Goal: Connect with others: Connect with others

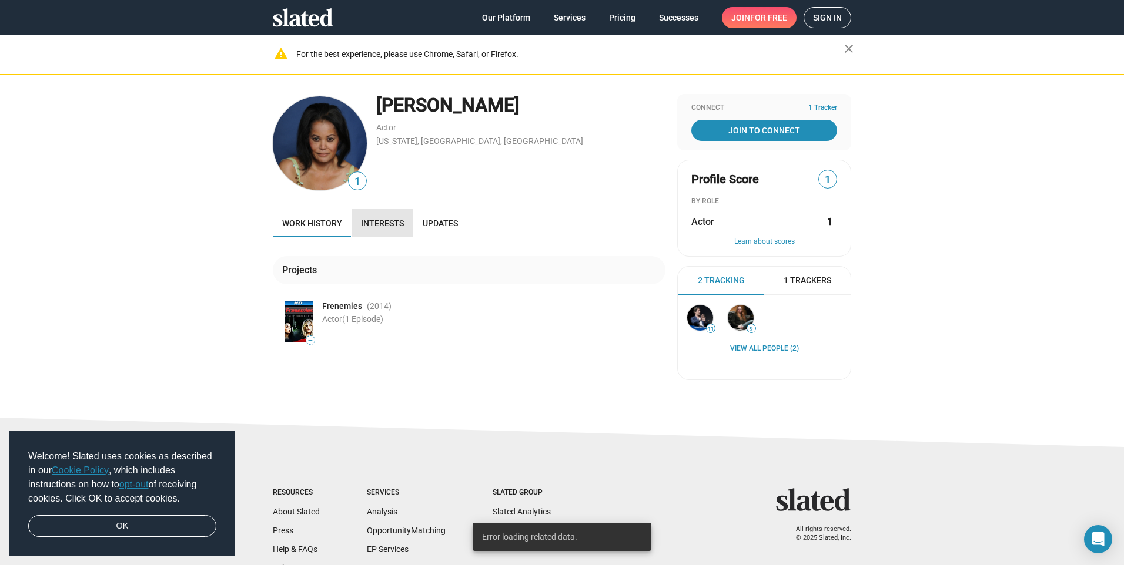
click at [381, 227] on span "Interests" at bounding box center [382, 223] width 43 height 9
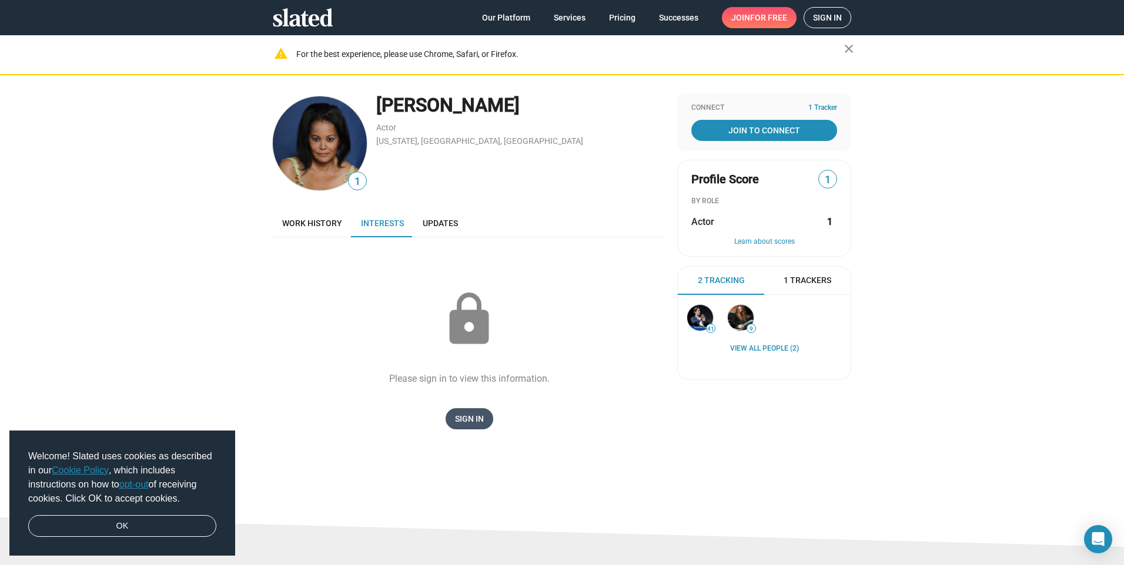
click at [463, 417] on span "Sign In" at bounding box center [469, 419] width 29 height 21
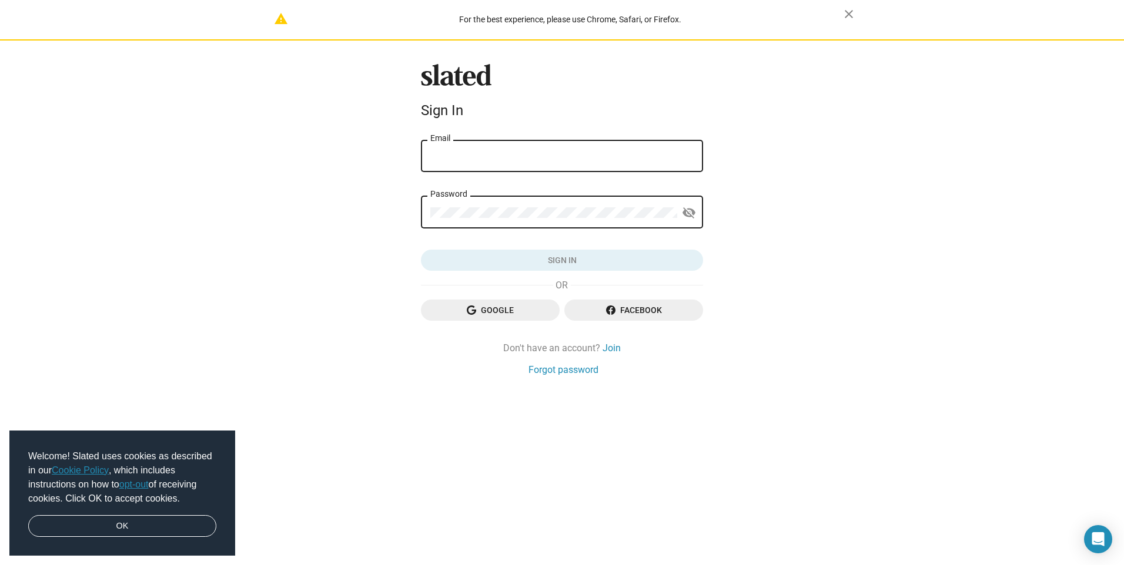
type input "cherylde4341@verizon.net"
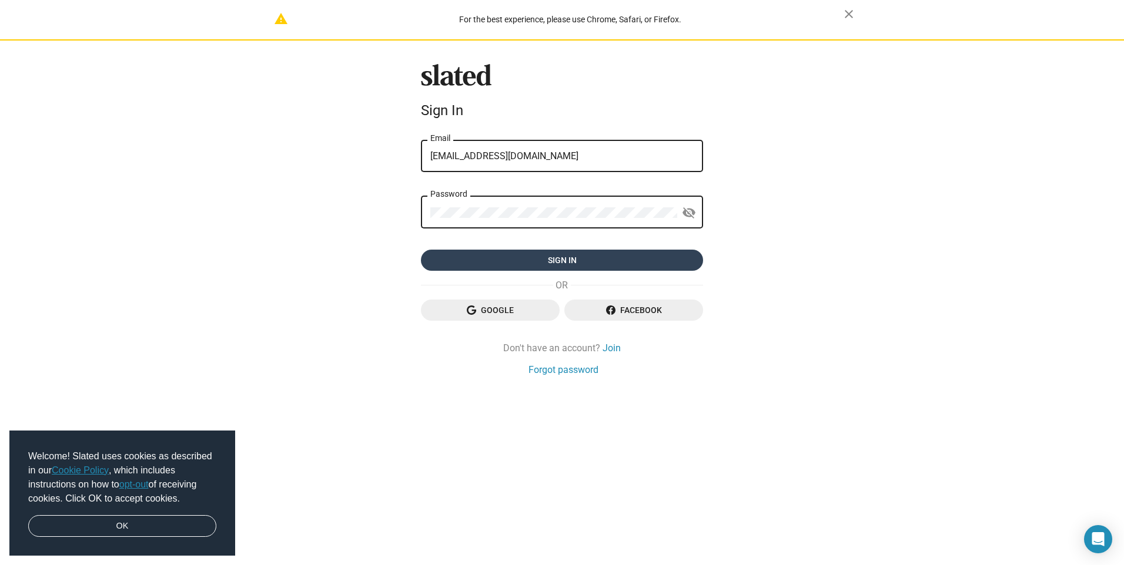
click at [565, 260] on span "Sign in" at bounding box center [561, 260] width 263 height 21
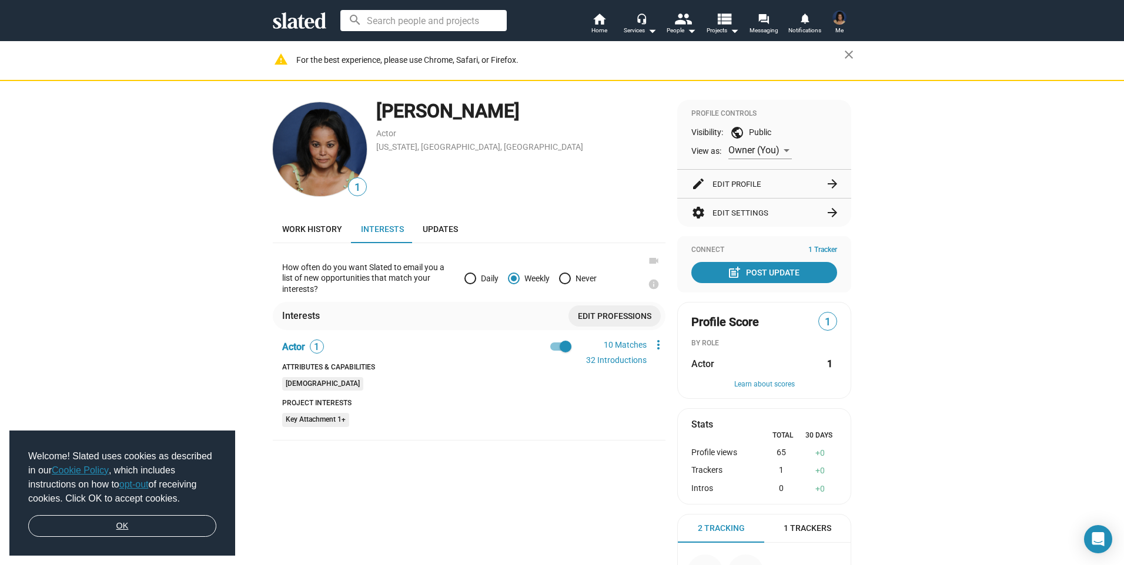
click at [134, 528] on link "OK" at bounding box center [122, 526] width 188 height 22
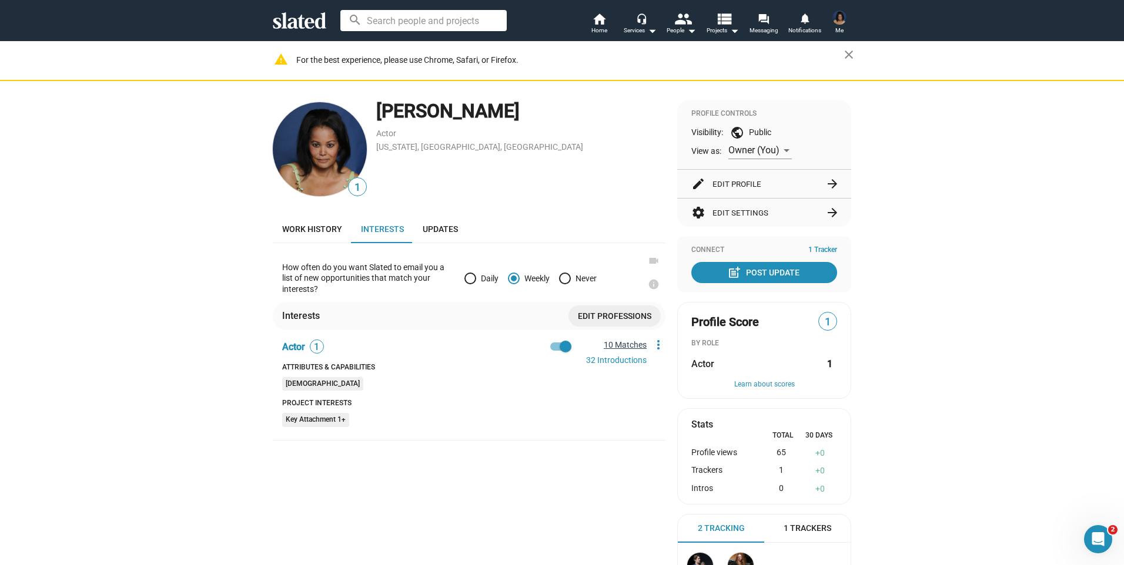
click at [626, 342] on link "10 Matches" at bounding box center [625, 344] width 43 height 9
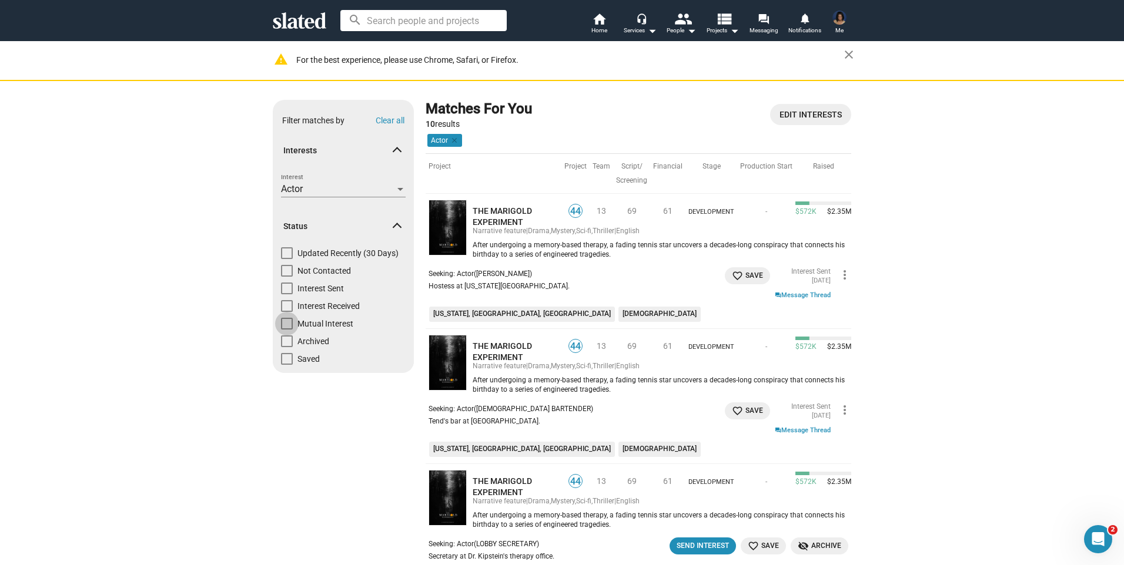
click at [284, 323] on span at bounding box center [287, 324] width 12 height 12
click at [286, 330] on input "Mutual Interest" at bounding box center [286, 330] width 1 height 1
checkbox input "true"
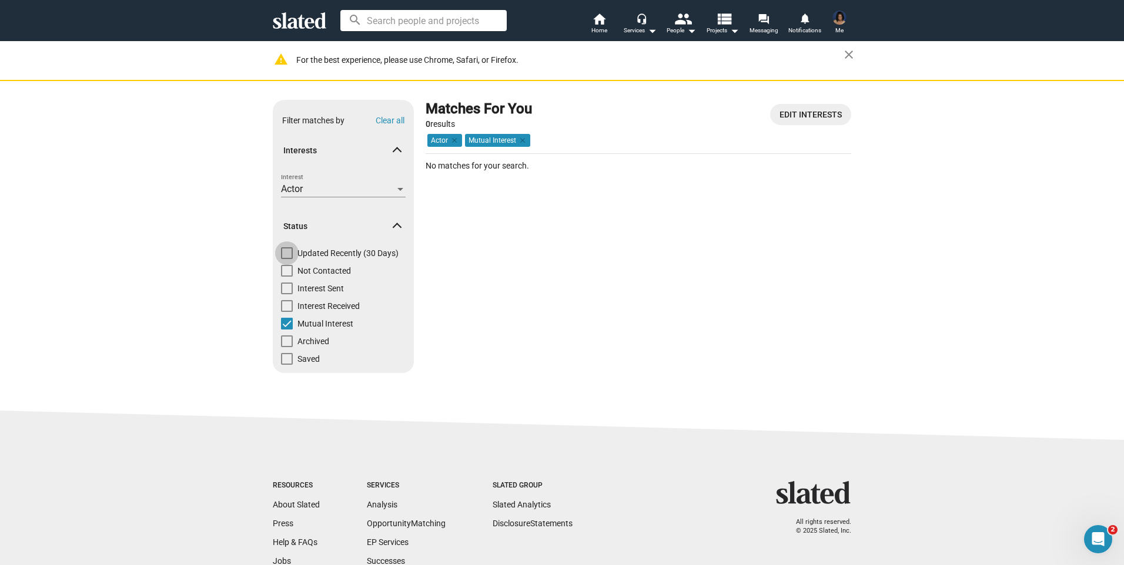
click at [282, 253] on span at bounding box center [287, 253] width 12 height 12
click at [286, 259] on input "Updated Recently (30 Days)" at bounding box center [286, 259] width 1 height 1
checkbox input "true"
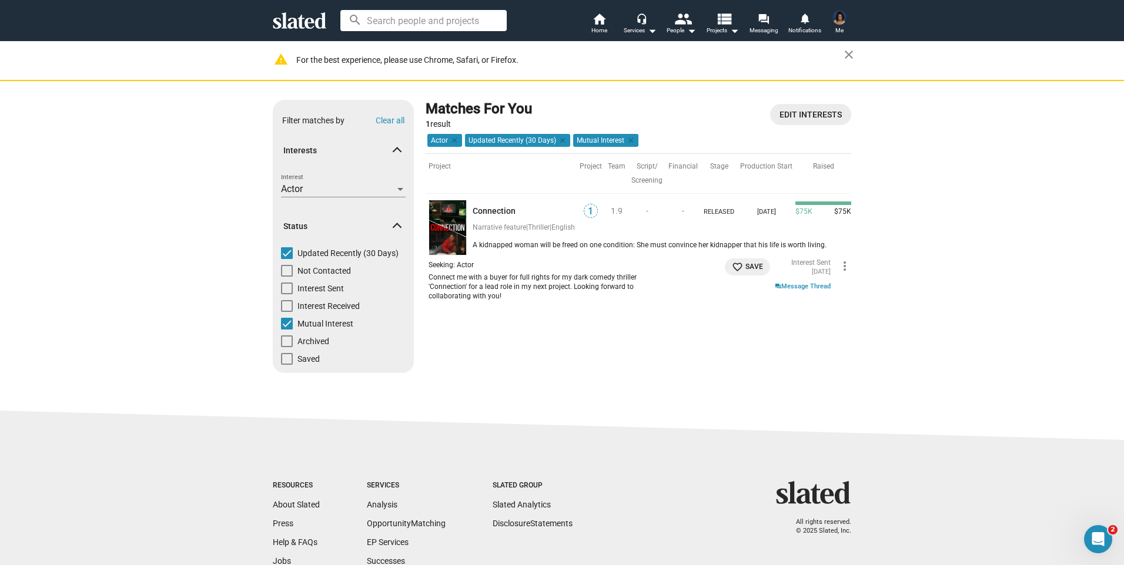
click at [795, 114] on span "Edit Interests" at bounding box center [810, 114] width 62 height 21
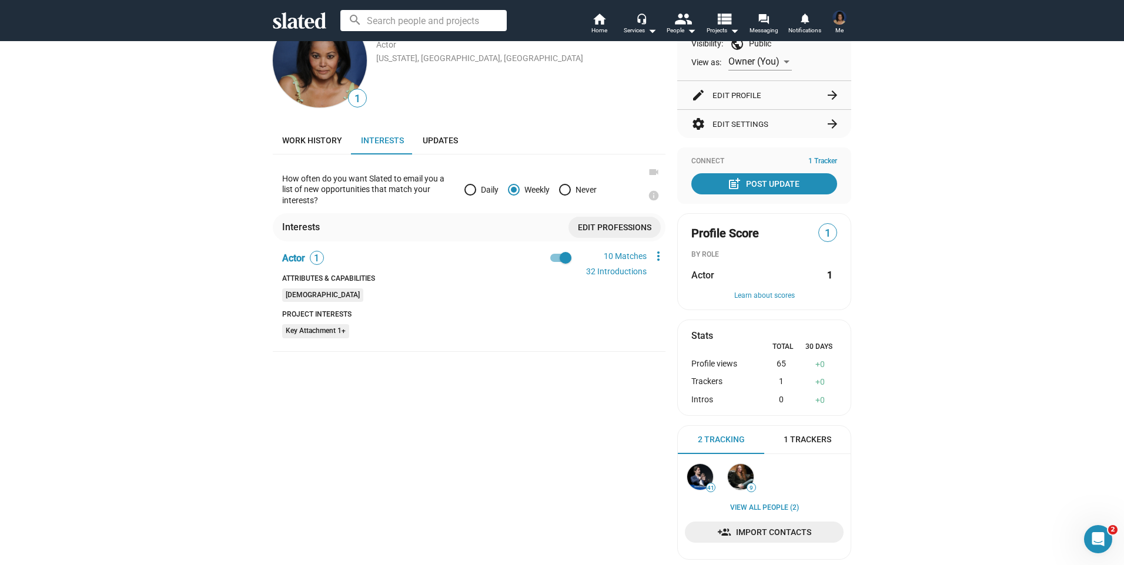
scroll to position [59, 0]
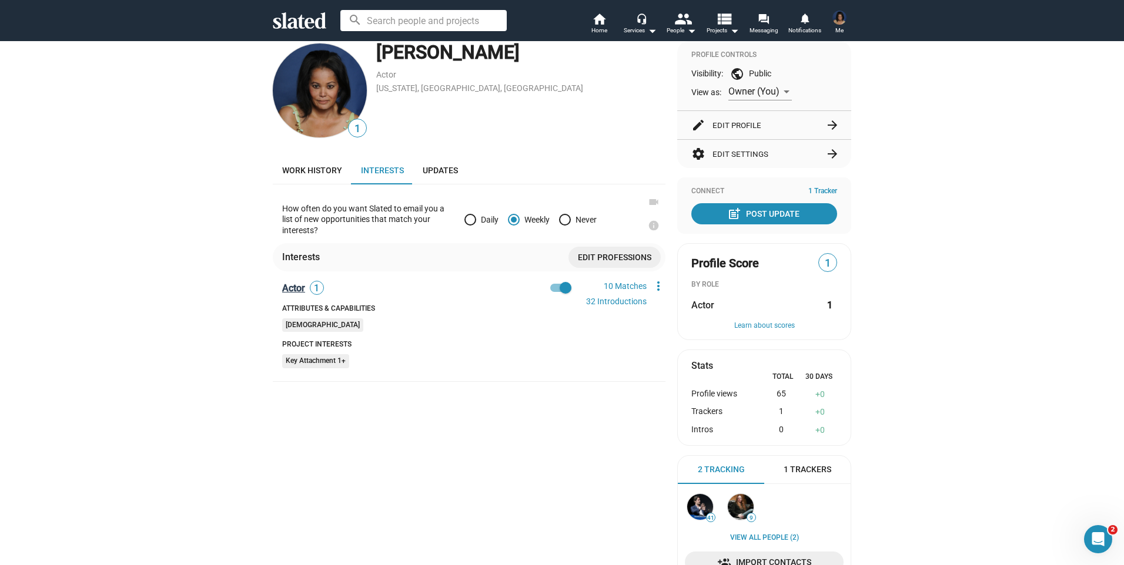
click at [287, 287] on span "Actor" at bounding box center [293, 288] width 23 height 11
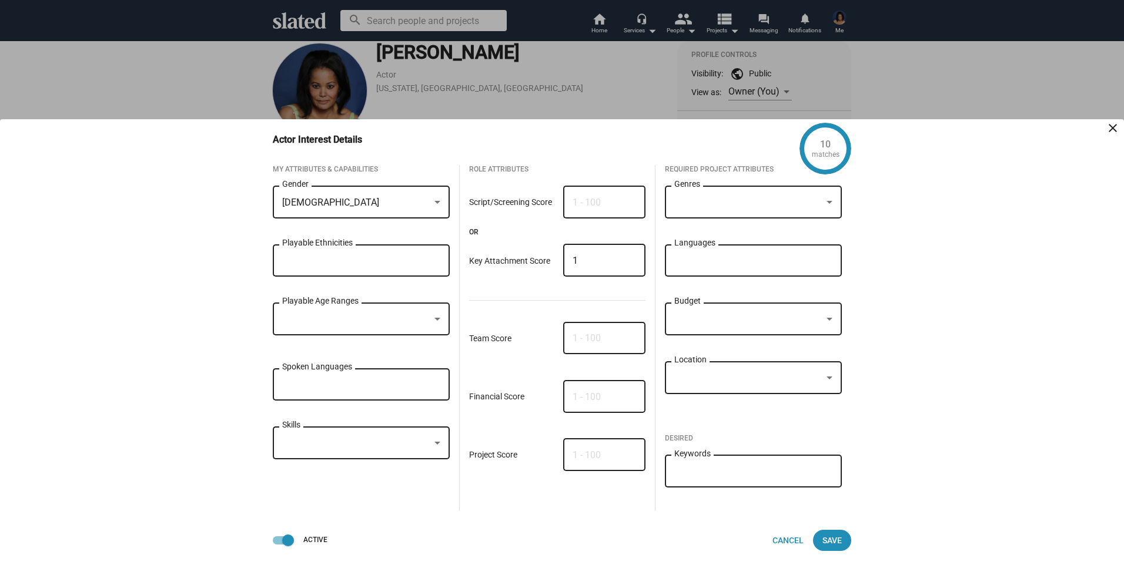
click at [831, 202] on div at bounding box center [829, 202] width 6 height 3
click at [597, 205] on div at bounding box center [562, 282] width 1124 height 565
click at [618, 263] on input "1" at bounding box center [604, 261] width 63 height 11
click at [438, 319] on div at bounding box center [437, 319] width 6 height 3
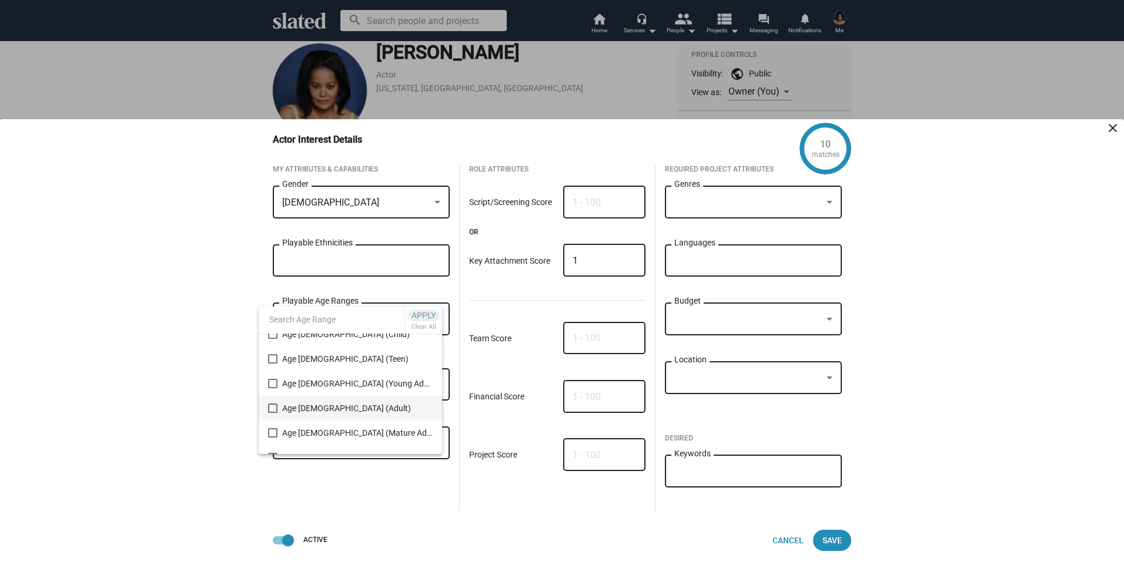
scroll to position [52, 0]
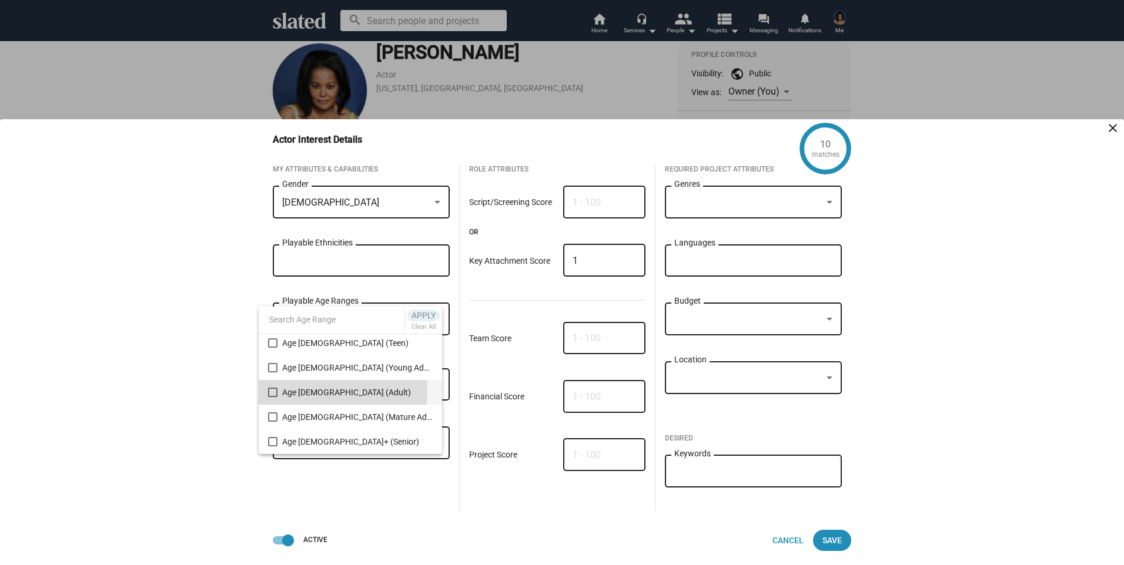
click at [272, 391] on mat-pseudo-checkbox at bounding box center [272, 392] width 9 height 9
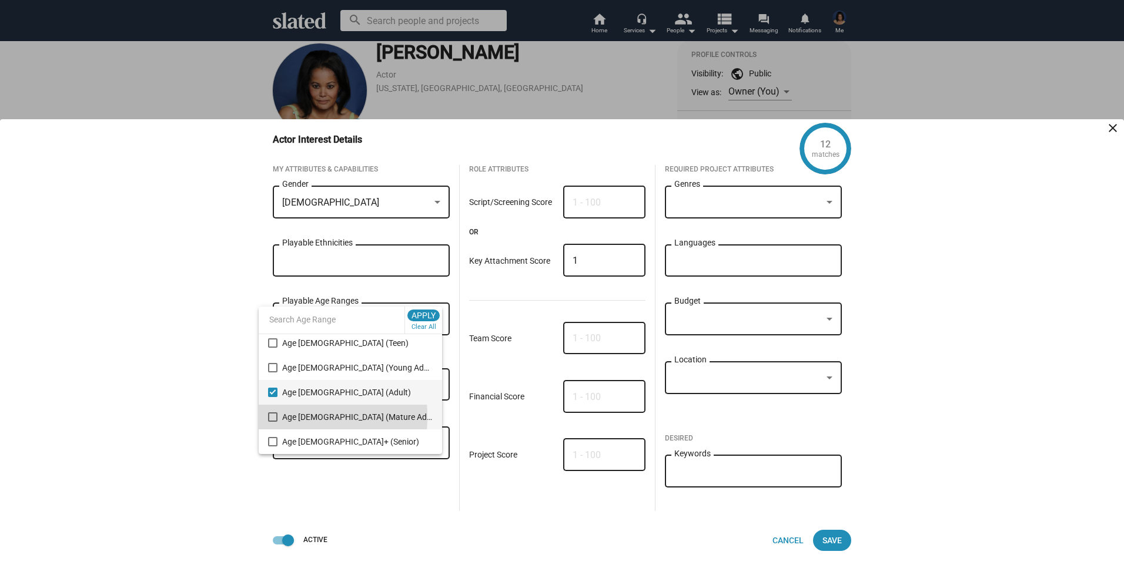
click at [272, 417] on mat-pseudo-checkbox at bounding box center [272, 417] width 9 height 9
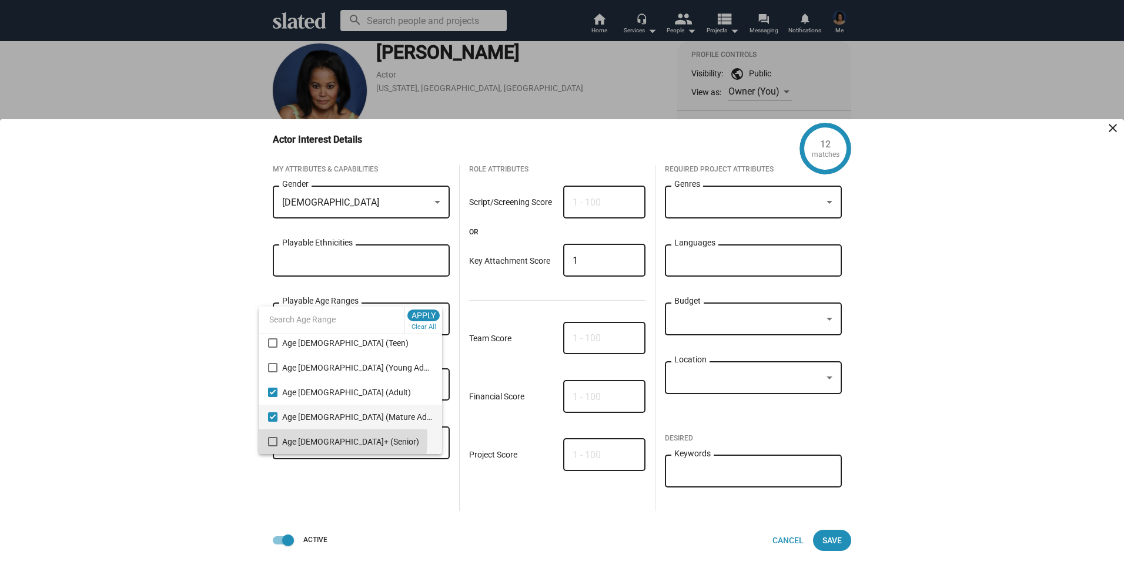
click at [270, 437] on mat-pseudo-checkbox at bounding box center [272, 441] width 9 height 9
click at [1084, 296] on div at bounding box center [562, 282] width 1124 height 565
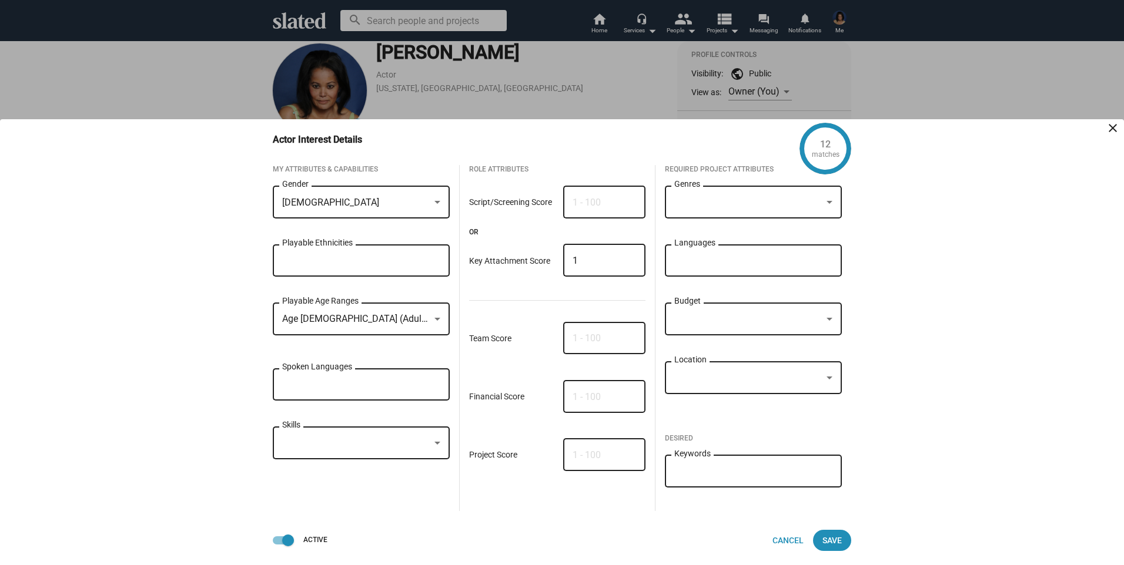
click at [436, 446] on div at bounding box center [437, 443] width 11 height 9
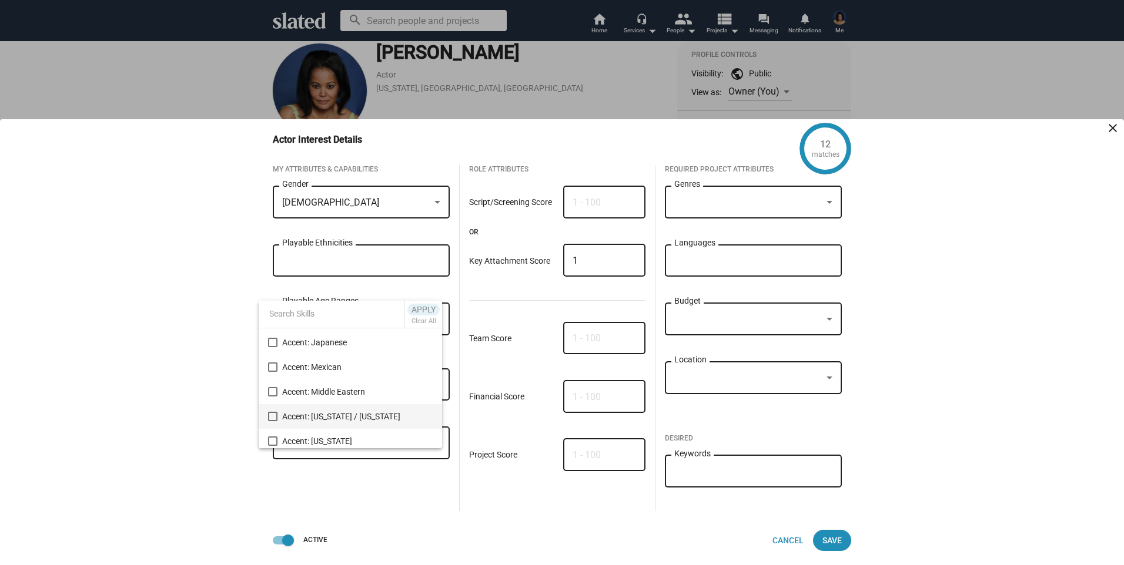
scroll to position [353, 0]
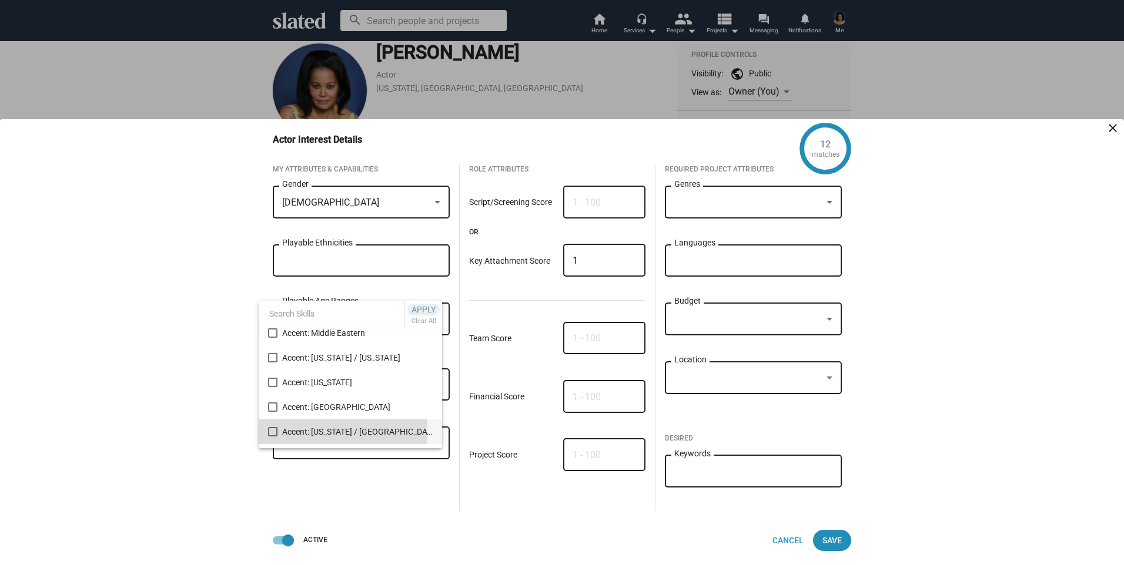
click at [272, 429] on mat-pseudo-checkbox at bounding box center [272, 431] width 9 height 9
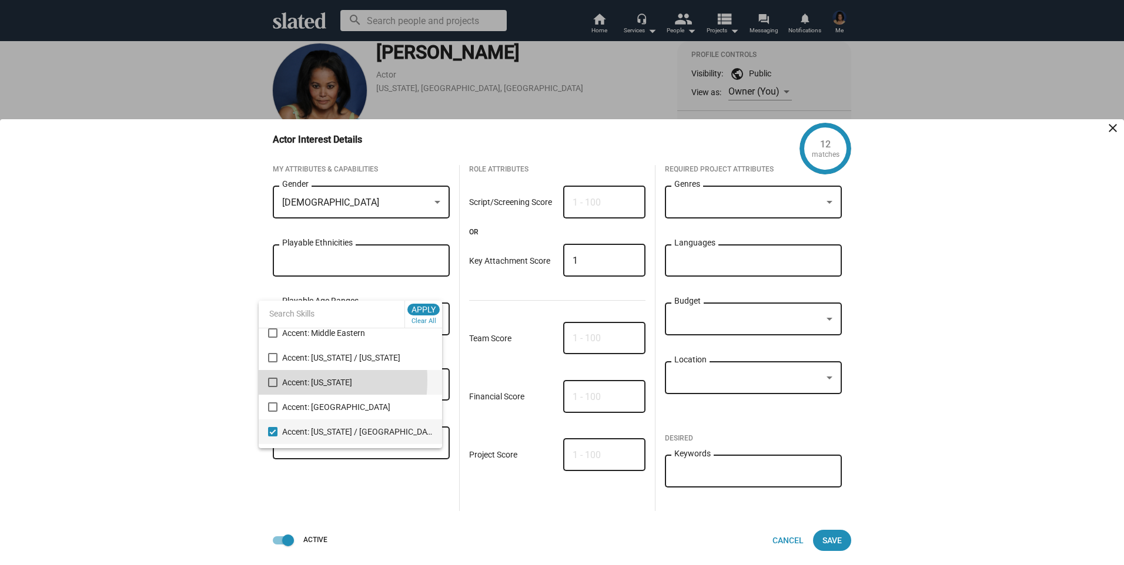
click at [276, 380] on mat-pseudo-checkbox at bounding box center [272, 382] width 9 height 9
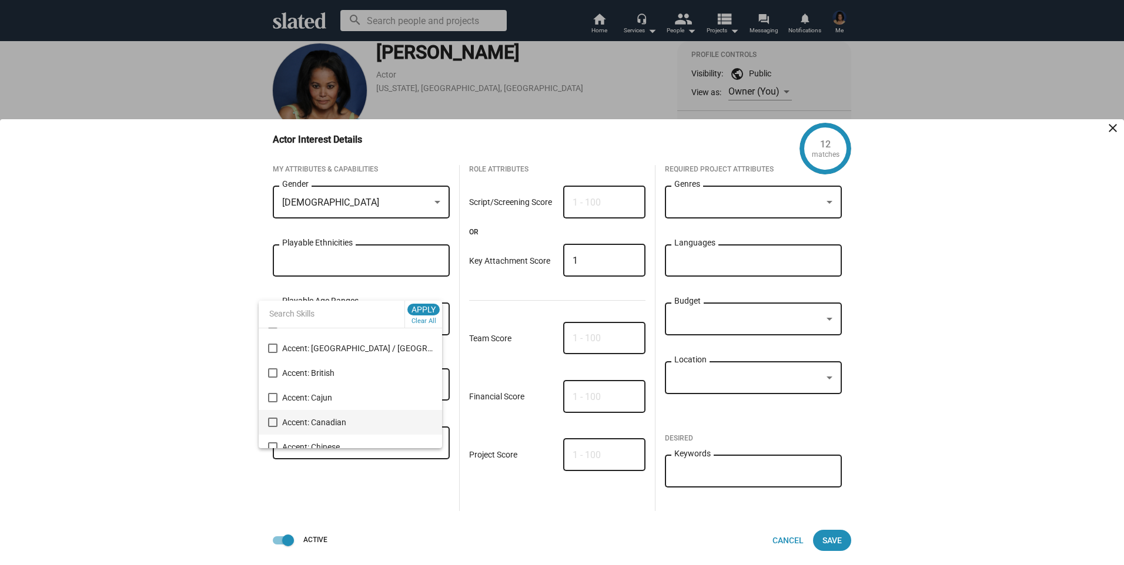
scroll to position [0, 0]
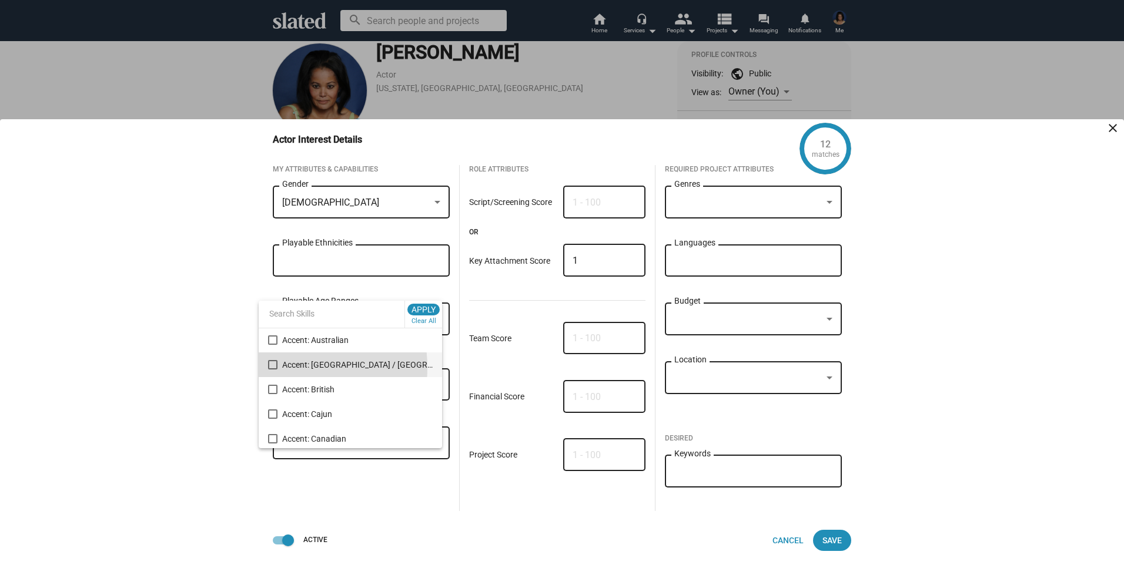
click at [274, 368] on mat-pseudo-checkbox at bounding box center [272, 364] width 9 height 9
click at [273, 391] on mat-pseudo-checkbox at bounding box center [272, 389] width 9 height 9
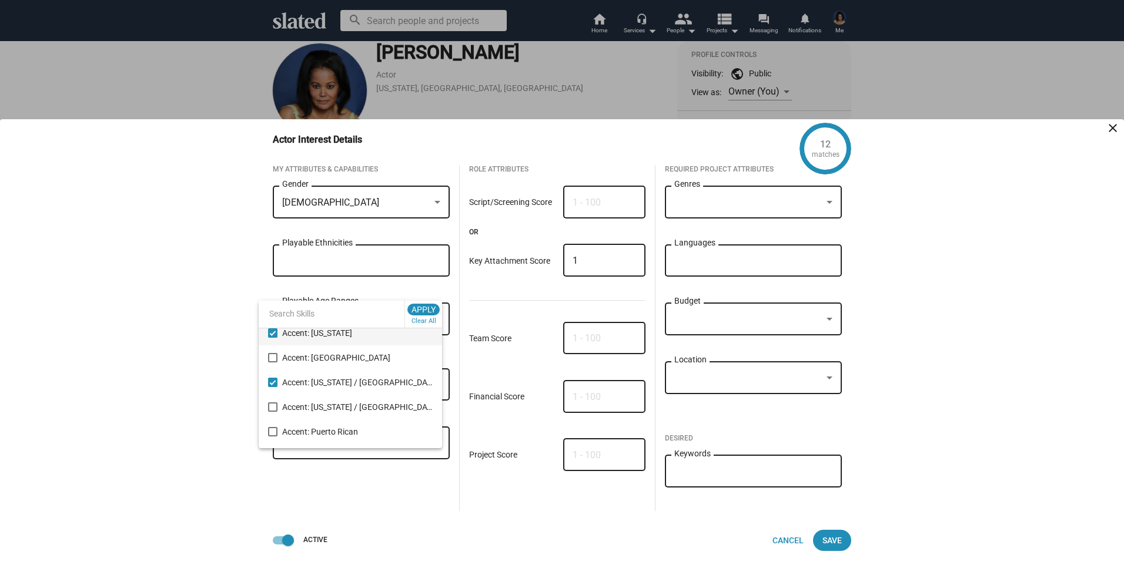
scroll to position [411, 0]
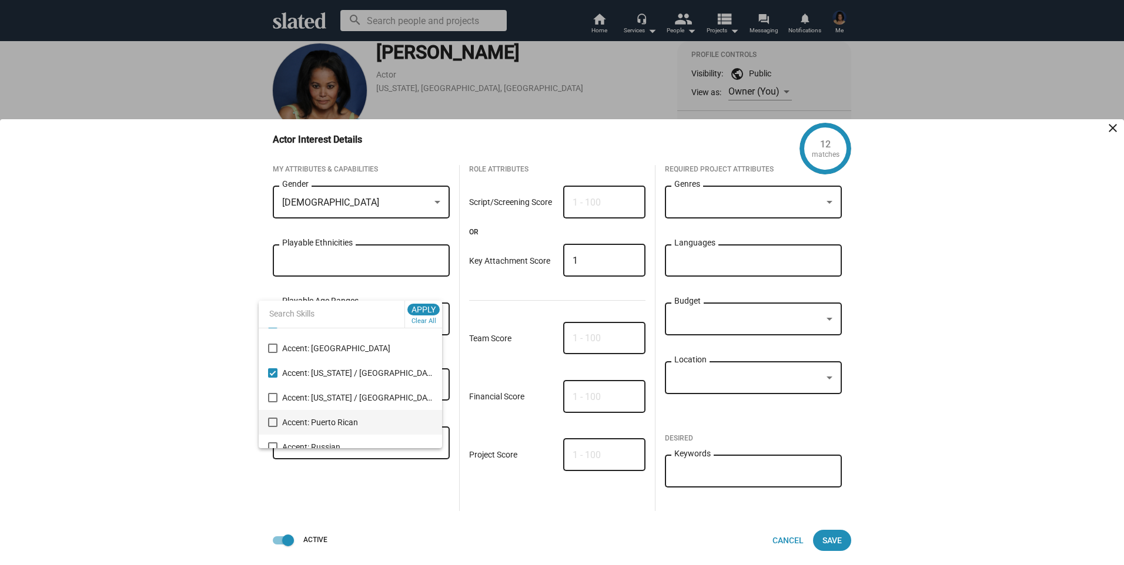
click at [274, 421] on mat-pseudo-checkbox at bounding box center [272, 422] width 9 height 9
click at [270, 379] on mat-pseudo-checkbox at bounding box center [272, 376] width 9 height 9
click at [302, 394] on span "Accent: Spanish" at bounding box center [357, 394] width 150 height 25
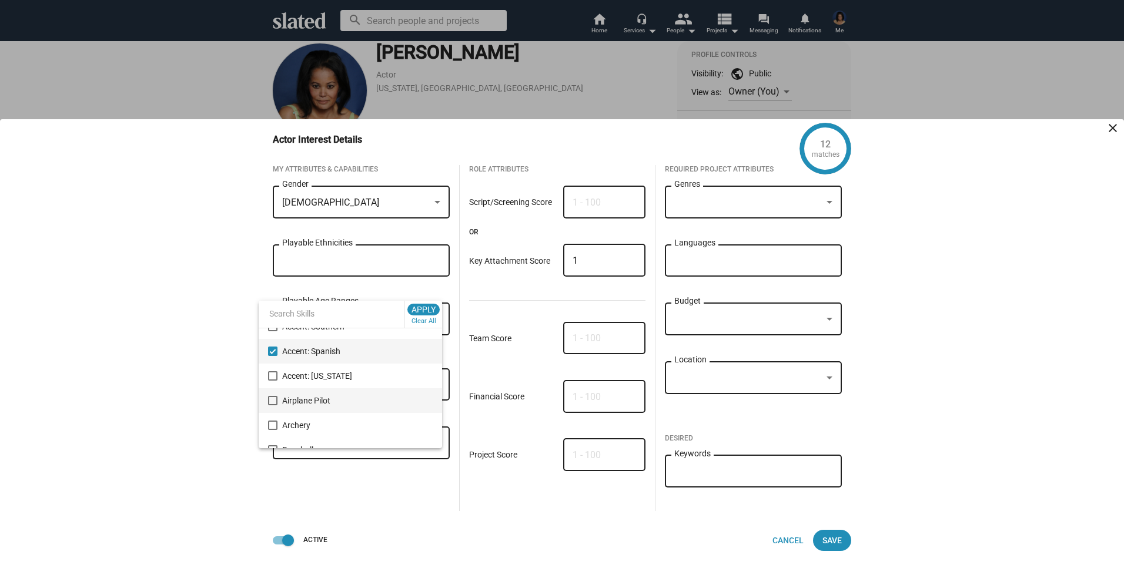
scroll to position [705, 0]
click at [318, 376] on span "Baseball" at bounding box center [357, 375] width 150 height 25
click at [302, 420] on span "Billiards" at bounding box center [357, 425] width 150 height 25
click at [334, 383] on span "Cheerleading" at bounding box center [357, 381] width 150 height 25
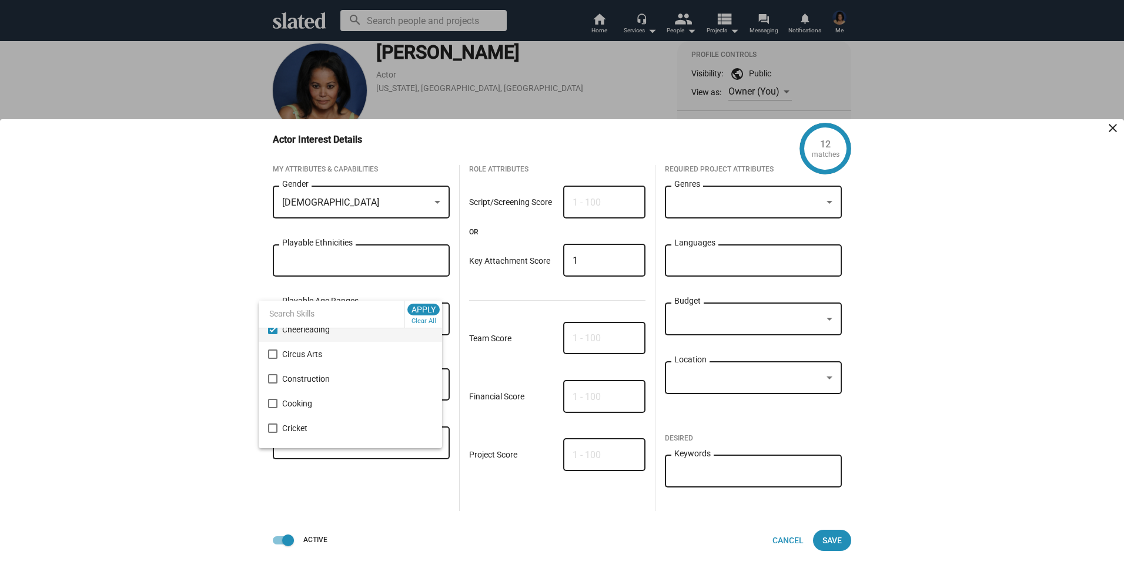
scroll to position [940, 0]
click at [300, 342] on span "Cooking" at bounding box center [357, 338] width 150 height 25
click at [289, 426] on span "Construction" at bounding box center [357, 431] width 150 height 25
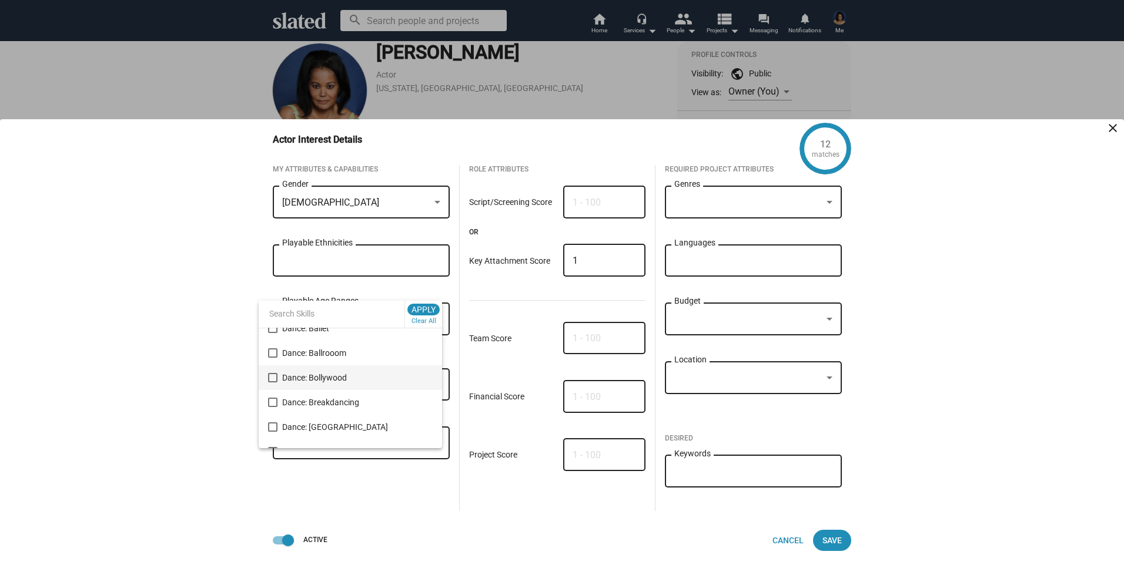
click at [326, 381] on span "Dance: Bollywood" at bounding box center [357, 378] width 150 height 25
drag, startPoint x: 326, startPoint y: 381, endPoint x: 276, endPoint y: 353, distance: 57.9
click at [276, 353] on mat-pseudo-checkbox at bounding box center [272, 353] width 9 height 9
click at [273, 374] on mat-pseudo-checkbox at bounding box center [272, 377] width 9 height 9
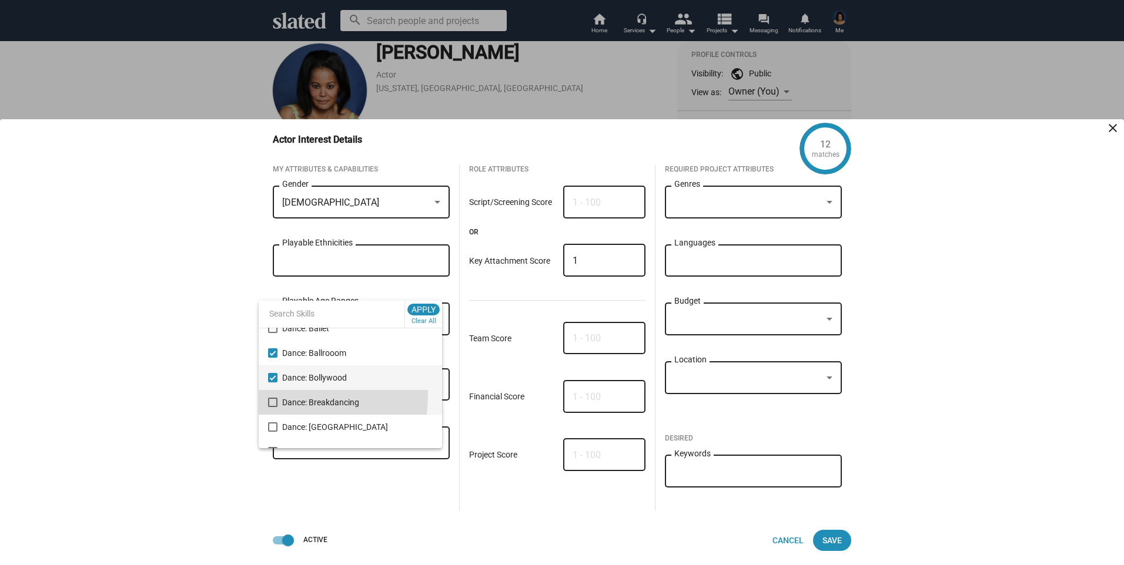
click at [273, 395] on mat-option "Dance: Breakdancing" at bounding box center [350, 402] width 183 height 25
click at [270, 401] on mat-pseudo-checkbox at bounding box center [272, 402] width 9 height 9
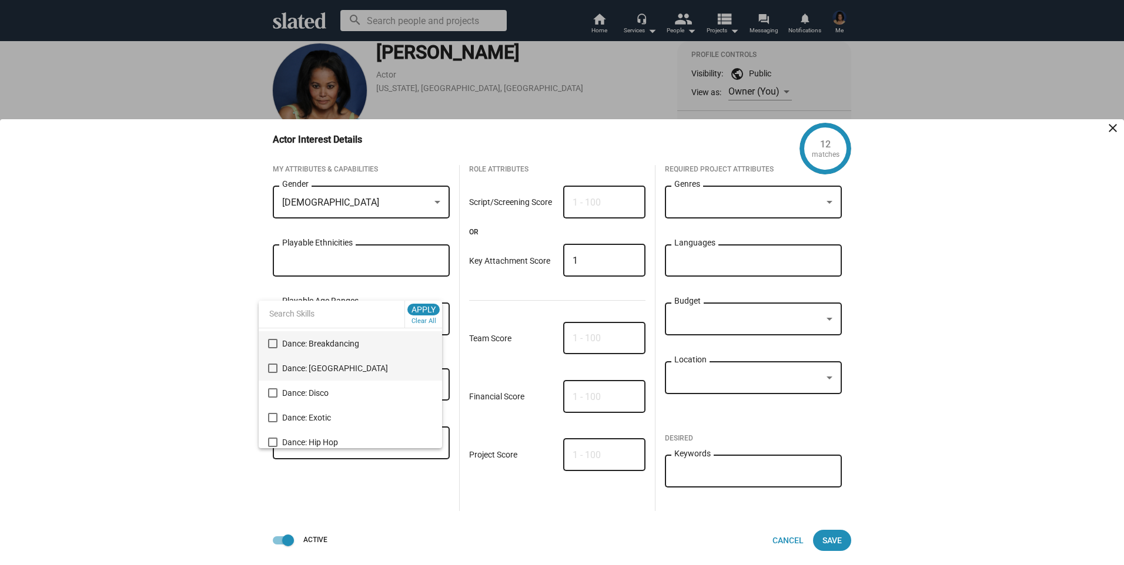
click at [274, 366] on mat-pseudo-checkbox at bounding box center [272, 368] width 9 height 9
click at [273, 394] on mat-pseudo-checkbox at bounding box center [272, 393] width 9 height 9
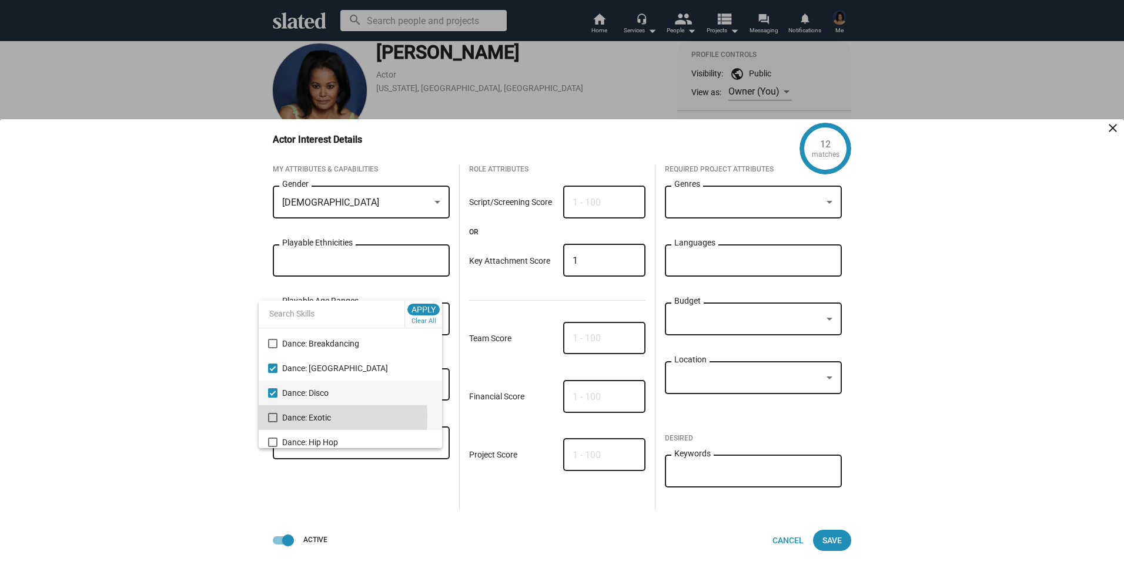
click at [272, 417] on mat-pseudo-checkbox at bounding box center [272, 417] width 9 height 9
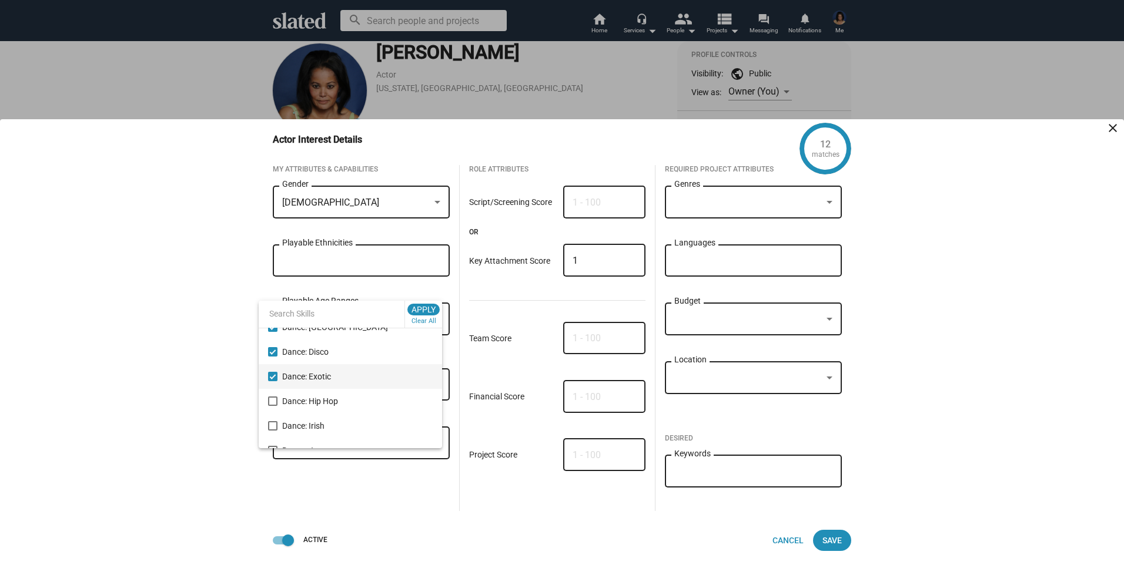
scroll to position [1117, 0]
click at [265, 384] on mat-option "Dance: Hip Hop" at bounding box center [350, 383] width 183 height 25
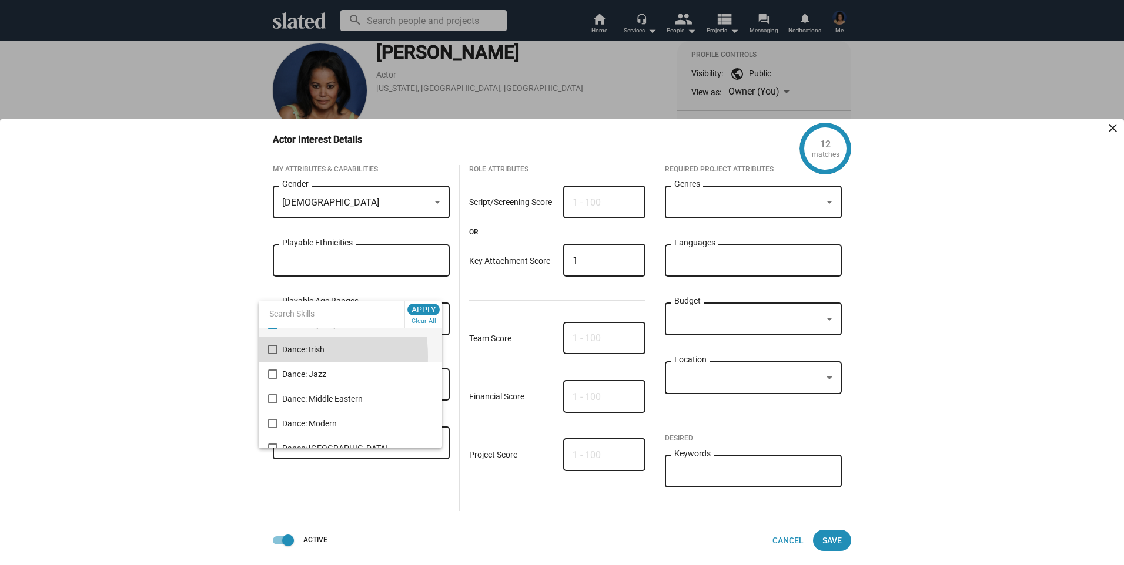
click at [272, 357] on mat-option "Dance: Irish" at bounding box center [350, 349] width 183 height 25
click at [274, 352] on mat-pseudo-checkbox at bounding box center [272, 349] width 9 height 9
click at [277, 376] on mat-pseudo-checkbox at bounding box center [272, 374] width 9 height 9
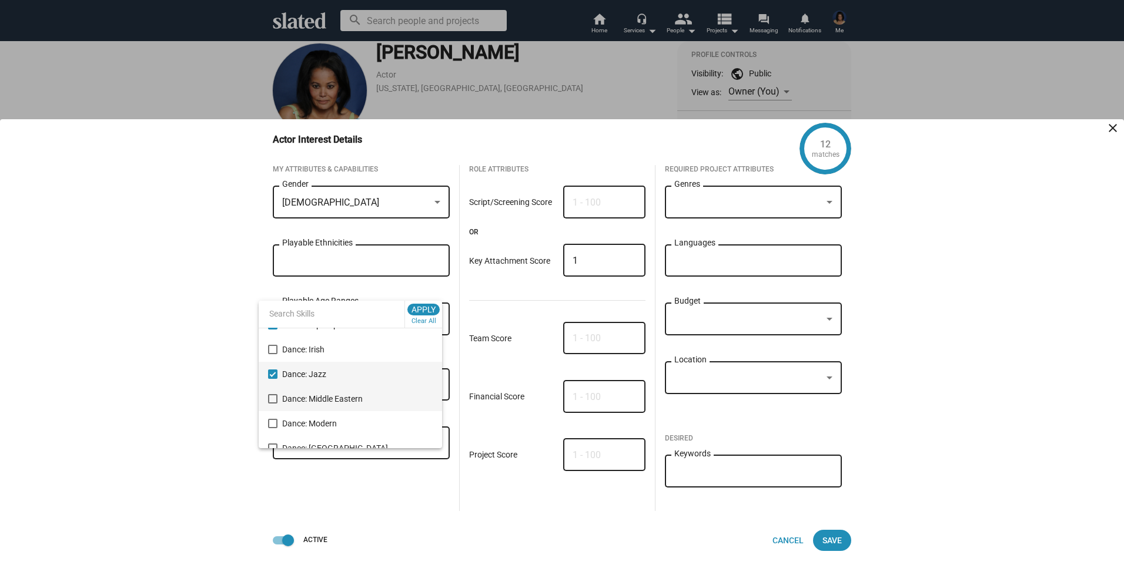
click at [272, 397] on mat-pseudo-checkbox at bounding box center [272, 398] width 9 height 9
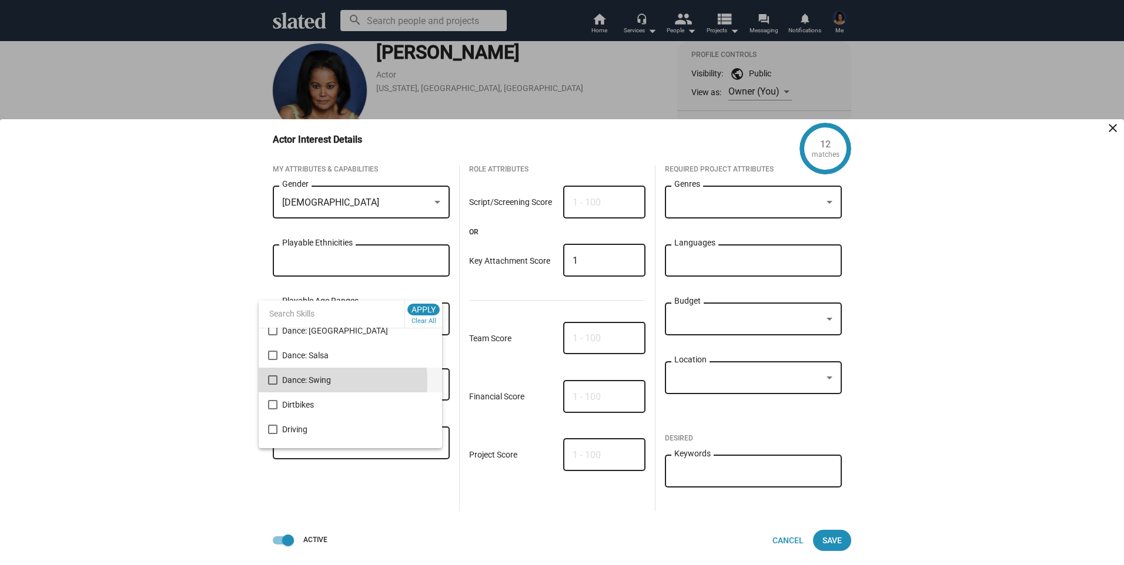
click at [275, 383] on mat-pseudo-checkbox at bounding box center [272, 380] width 9 height 9
click at [274, 355] on mat-pseudo-checkbox at bounding box center [272, 355] width 9 height 9
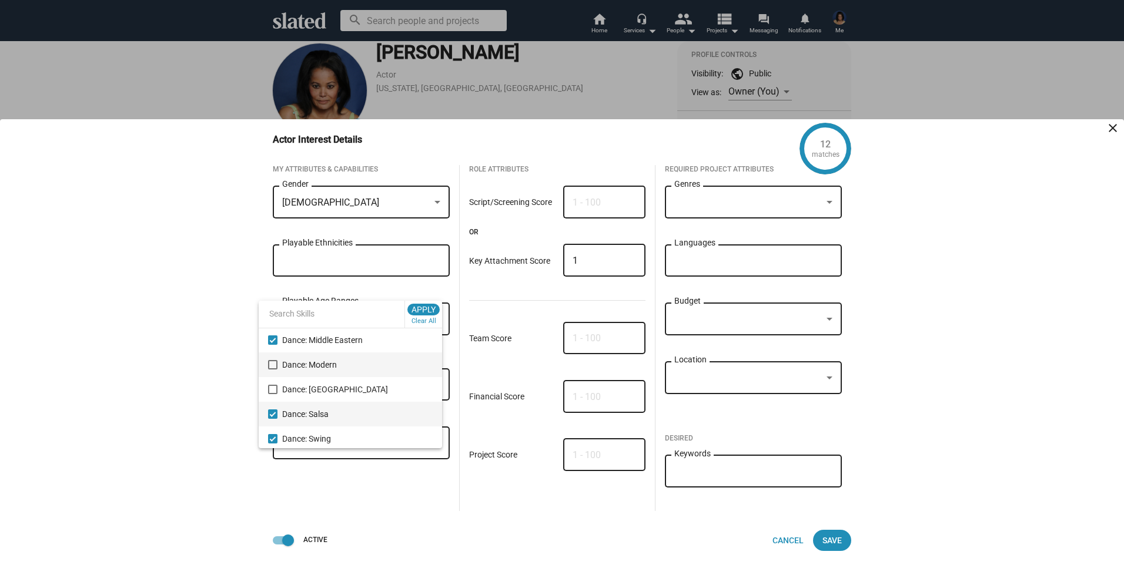
click at [276, 366] on mat-pseudo-checkbox at bounding box center [272, 364] width 9 height 9
click at [271, 341] on mat-pseudo-checkbox at bounding box center [272, 342] width 9 height 9
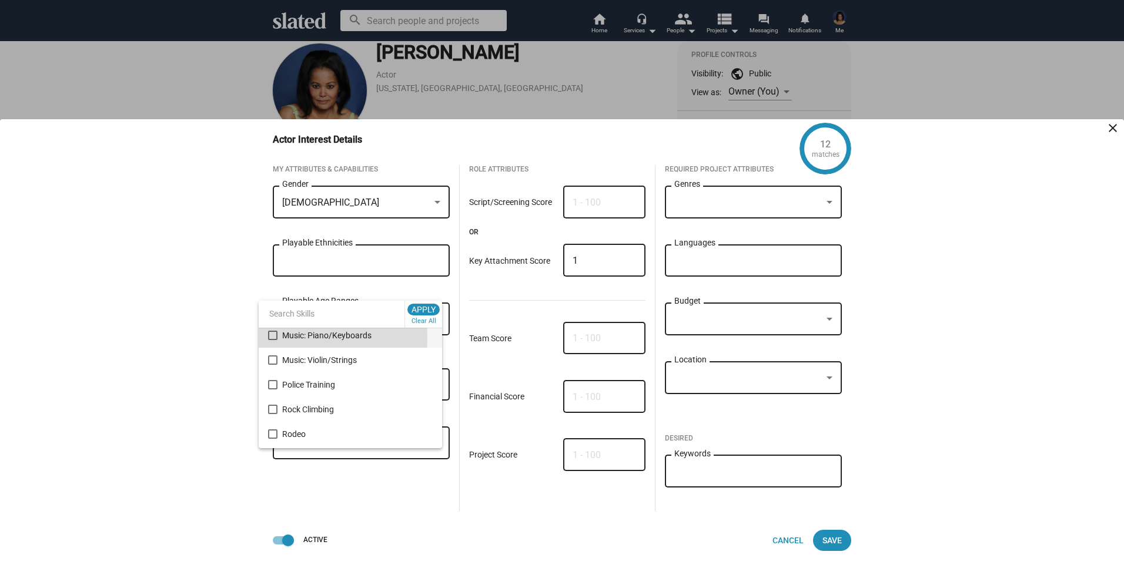
click at [273, 337] on mat-pseudo-checkbox at bounding box center [272, 335] width 9 height 9
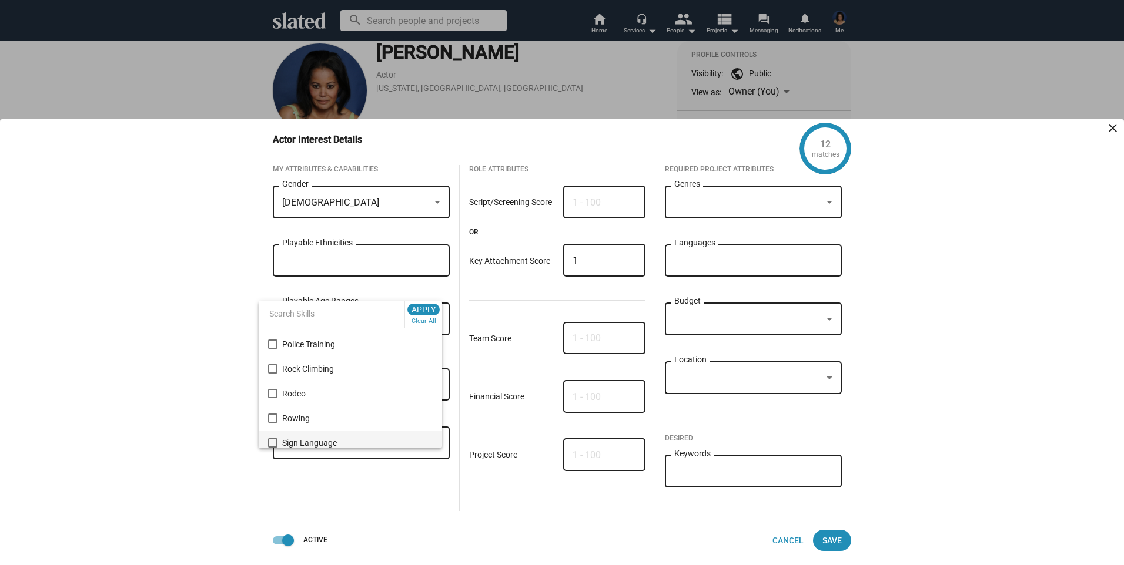
scroll to position [1998, 0]
click at [272, 416] on mat-pseudo-checkbox at bounding box center [272, 415] width 9 height 9
click at [276, 435] on mat-option "Singing: Musical Theater" at bounding box center [350, 440] width 183 height 25
click at [271, 340] on mat-pseudo-checkbox at bounding box center [272, 337] width 9 height 9
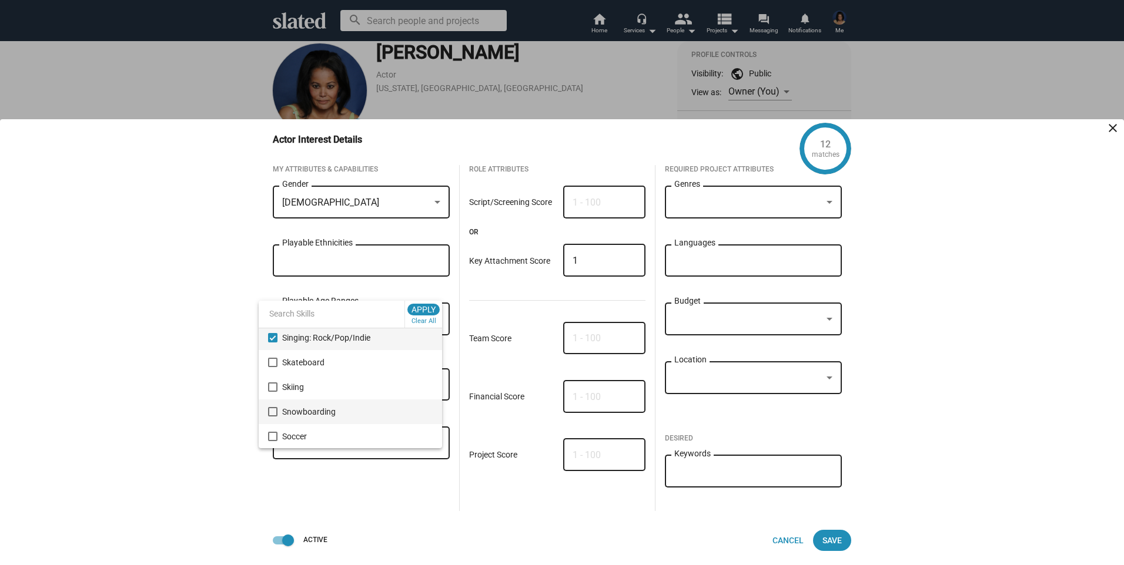
click at [274, 410] on mat-pseudo-checkbox at bounding box center [272, 411] width 9 height 9
click at [274, 386] on mat-pseudo-checkbox at bounding box center [272, 387] width 9 height 9
click at [274, 412] on mat-pseudo-checkbox at bounding box center [272, 411] width 9 height 9
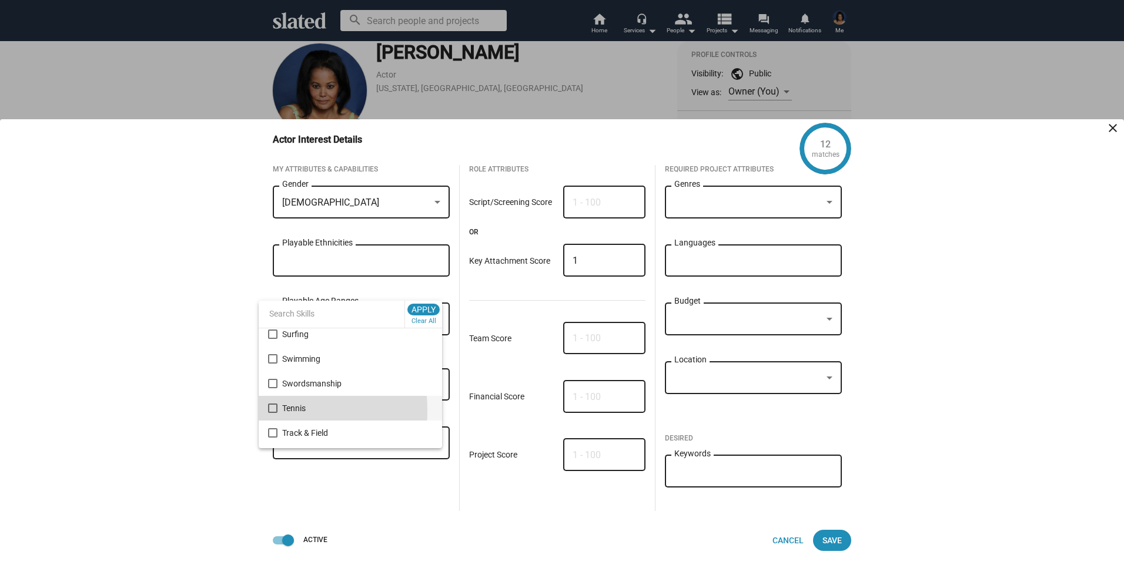
click at [265, 411] on mat-option "Tennis" at bounding box center [350, 408] width 183 height 25
click at [273, 408] on mat-pseudo-checkbox at bounding box center [272, 408] width 9 height 9
click at [269, 363] on mat-pseudo-checkbox at bounding box center [272, 358] width 9 height 9
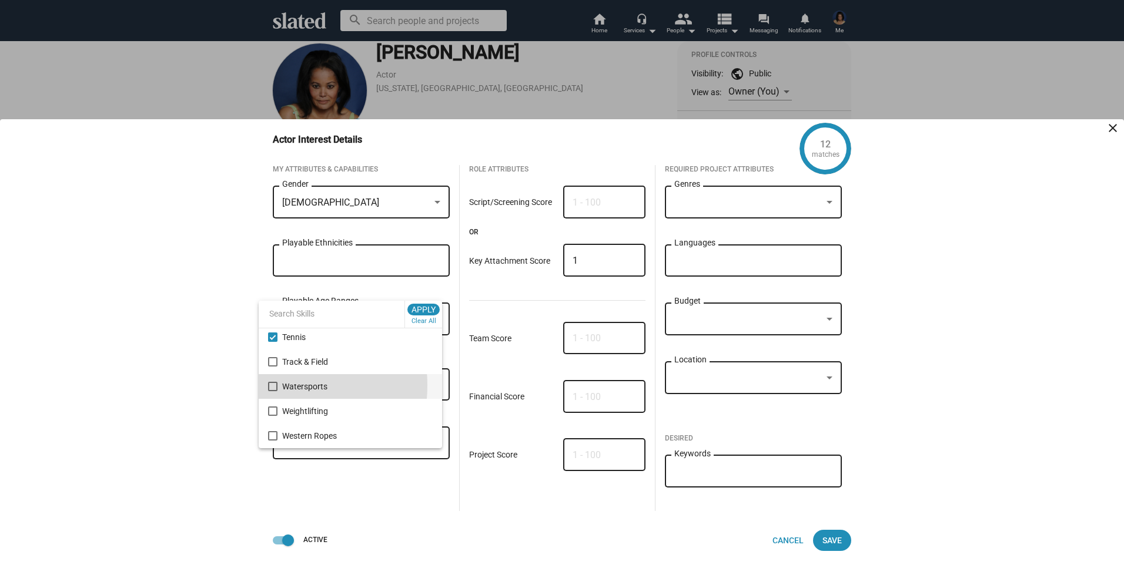
click at [275, 386] on mat-pseudo-checkbox at bounding box center [272, 386] width 9 height 9
click at [274, 437] on mat-pseudo-checkbox at bounding box center [272, 435] width 9 height 9
click at [160, 430] on div at bounding box center [562, 282] width 1124 height 565
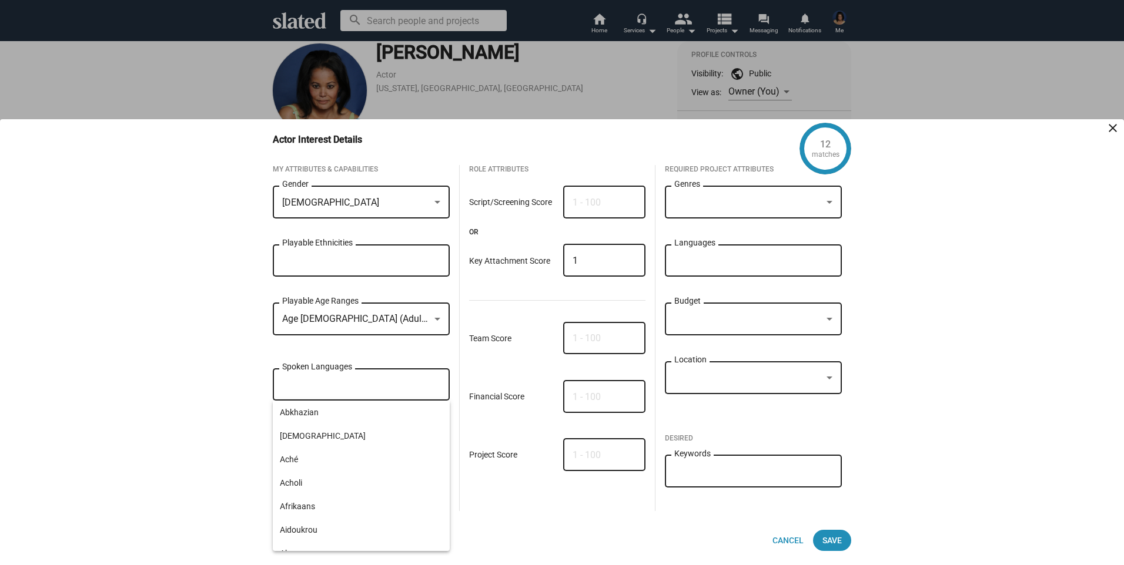
click at [377, 389] on input "Spoken Languages" at bounding box center [363, 385] width 158 height 11
click at [285, 481] on span "Spanish" at bounding box center [361, 483] width 163 height 24
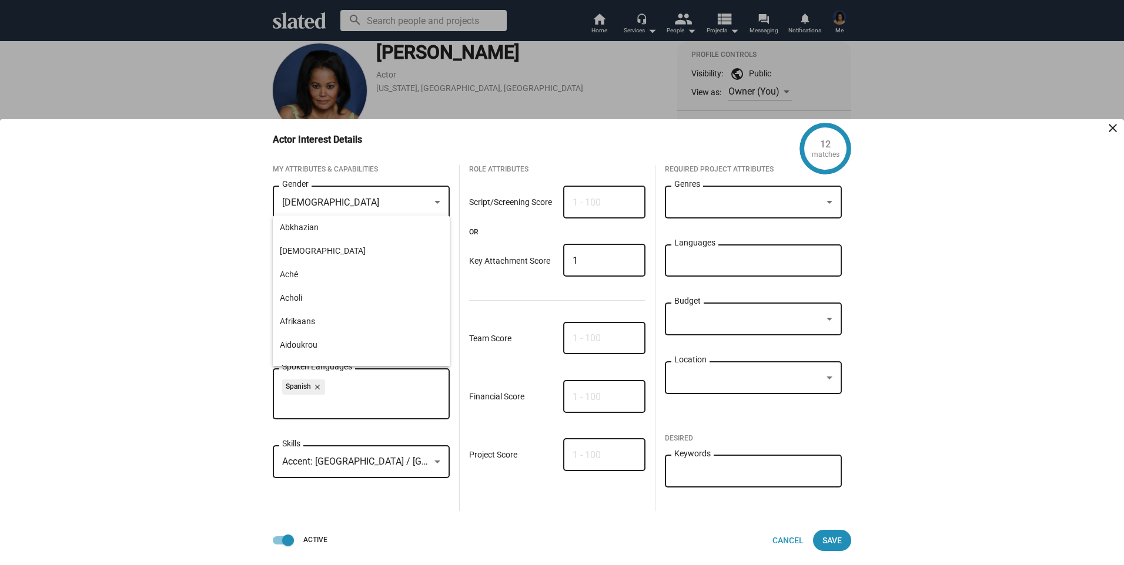
click at [1012, 175] on div "12 matches Actor Interest Details close My Attributes & Capabilities [DEMOGRAPH…" at bounding box center [562, 342] width 1124 height 446
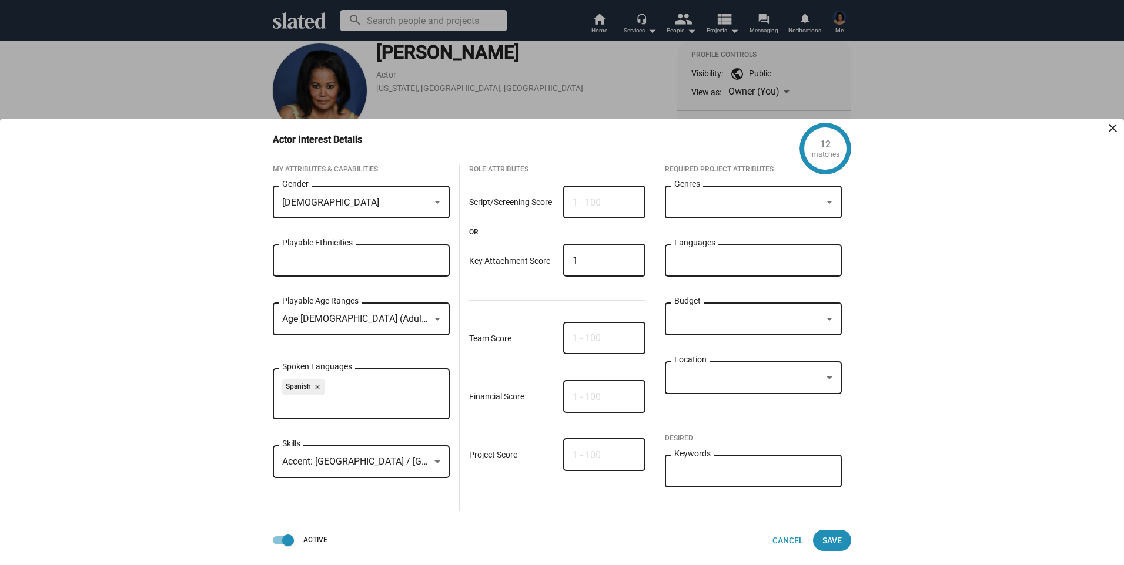
click at [414, 253] on div "Playable Ethnicities" at bounding box center [361, 259] width 158 height 35
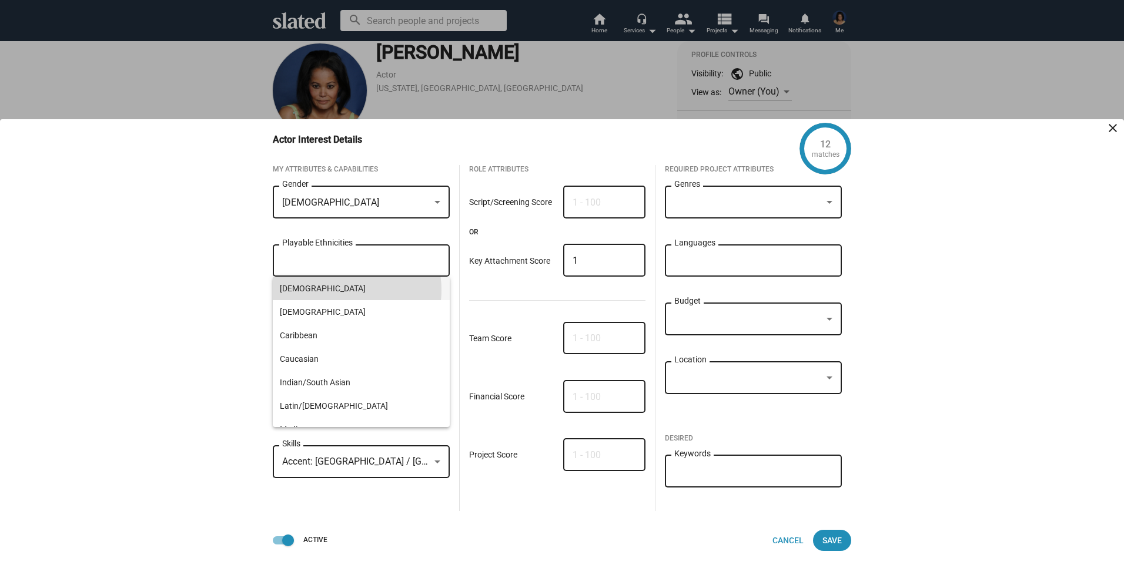
click at [348, 290] on span "[DEMOGRAPHIC_DATA]" at bounding box center [361, 289] width 163 height 24
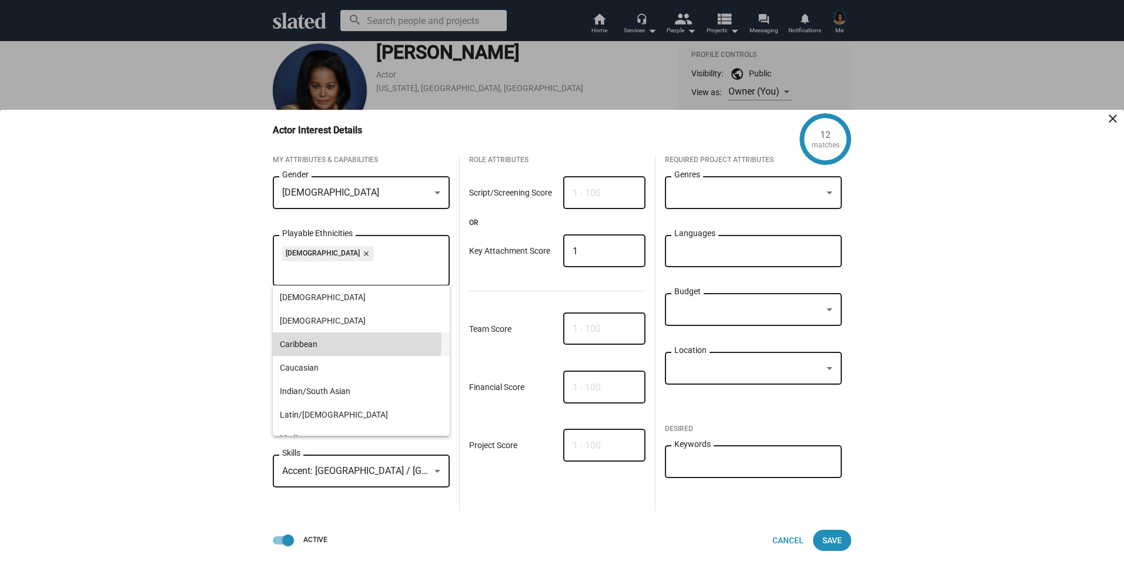
click at [306, 342] on span "Caribbean" at bounding box center [361, 345] width 163 height 24
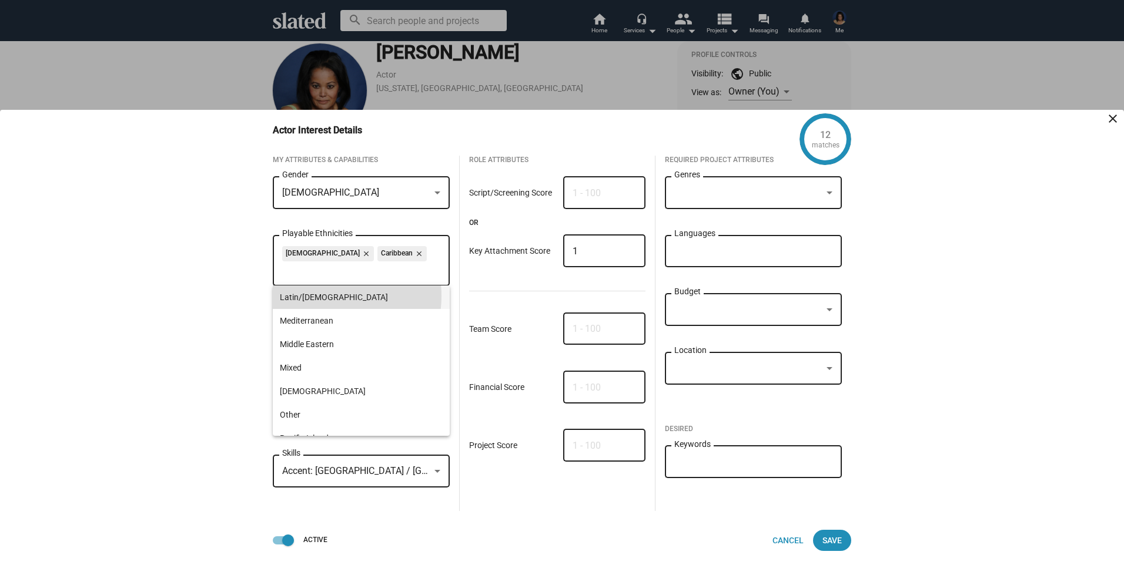
click at [320, 296] on span "Latin/[DEMOGRAPHIC_DATA]" at bounding box center [361, 298] width 163 height 24
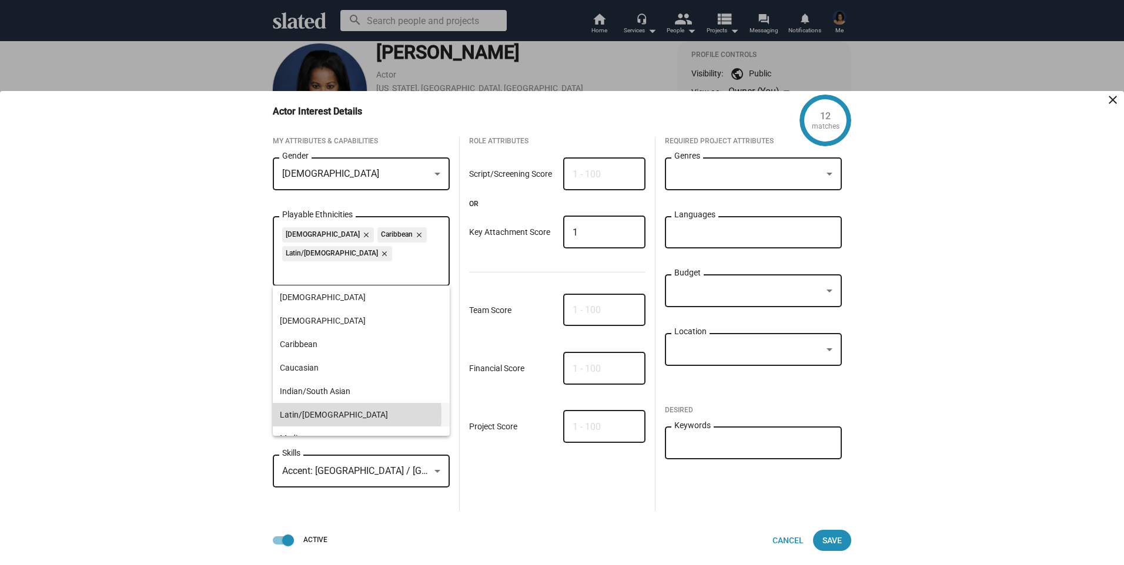
click at [318, 416] on span "Latin/[DEMOGRAPHIC_DATA]" at bounding box center [361, 415] width 163 height 24
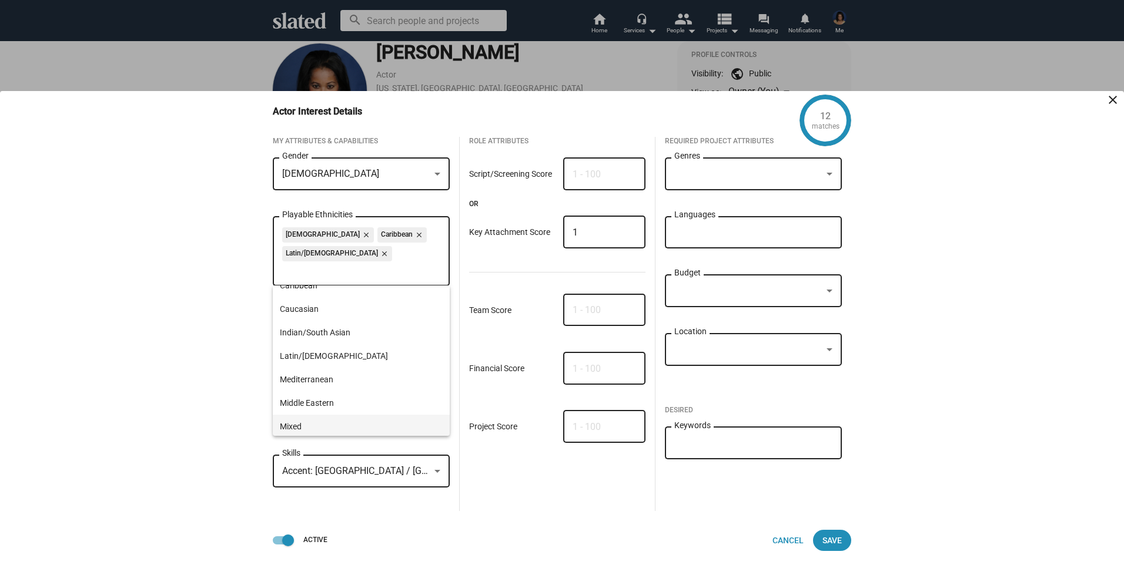
click at [308, 424] on span "Mixed" at bounding box center [361, 427] width 163 height 24
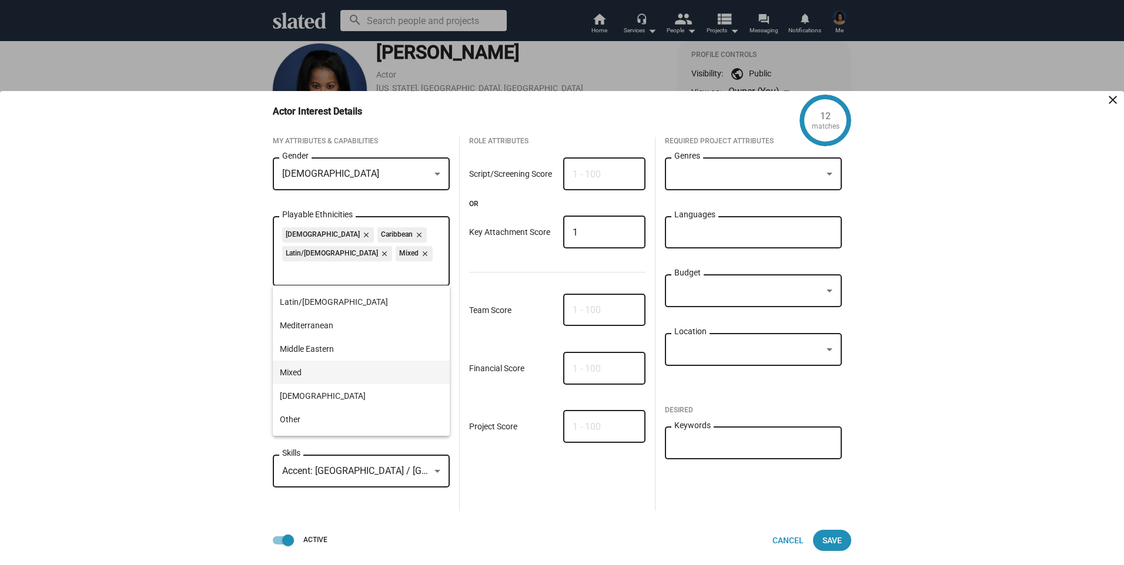
scroll to position [118, 0]
click at [350, 300] on span "Latin/[DEMOGRAPHIC_DATA]" at bounding box center [361, 298] width 163 height 24
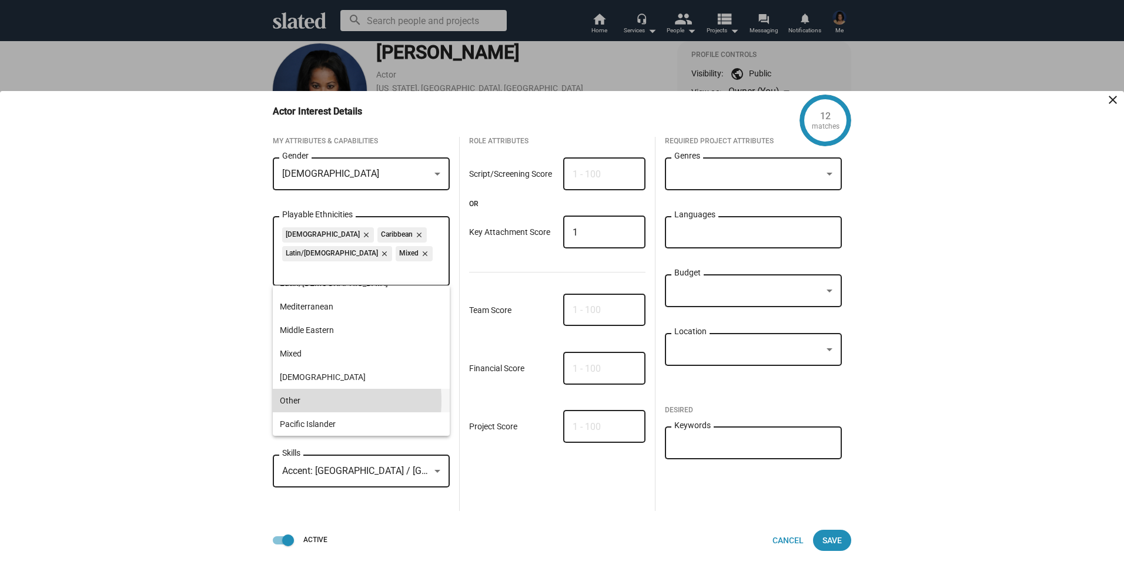
click at [300, 401] on span "Other" at bounding box center [361, 401] width 163 height 24
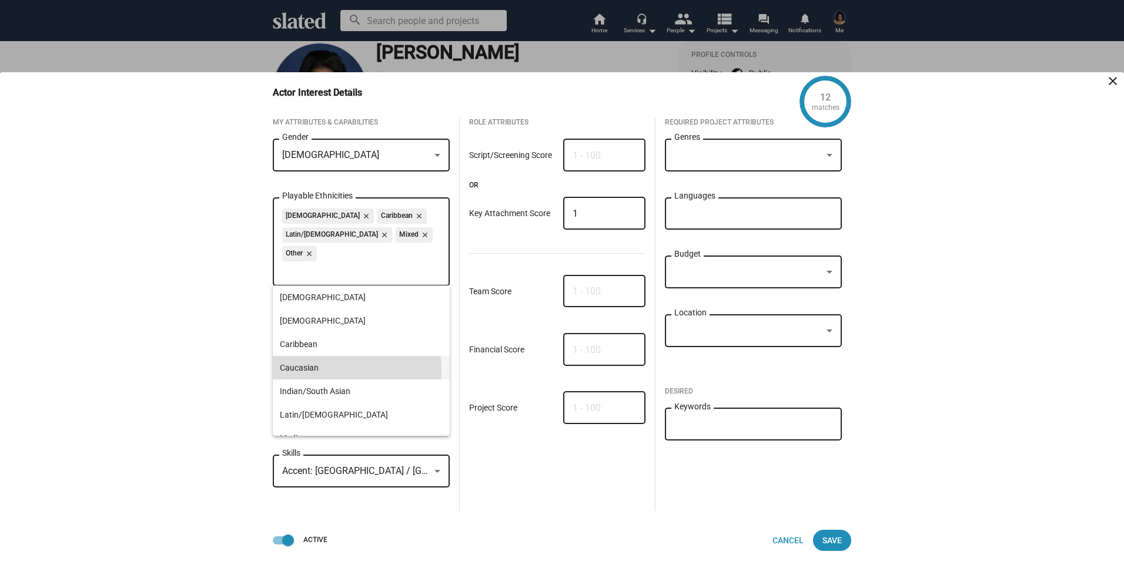
click at [322, 371] on span "Caucasian" at bounding box center [361, 368] width 163 height 24
click at [631, 153] on input "1" at bounding box center [604, 155] width 63 height 11
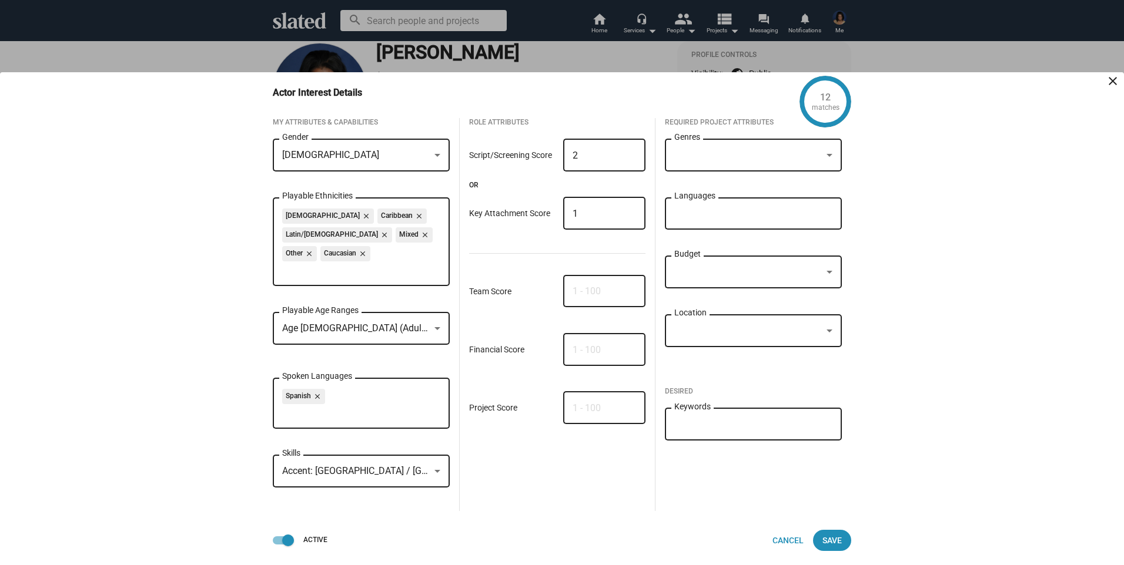
click at [631, 153] on input "2" at bounding box center [604, 155] width 63 height 11
type input "3"
click at [631, 153] on input "3" at bounding box center [604, 155] width 63 height 11
click at [827, 538] on span "Save" at bounding box center [831, 540] width 19 height 21
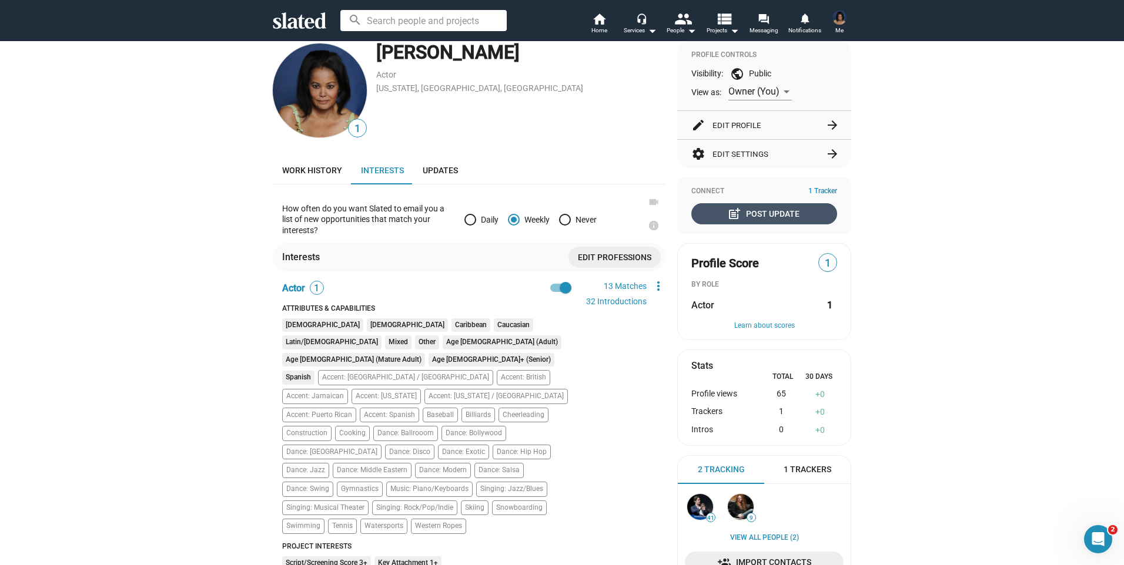
click at [772, 208] on div "post_add Post Update" at bounding box center [764, 213] width 70 height 21
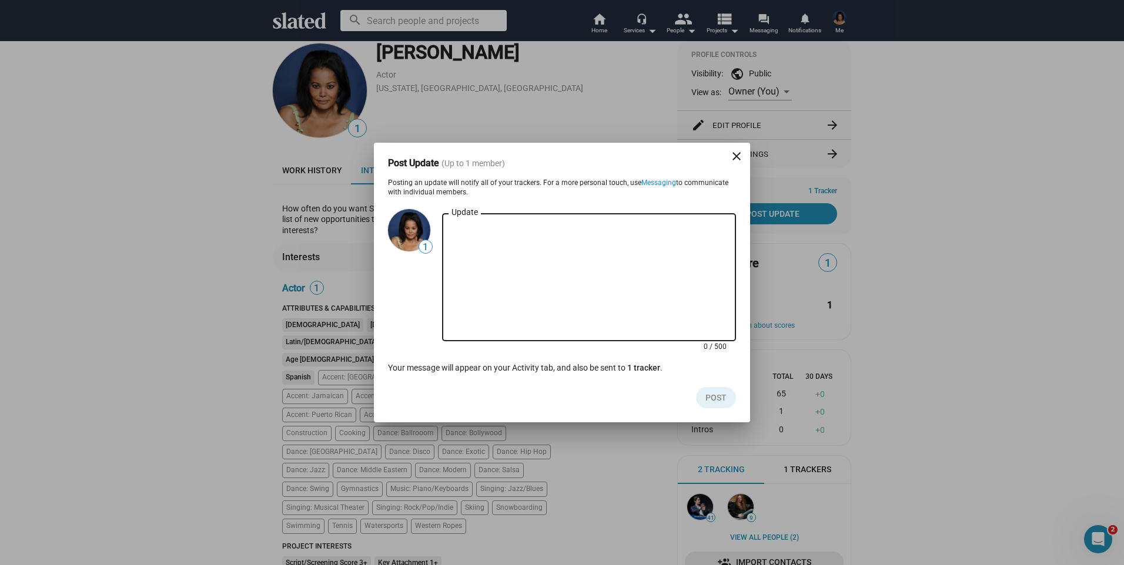
click at [549, 256] on textarea "Update" at bounding box center [588, 278] width 275 height 106
type textarea "CELL [PHONE_NUMBER]"
click at [712, 391] on span "Post" at bounding box center [715, 397] width 21 height 21
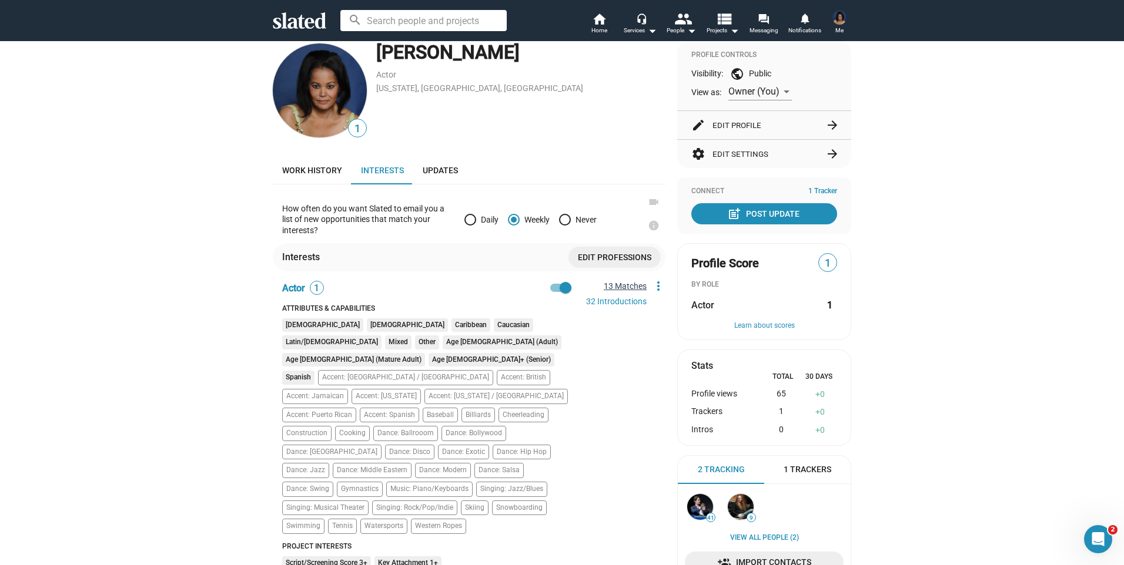
click at [615, 284] on link "13 Matches" at bounding box center [625, 286] width 43 height 9
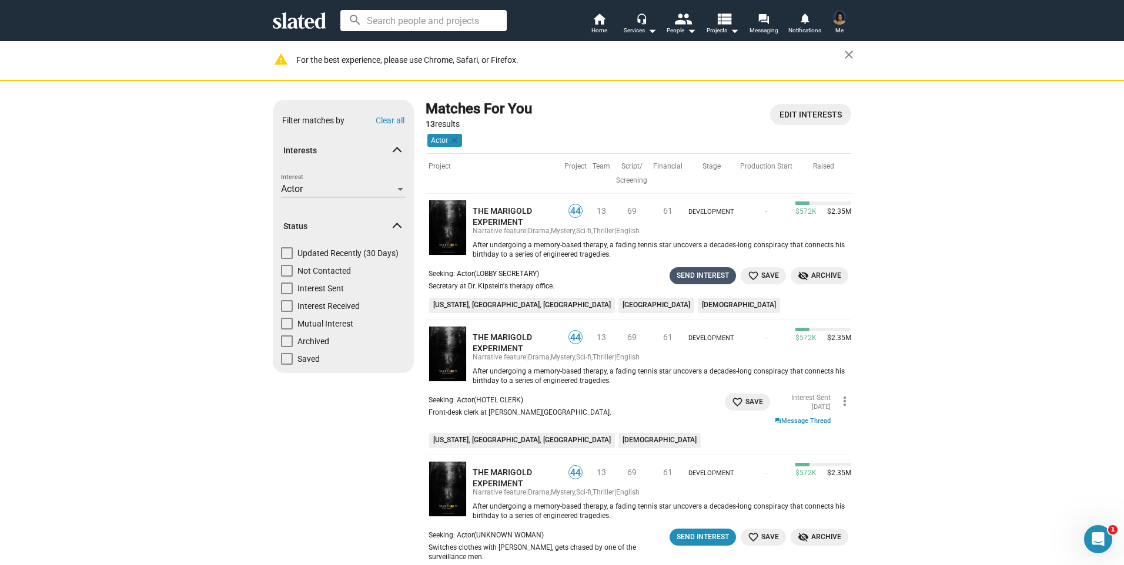
click at [690, 283] on button "Send Interest" at bounding box center [702, 275] width 66 height 17
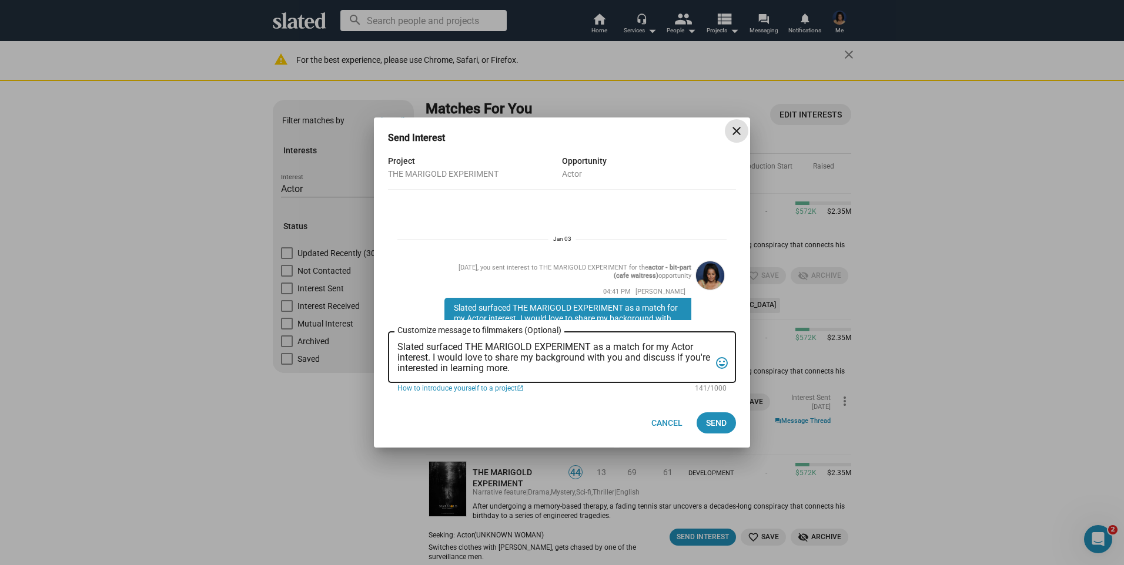
scroll to position [446, 0]
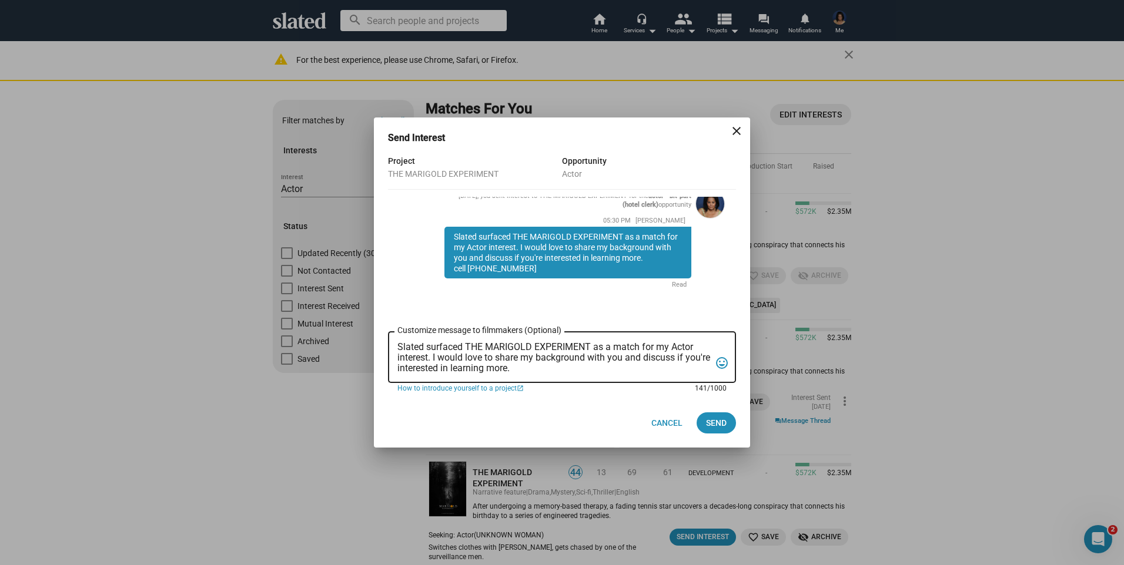
click at [558, 369] on textarea "Slated surfaced THE MARIGOLD EXPERIMENT as a match for my Actor interest. I wou…" at bounding box center [553, 358] width 313 height 32
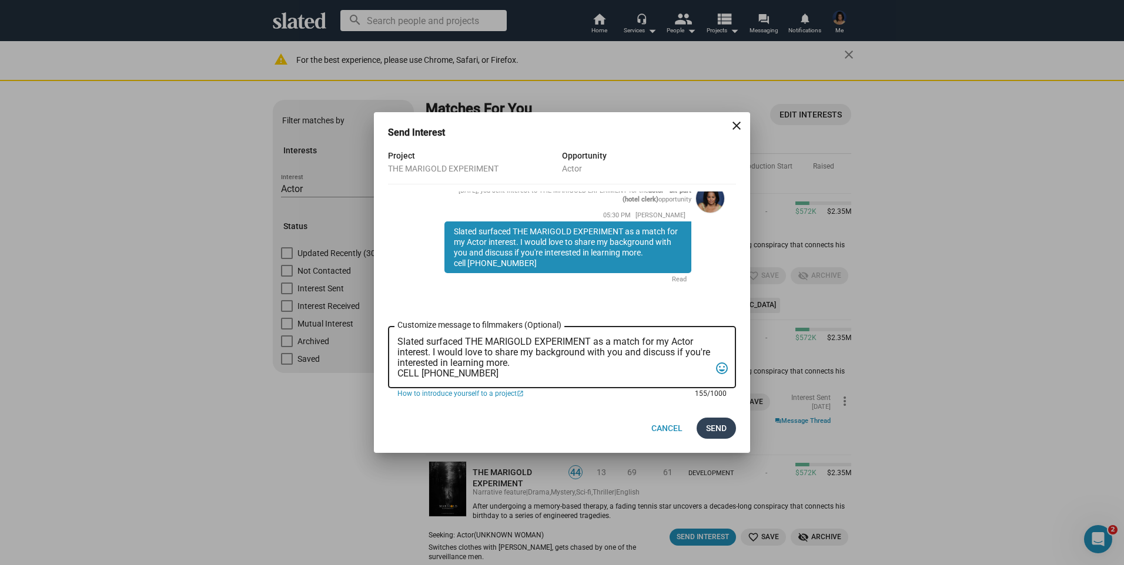
type textarea "Slated surfaced THE MARIGOLD EXPERIMENT as a match for my Actor interest. I wou…"
click at [712, 418] on span "Send" at bounding box center [716, 428] width 21 height 21
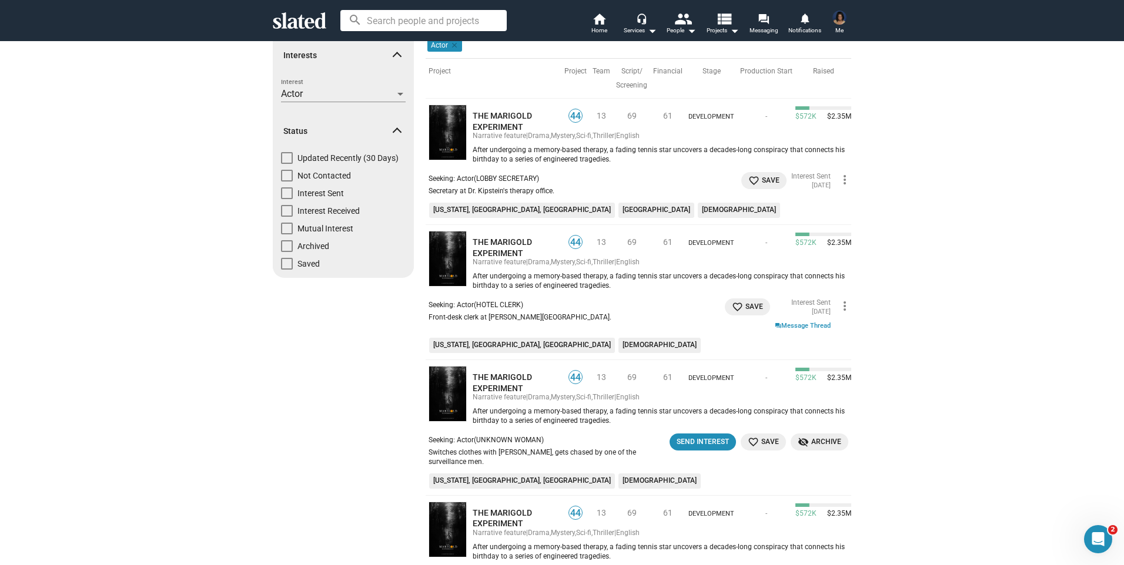
scroll to position [118, 0]
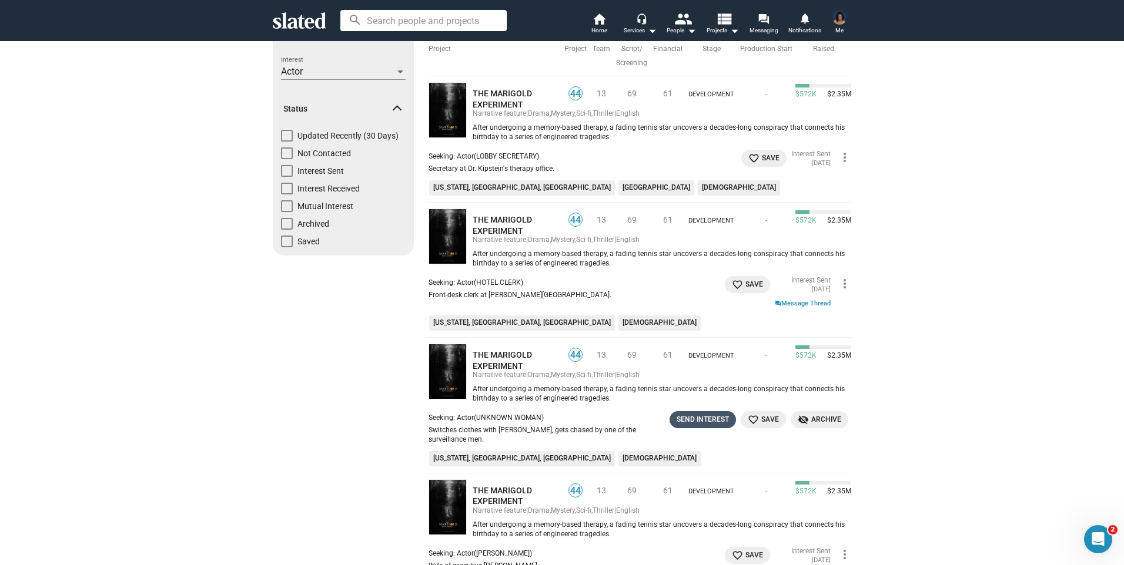
click at [695, 421] on div "Send Interest" at bounding box center [703, 420] width 52 height 12
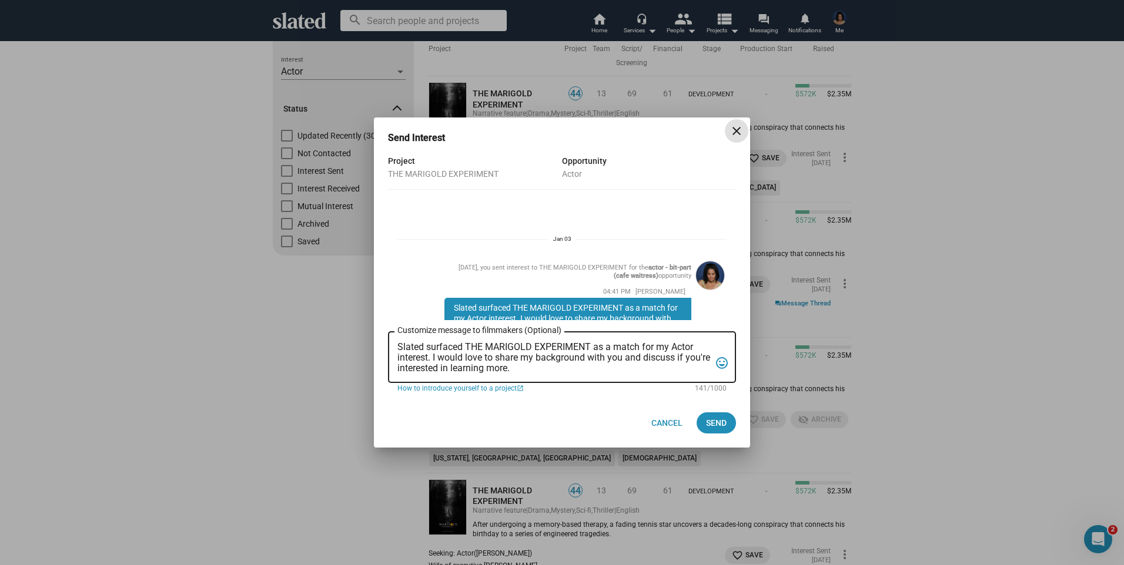
scroll to position [581, 0]
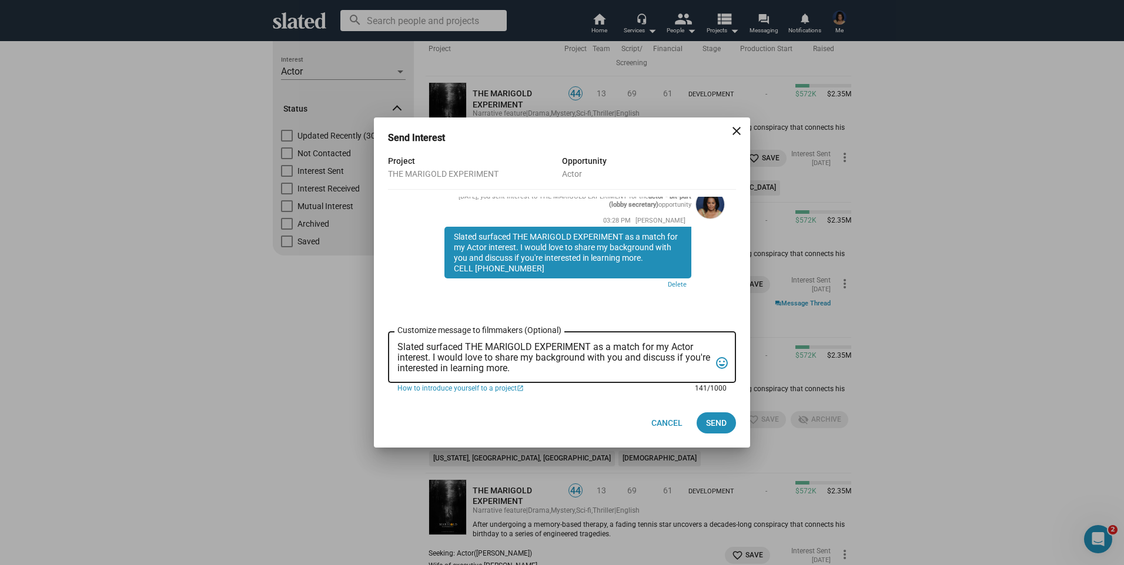
click at [642, 372] on textarea "Slated surfaced THE MARIGOLD EXPERIMENT as a match for my Actor interest. I wou…" at bounding box center [553, 358] width 313 height 32
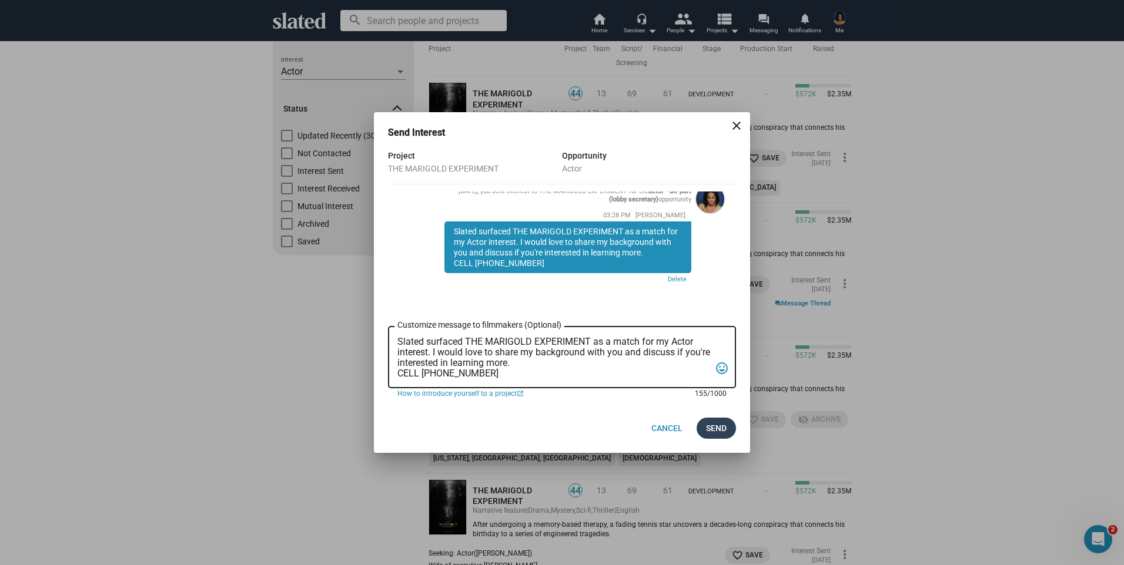
type textarea "Slated surfaced THE MARIGOLD EXPERIMENT as a match for my Actor interest. I wou…"
click at [716, 424] on span "Send" at bounding box center [716, 428] width 21 height 21
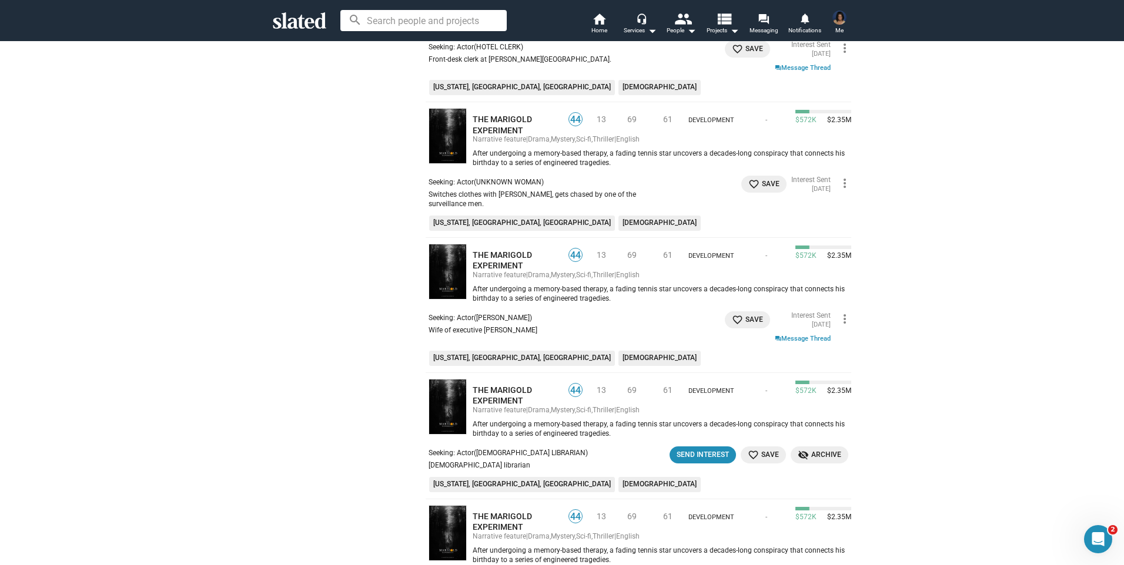
scroll to position [411, 0]
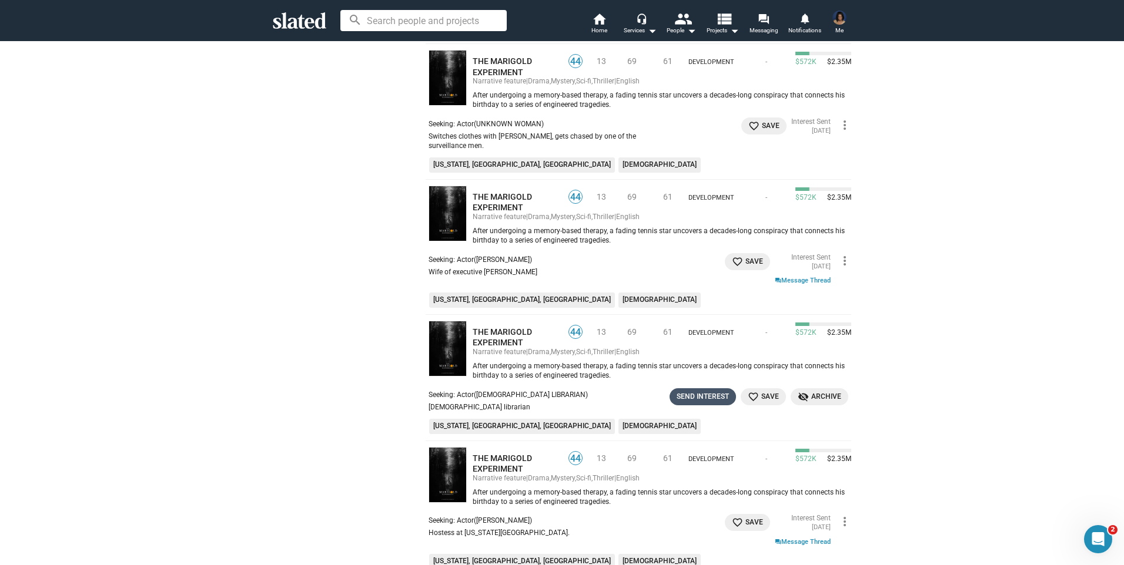
click at [705, 392] on div "Send Interest" at bounding box center [703, 397] width 52 height 12
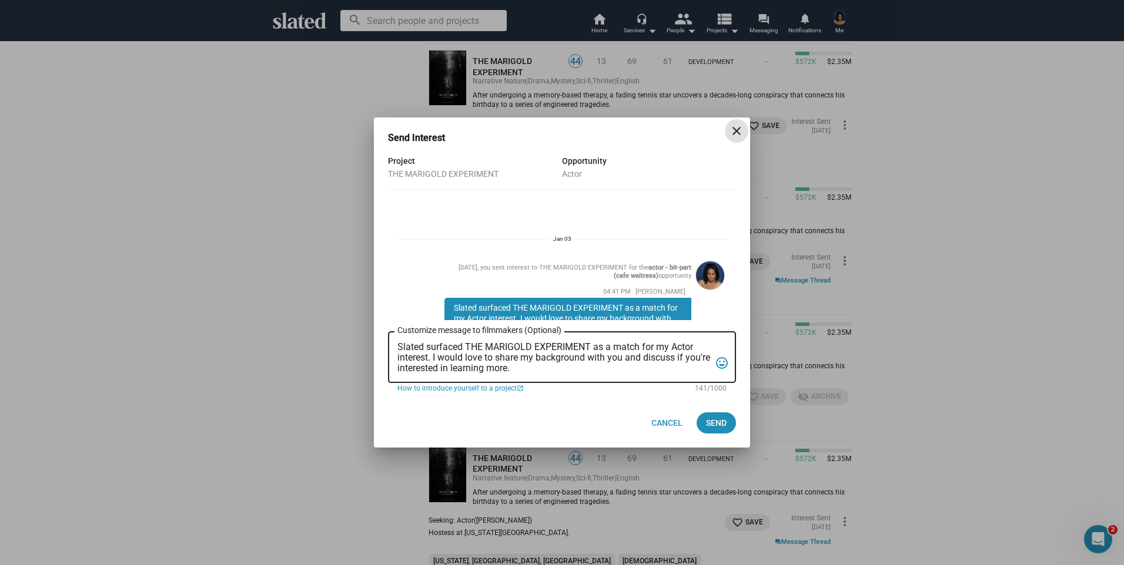
scroll to position [689, 0]
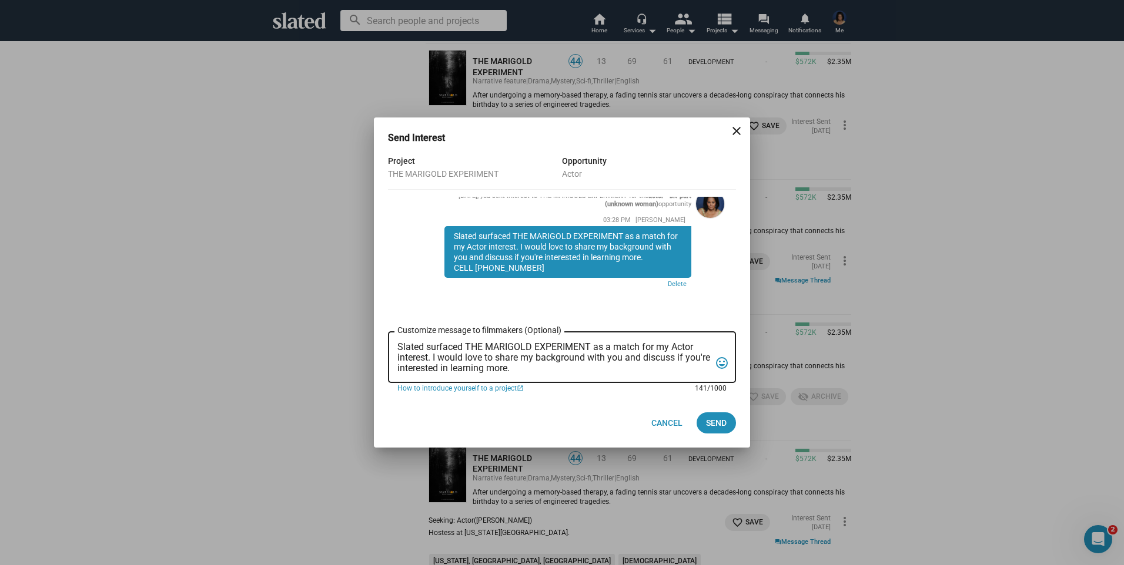
click at [652, 371] on textarea "Slated surfaced THE MARIGOLD EXPERIMENT as a match for my Actor interest. I wou…" at bounding box center [553, 358] width 313 height 32
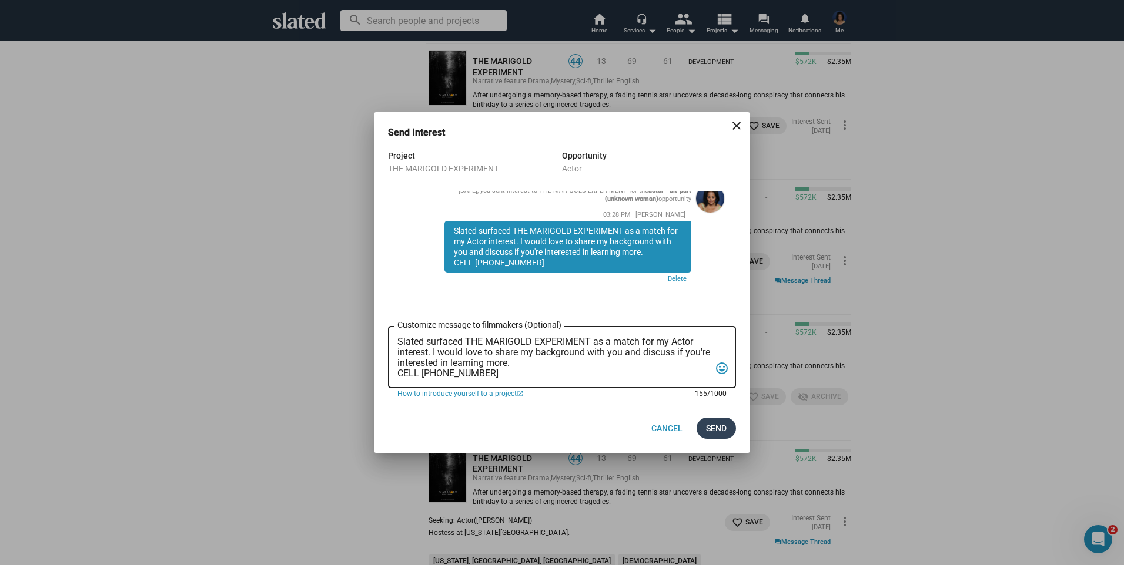
type textarea "Slated surfaced THE MARIGOLD EXPERIMENT as a match for my Actor interest. I wou…"
click at [716, 428] on span "Send" at bounding box center [716, 428] width 21 height 21
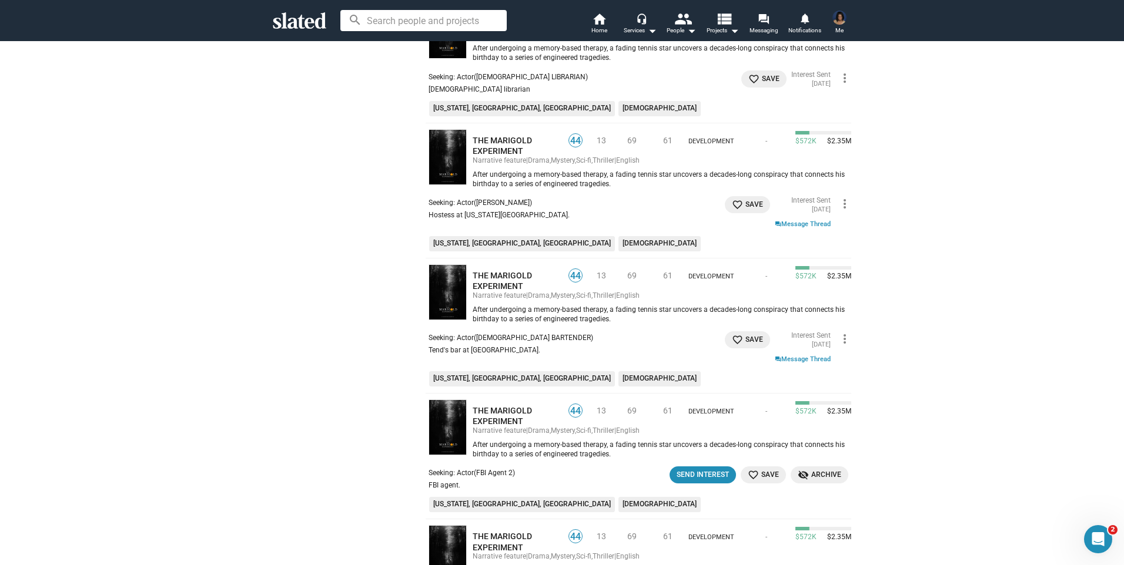
scroll to position [764, 0]
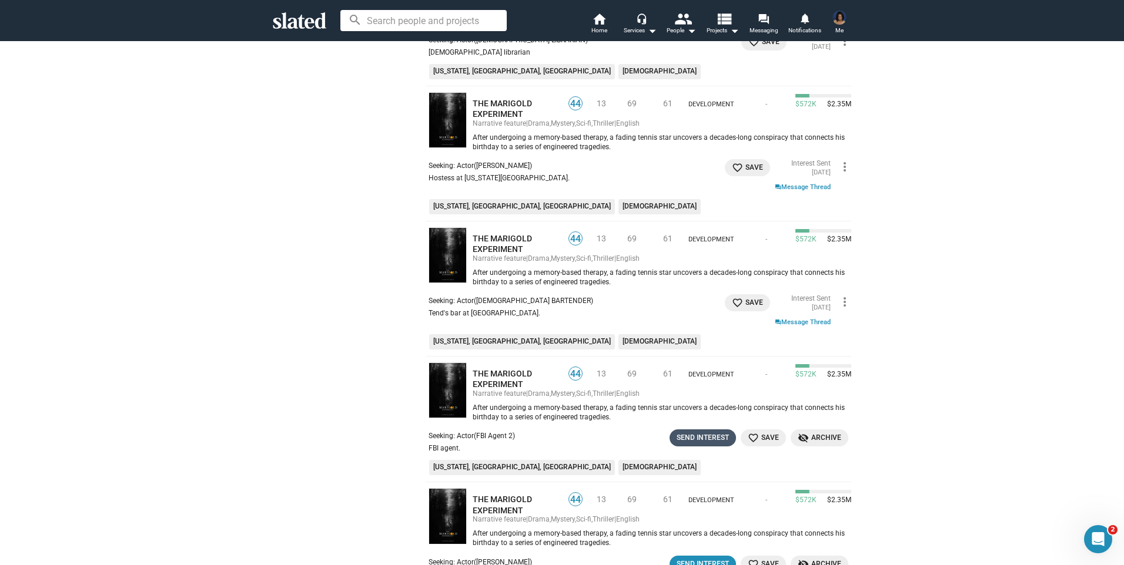
click at [701, 432] on div "Send Interest" at bounding box center [703, 438] width 52 height 12
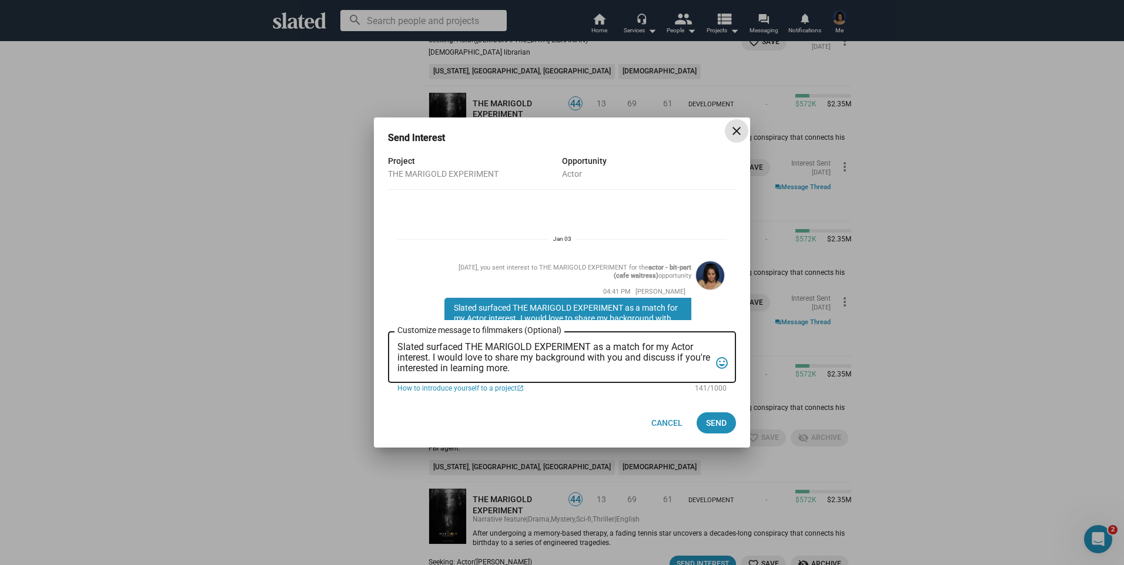
scroll to position [796, 0]
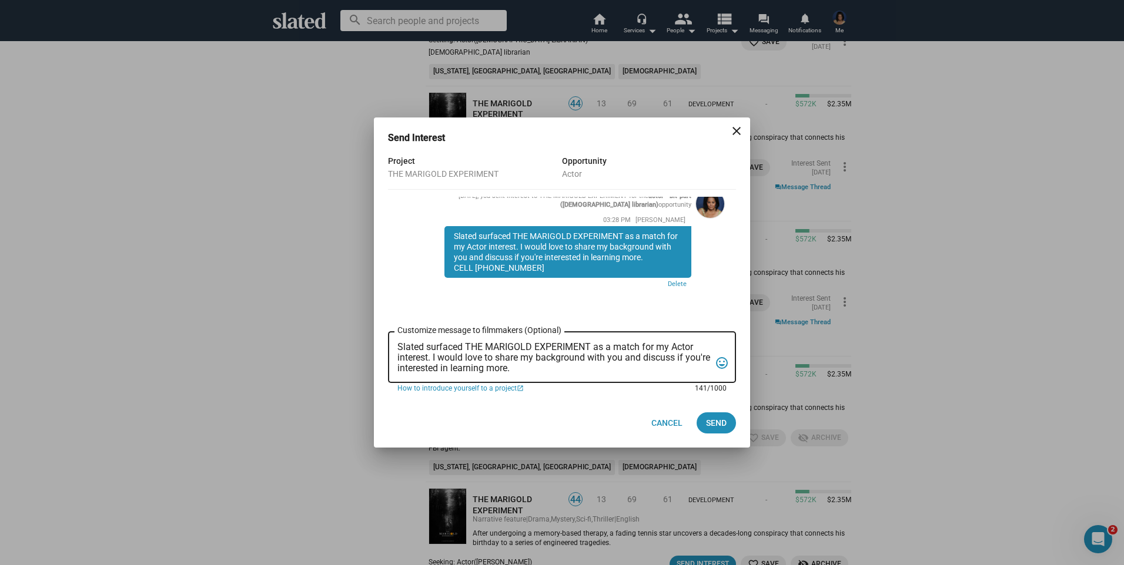
click at [574, 366] on textarea "Slated surfaced THE MARIGOLD EXPERIMENT as a match for my Actor interest. I wou…" at bounding box center [553, 358] width 313 height 32
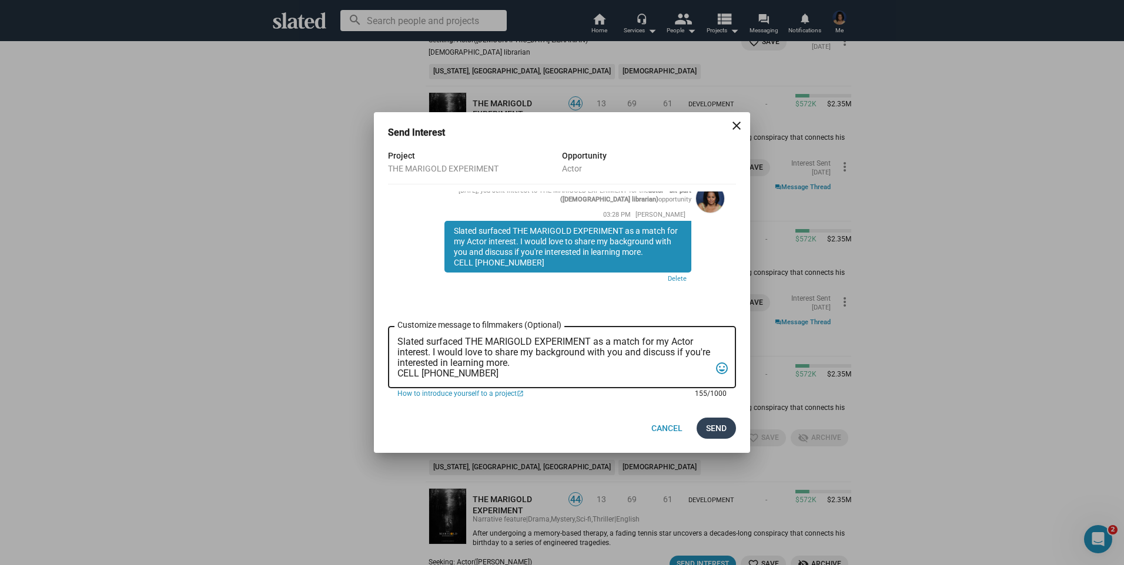
type textarea "Slated surfaced THE MARIGOLD EXPERIMENT as a match for my Actor interest. I wou…"
click at [711, 429] on span "Send" at bounding box center [716, 428] width 21 height 21
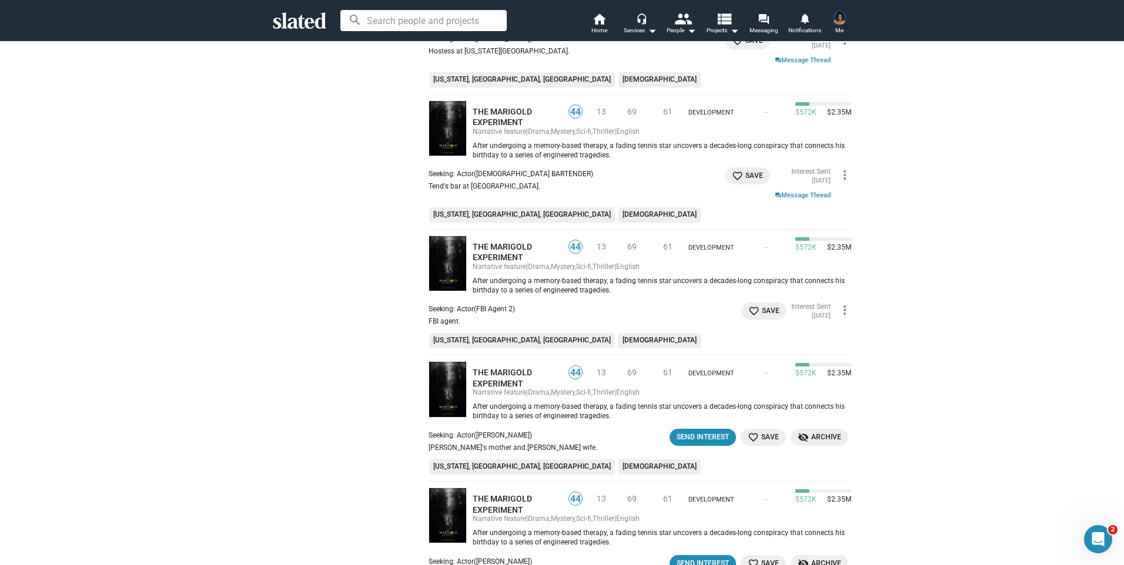
scroll to position [940, 0]
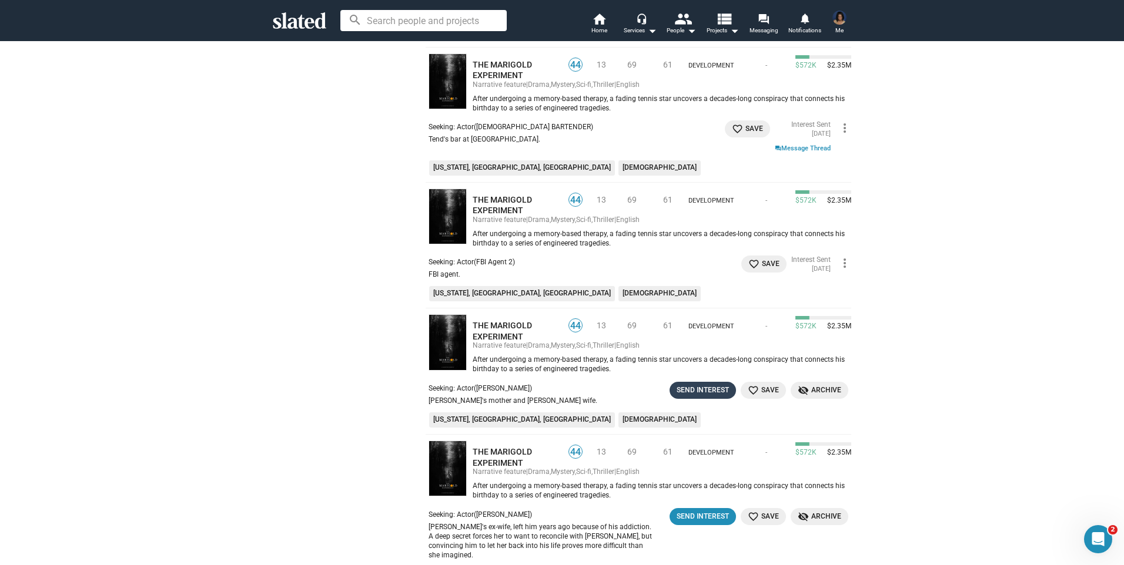
click at [697, 387] on div "Send Interest" at bounding box center [703, 390] width 52 height 12
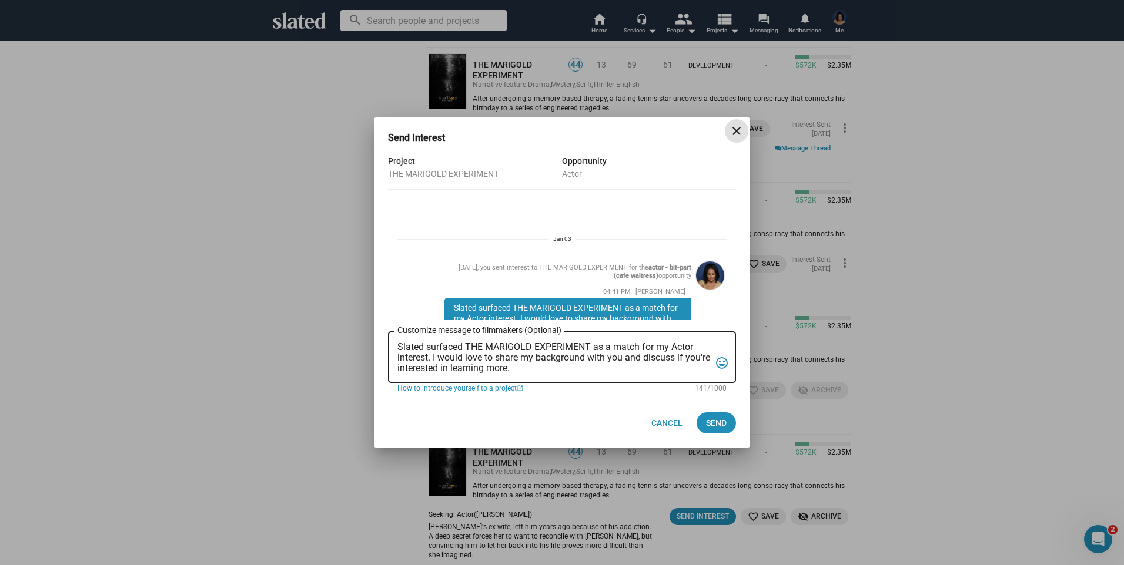
scroll to position [904, 0]
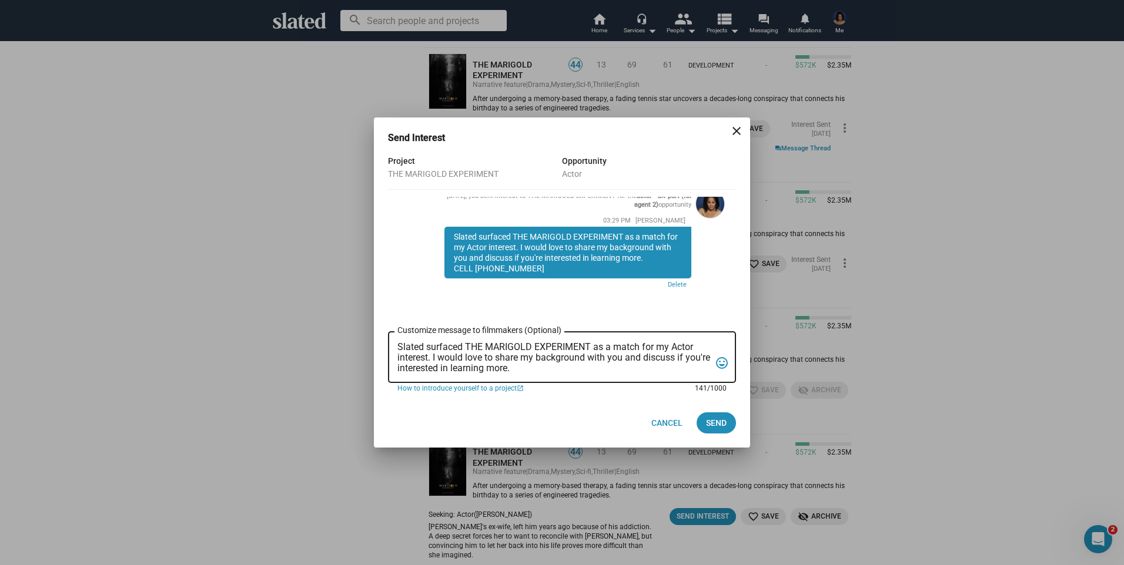
click at [592, 370] on textarea "Slated surfaced THE MARIGOLD EXPERIMENT as a match for my Actor interest. I wou…" at bounding box center [553, 358] width 313 height 32
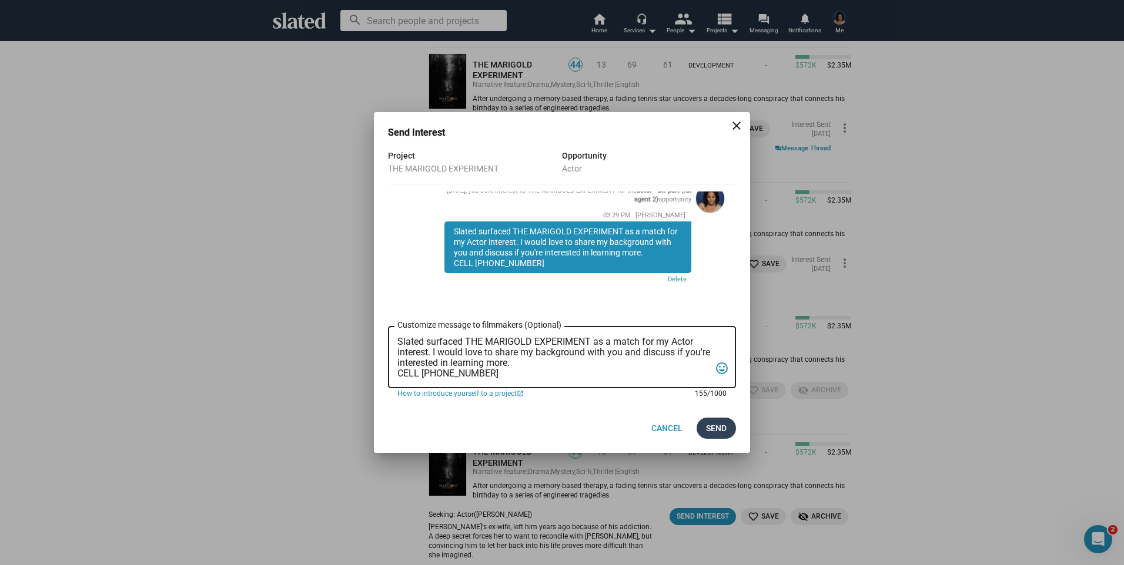
type textarea "Slated surfaced THE MARIGOLD EXPERIMENT as a match for my Actor interest. I wou…"
click at [709, 428] on span "Send" at bounding box center [716, 428] width 21 height 21
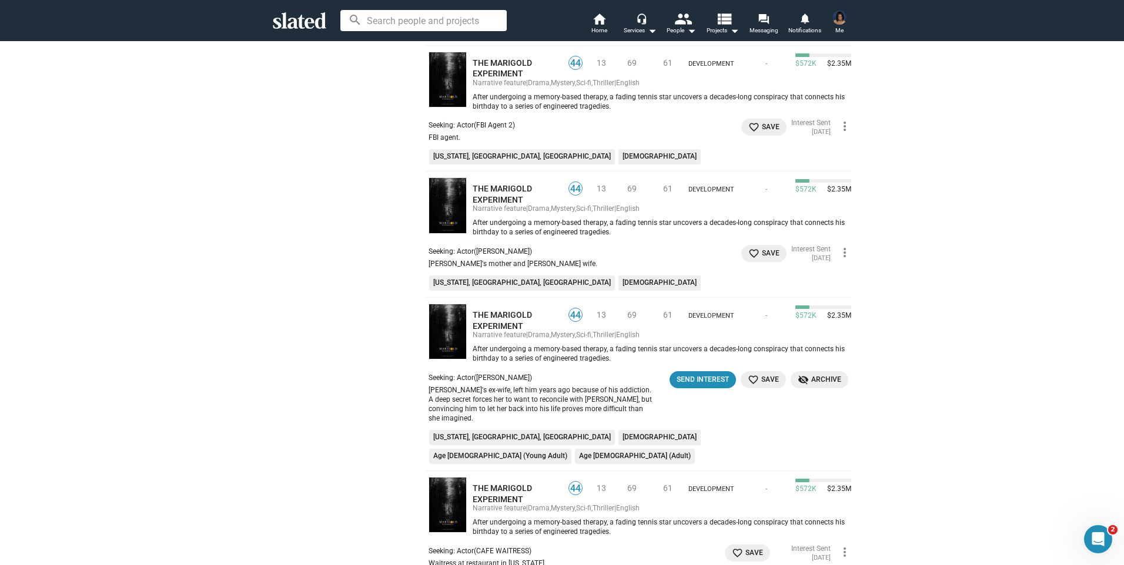
scroll to position [1117, 0]
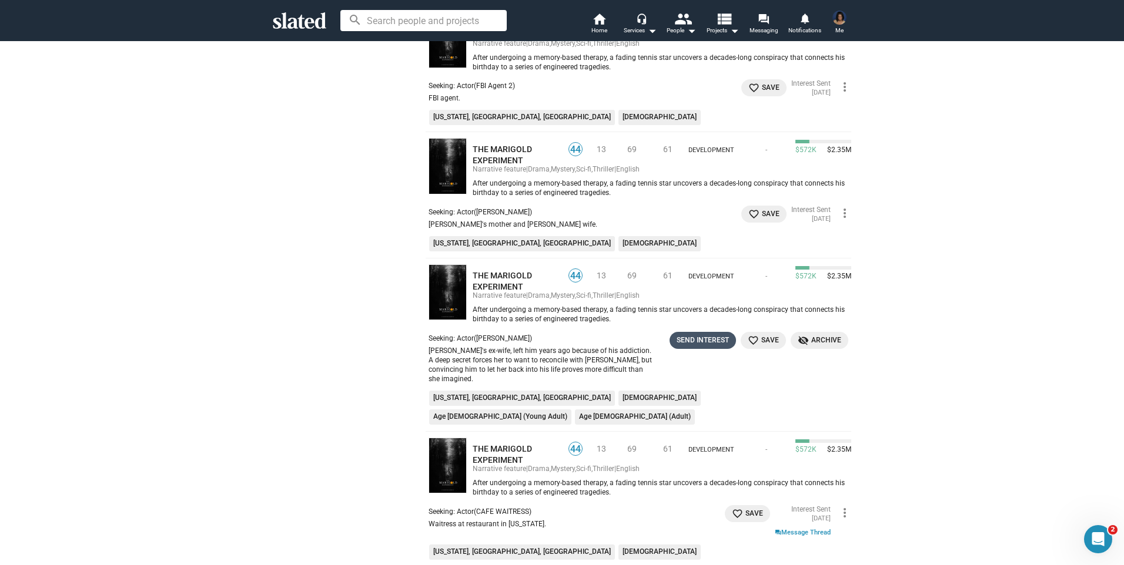
click at [701, 334] on div "Send Interest" at bounding box center [703, 340] width 52 height 12
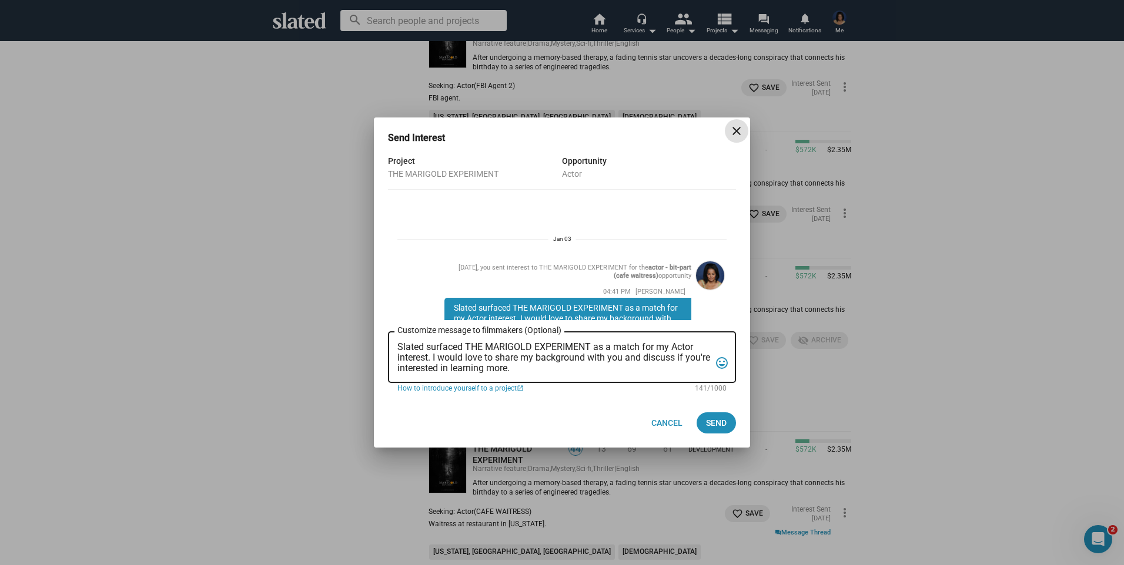
scroll to position [1012, 0]
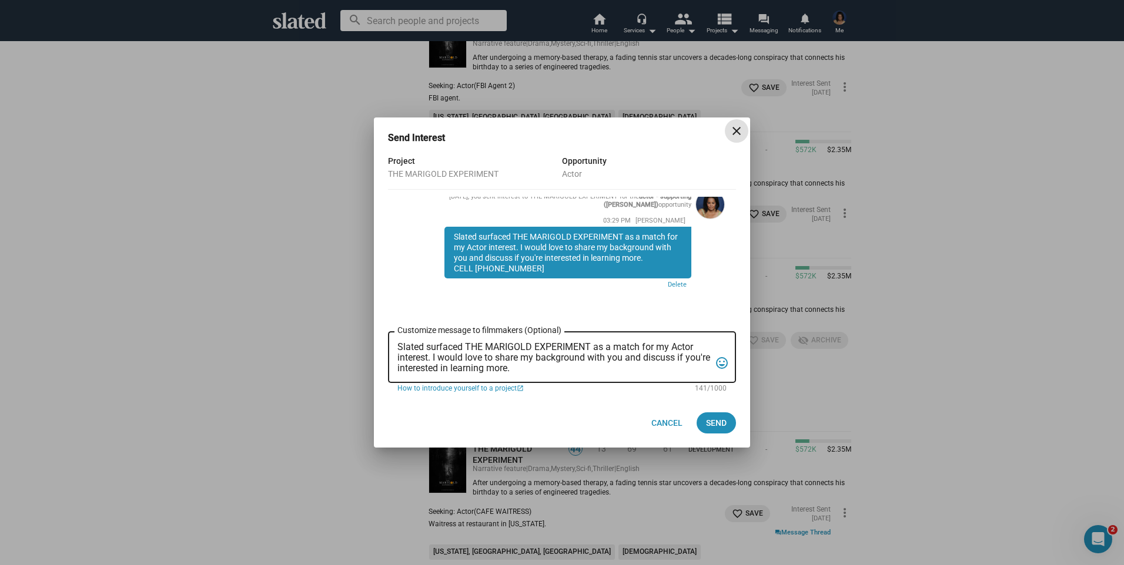
click at [574, 366] on textarea "Slated surfaced THE MARIGOLD EXPERIMENT as a match for my Actor interest. I wou…" at bounding box center [553, 358] width 313 height 32
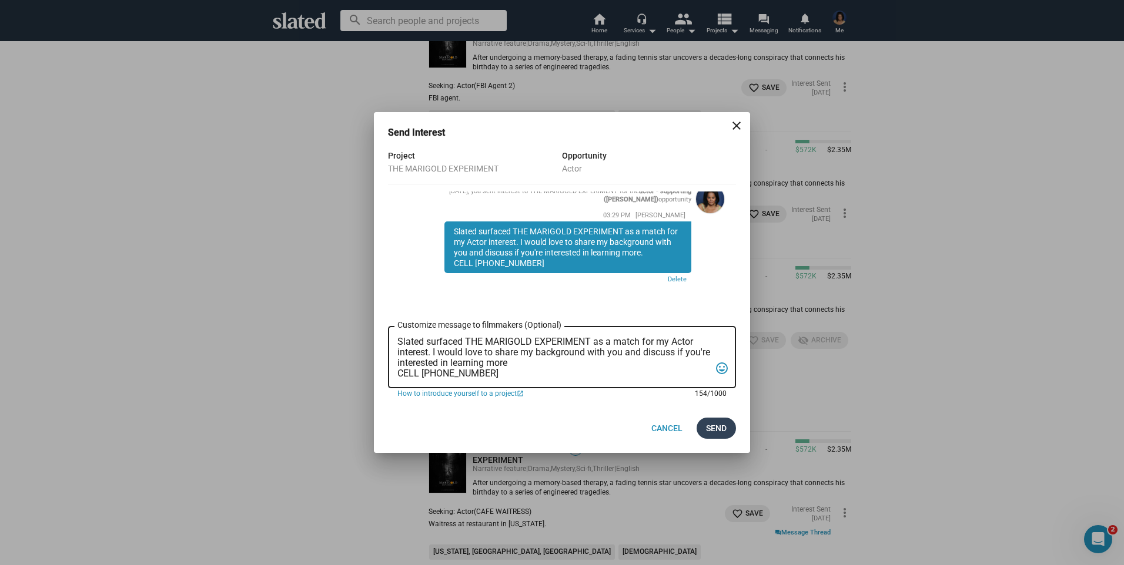
type textarea "Slated surfaced THE MARIGOLD EXPERIMENT as a match for my Actor interest. I wou…"
click at [714, 428] on span "Send" at bounding box center [716, 428] width 21 height 21
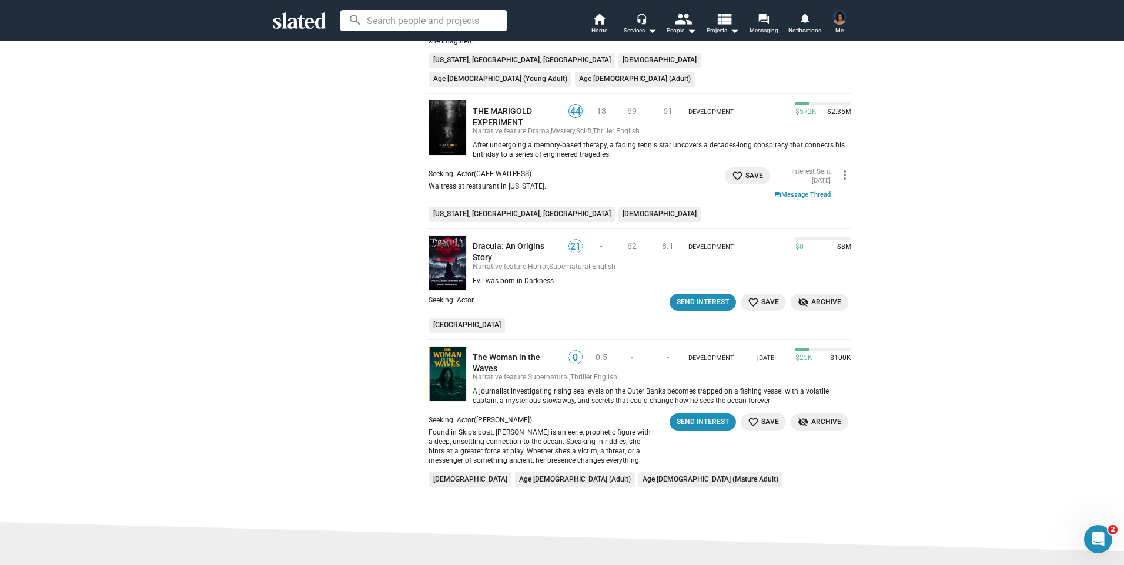
scroll to position [1469, 0]
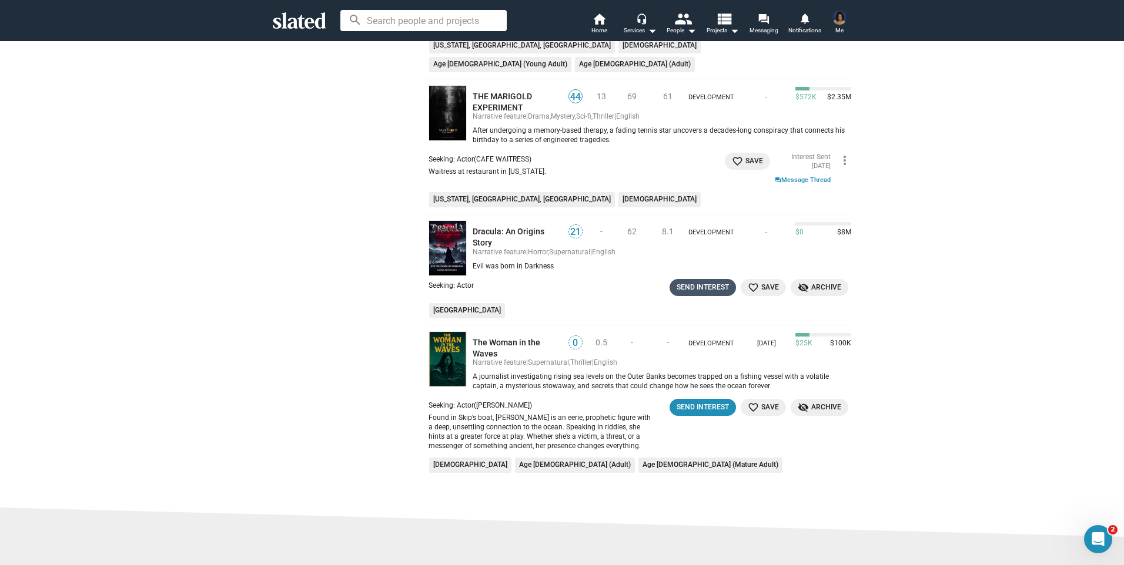
click at [702, 282] on div "Send Interest" at bounding box center [703, 288] width 52 height 12
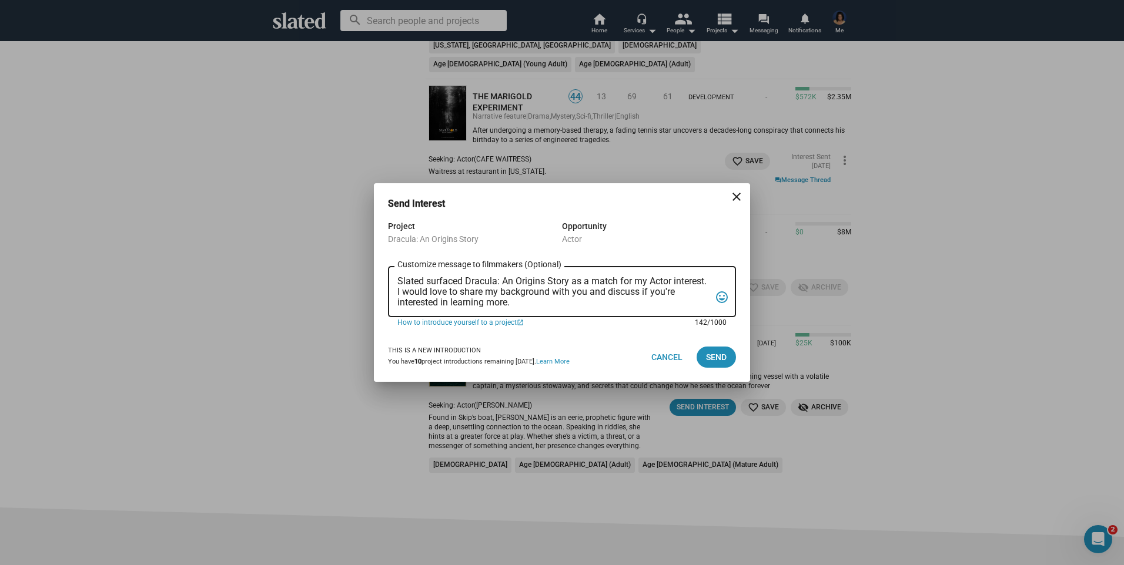
click at [612, 304] on textarea "Slated surfaced Dracula: An Origins Story as a match for my Actor interest. I w…" at bounding box center [553, 292] width 313 height 32
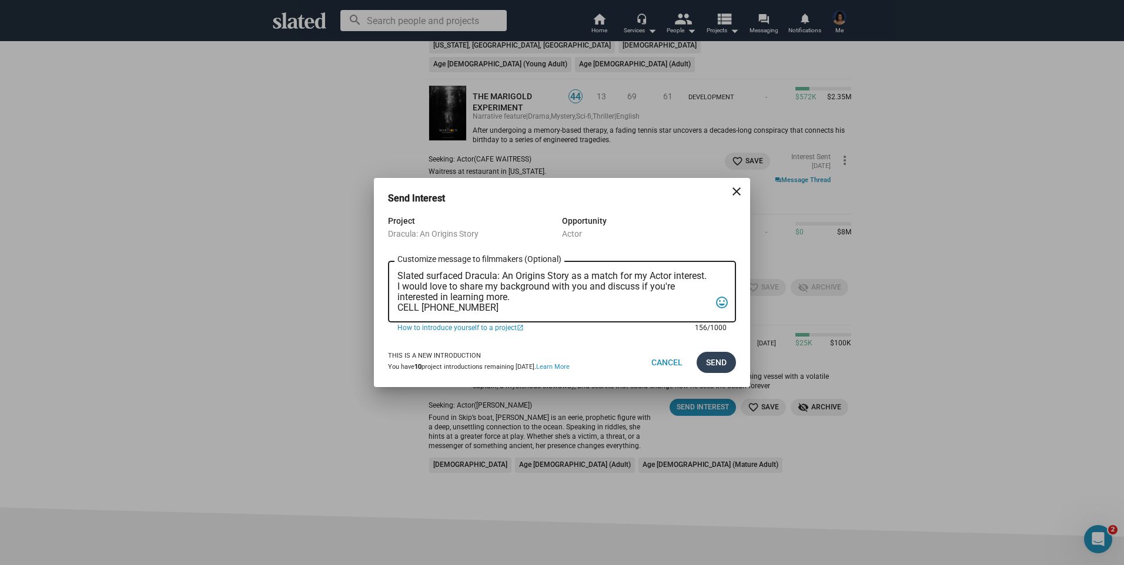
type textarea "Slated surfaced Dracula: An Origins Story as a match for my Actor interest. I w…"
click at [719, 361] on span "Send" at bounding box center [716, 362] width 21 height 21
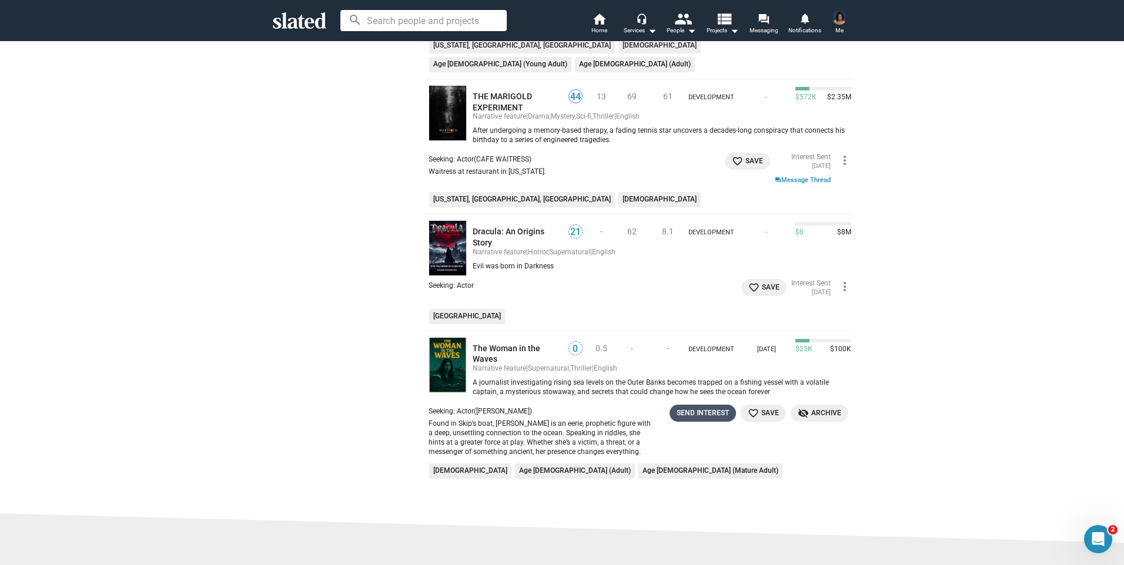
click at [702, 407] on div "Send Interest" at bounding box center [703, 413] width 52 height 12
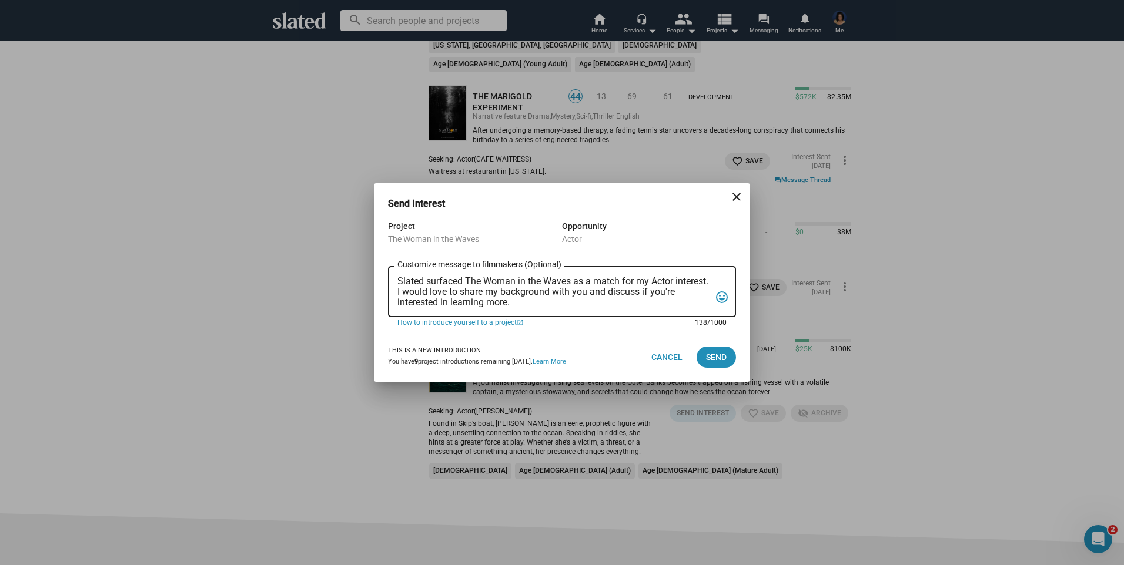
click at [662, 303] on textarea "Slated surfaced The Woman in the Waves as a match for my Actor interest. I woul…" at bounding box center [553, 292] width 313 height 32
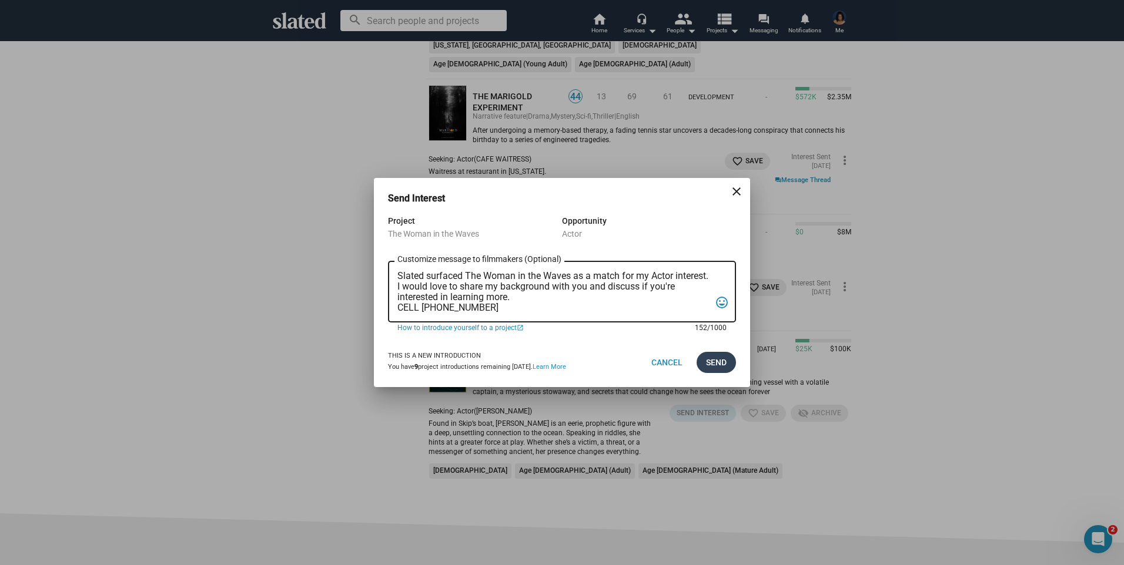
type textarea "Slated surfaced The Woman in the Waves as a match for my Actor interest. I woul…"
click at [719, 361] on span "Send" at bounding box center [716, 362] width 21 height 21
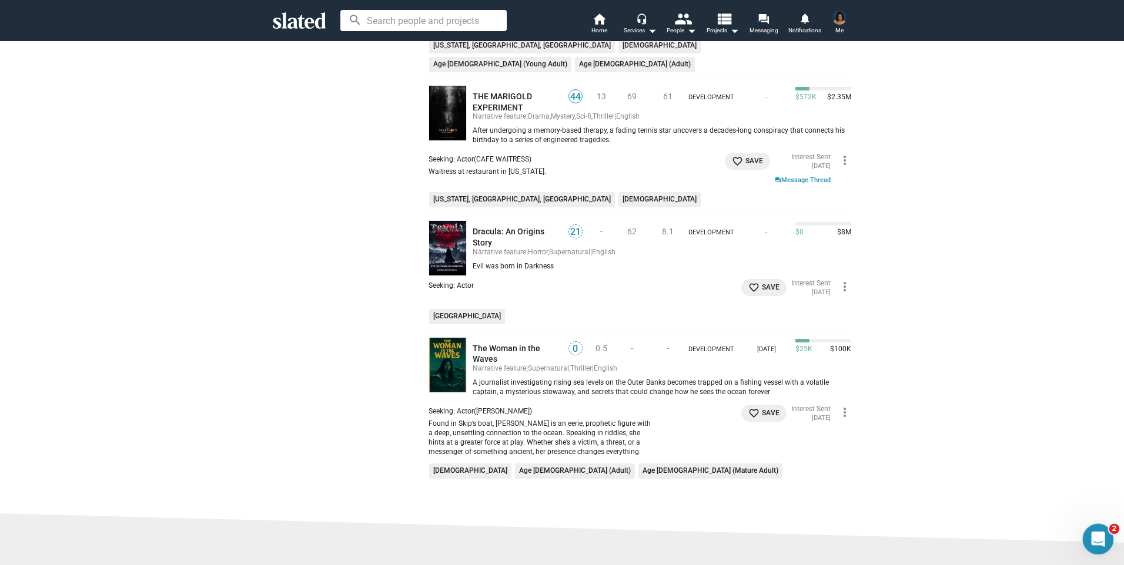
click at [1111, 532] on span "2" at bounding box center [1114, 529] width 11 height 11
click at [1113, 529] on span "2" at bounding box center [1114, 529] width 11 height 11
click at [1094, 540] on icon "Open Intercom Messenger" at bounding box center [1096, 537] width 8 height 9
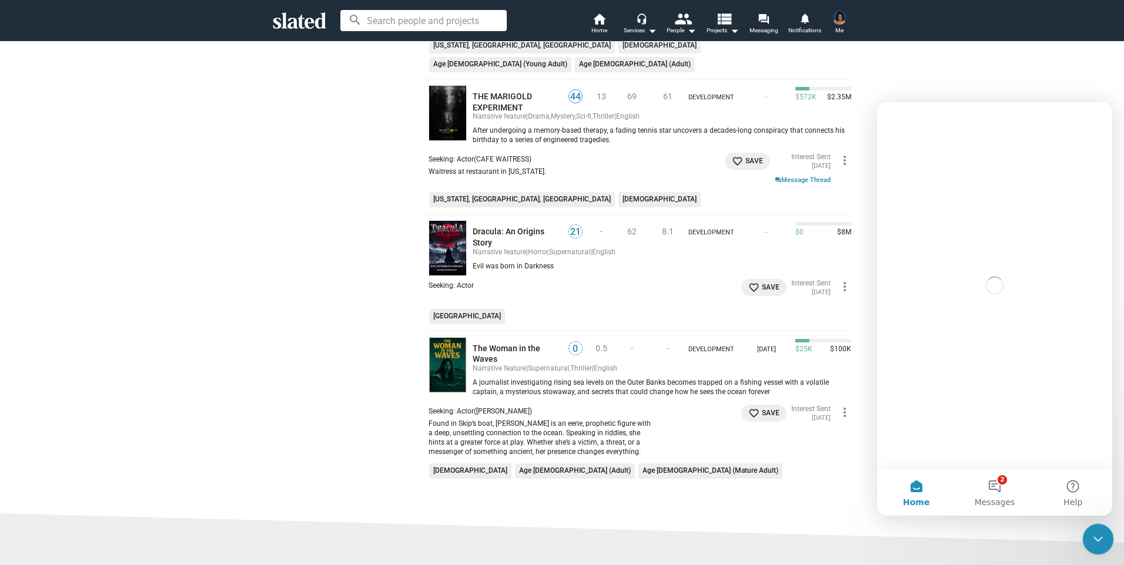
scroll to position [0, 0]
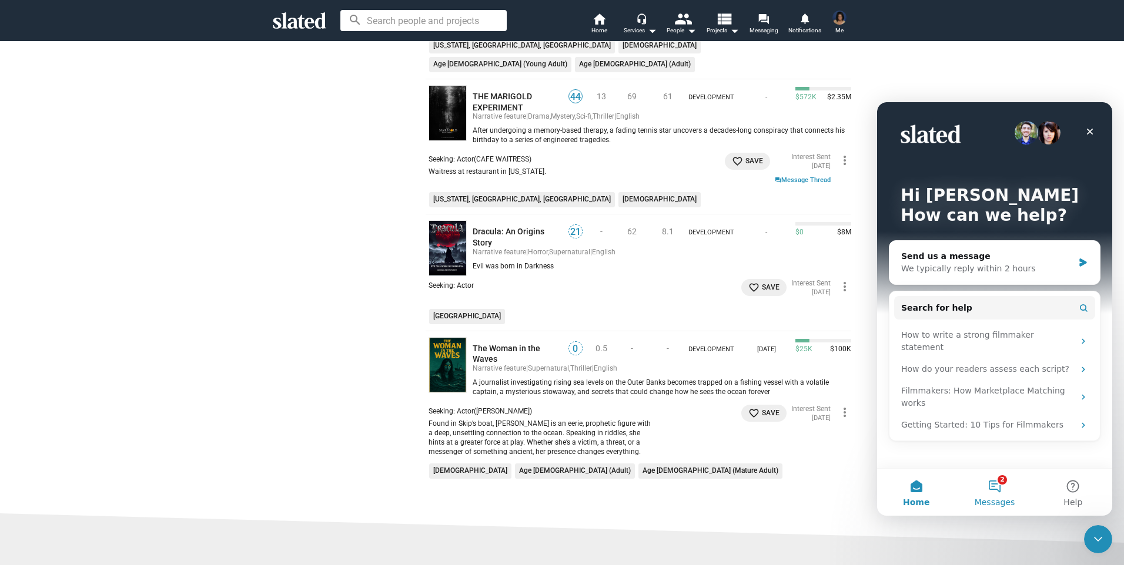
click at [998, 484] on button "2 Messages" at bounding box center [994, 492] width 78 height 47
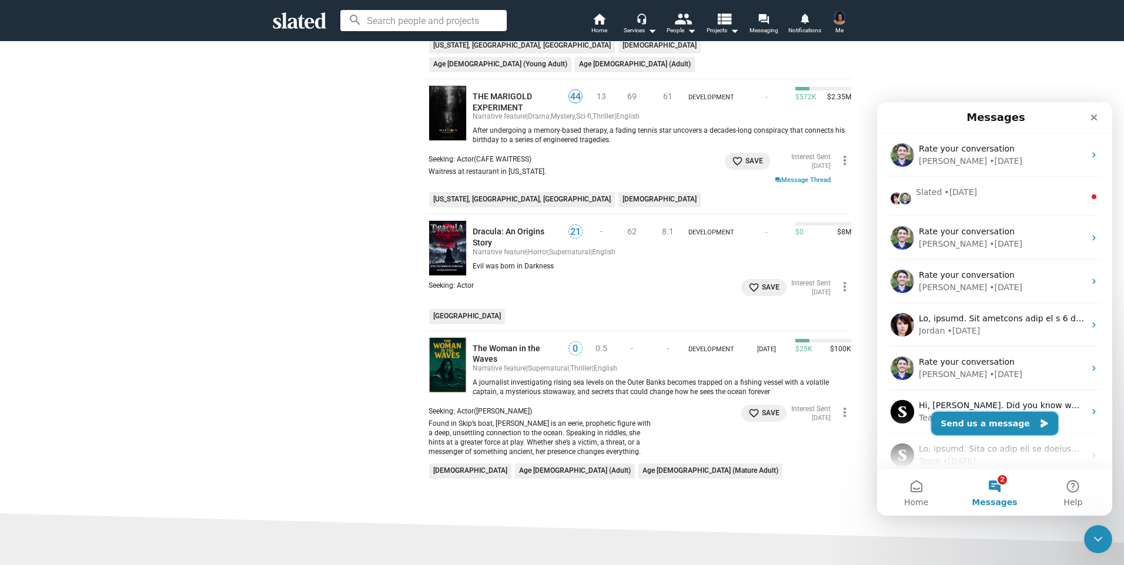
click at [985, 426] on button "Send us a message" at bounding box center [994, 424] width 127 height 24
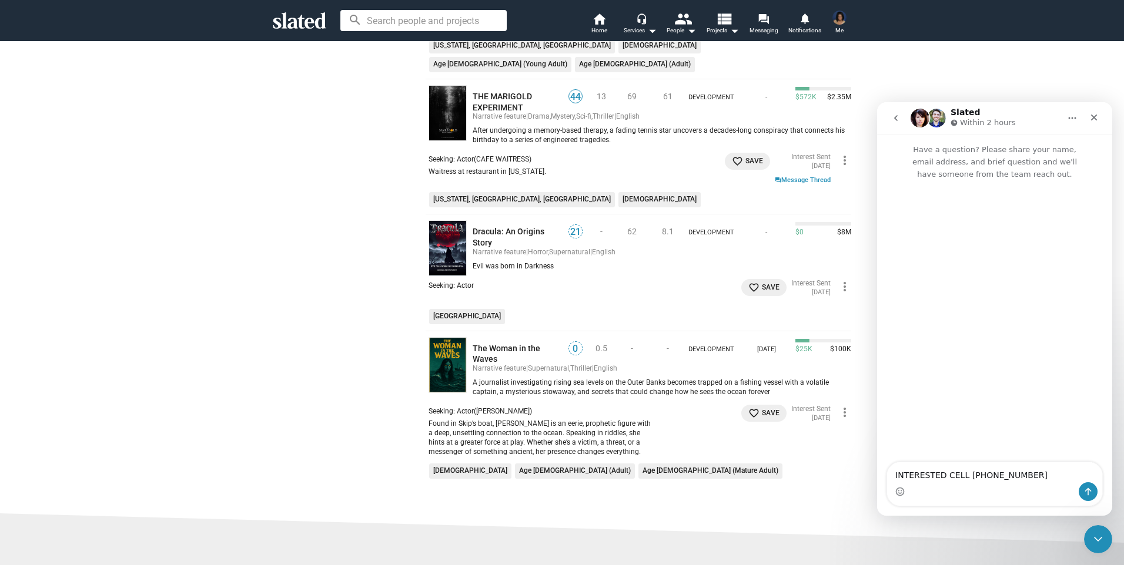
type textarea "INTERESTED CELL 551 2527485"
click at [1089, 488] on icon "Send a message…" at bounding box center [1087, 491] width 9 height 9
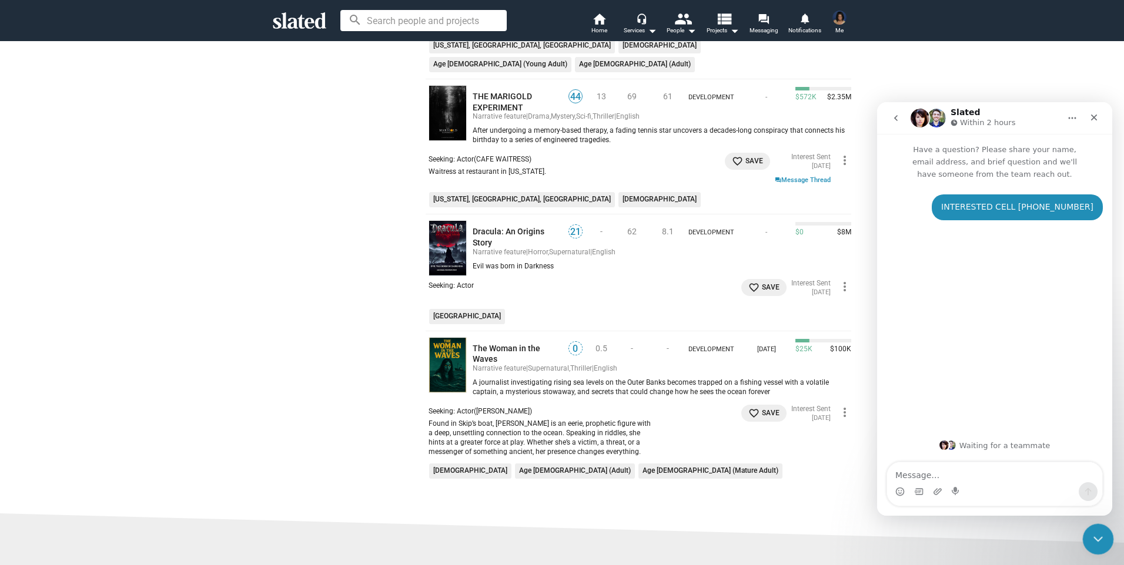
click at [1098, 533] on icon "Close Intercom Messenger" at bounding box center [1096, 538] width 14 height 14
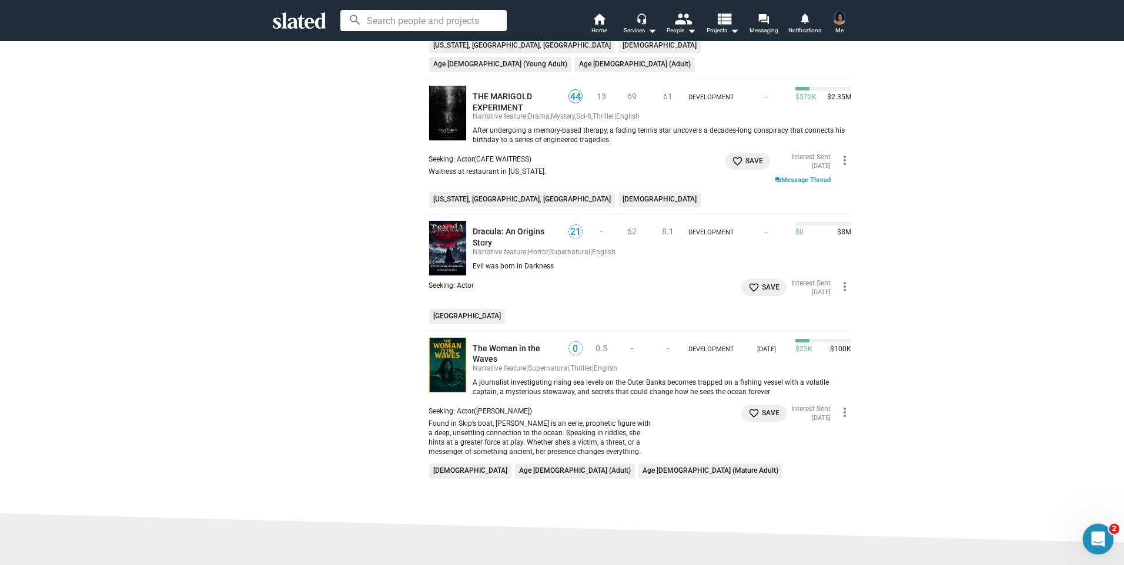
click at [1113, 526] on body "Welcome! Slated uses cookies as described in our Cookie Policy , which includes…" at bounding box center [562, 282] width 1124 height 565
click at [1107, 531] on div "Open Intercom Messenger" at bounding box center [1096, 537] width 39 height 39
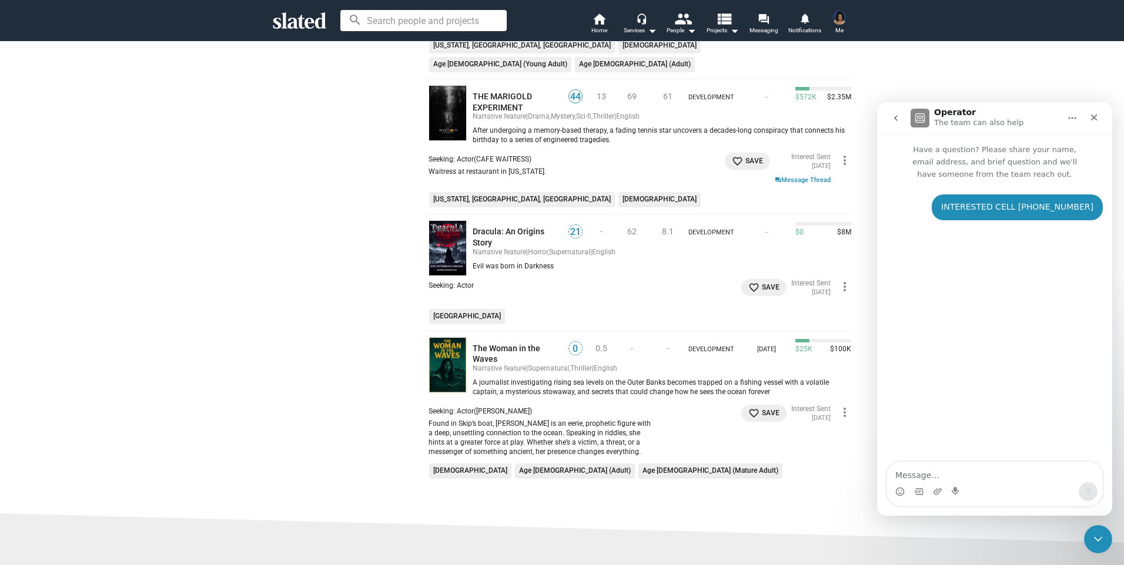
click at [1110, 478] on div "Intercom messenger" at bounding box center [994, 484] width 235 height 45
click at [1093, 123] on div "Close" at bounding box center [1093, 117] width 21 height 21
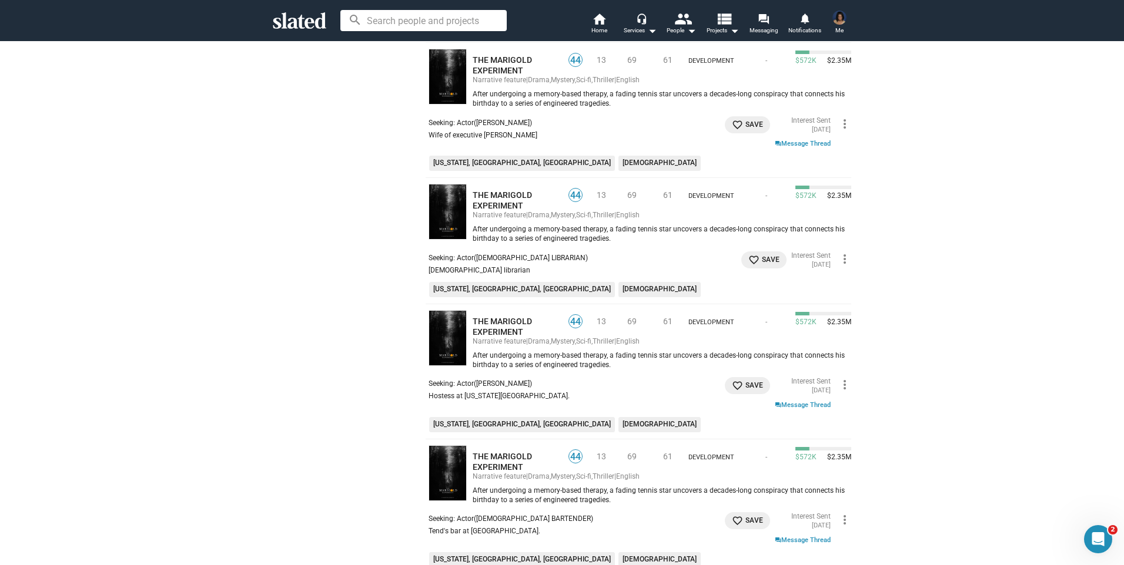
scroll to position [529, 0]
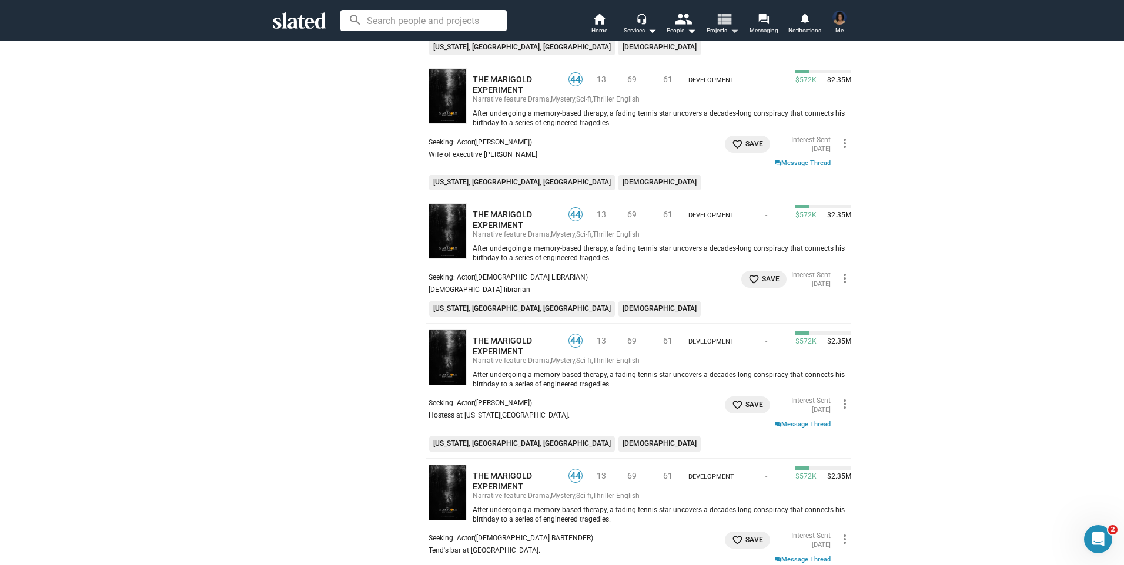
click at [724, 28] on span "Projects arrow_drop_down" at bounding box center [723, 31] width 32 height 14
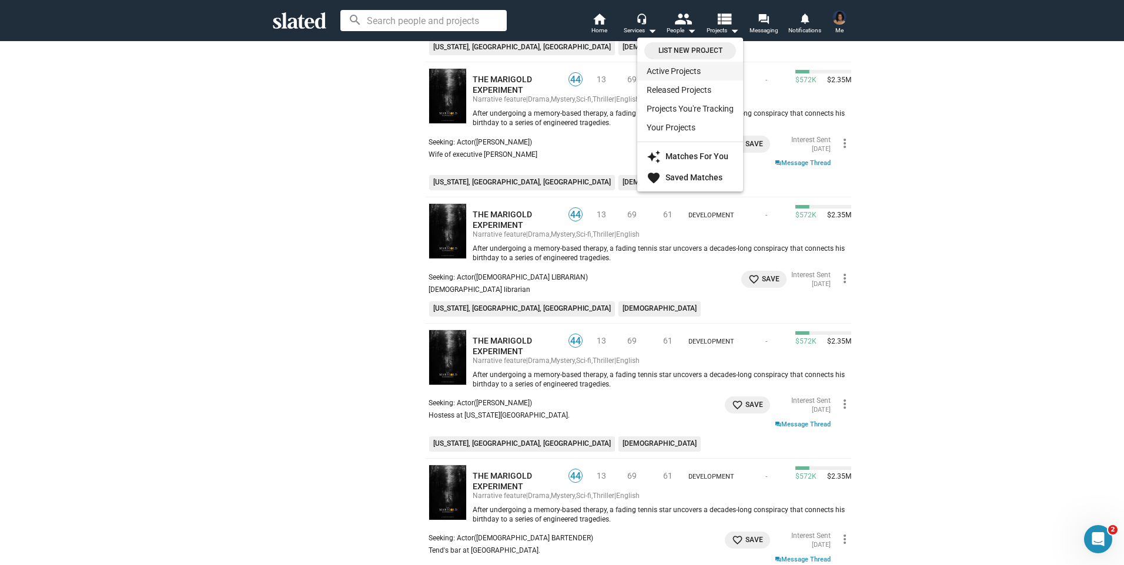
click at [697, 68] on link "Active Projects" at bounding box center [690, 71] width 106 height 19
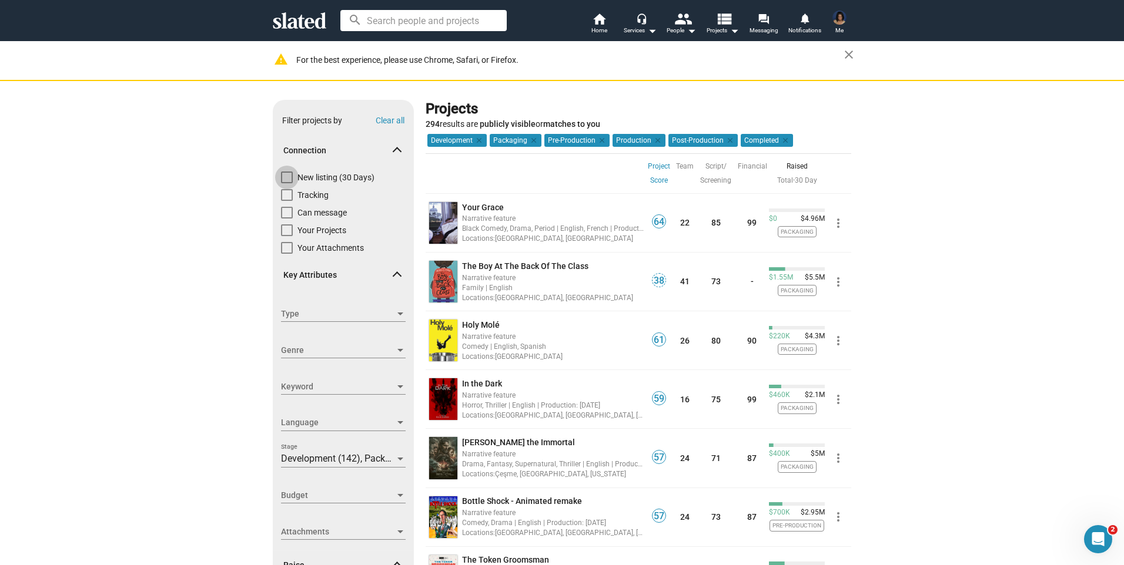
click at [284, 177] on span at bounding box center [287, 178] width 12 height 12
click at [286, 183] on input "New listing (30 Days)" at bounding box center [286, 183] width 1 height 1
checkbox input "true"
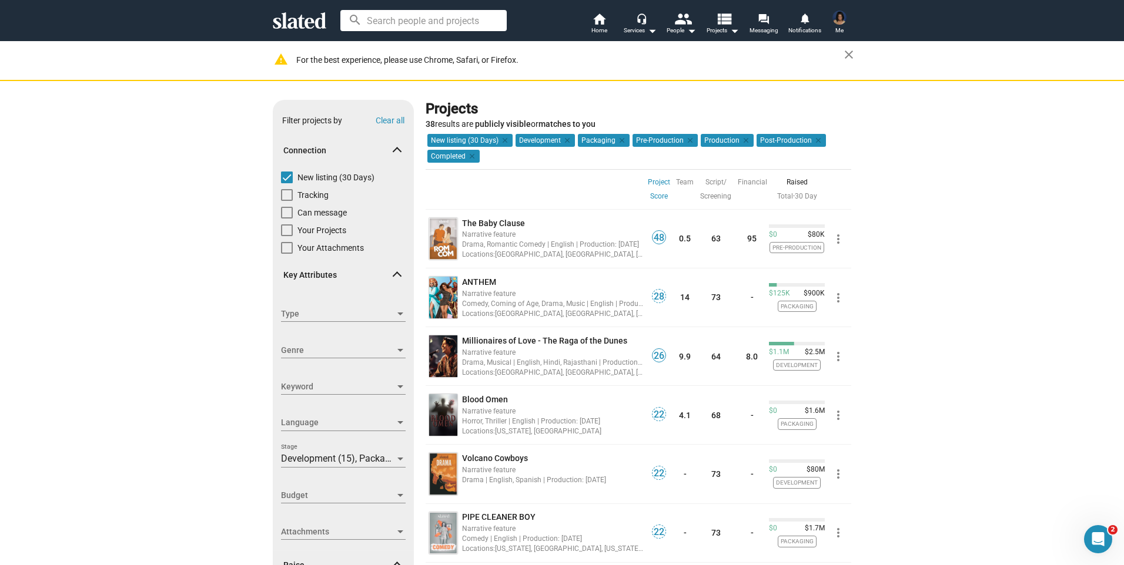
click at [395, 316] on div at bounding box center [400, 314] width 11 height 9
click at [965, 271] on div at bounding box center [562, 282] width 1124 height 565
click at [986, 264] on div "Show filters Filter projects by Clear all Connection New listing (30 Days) Trac…" at bounding box center [562, 469] width 1124 height 776
